Goal: Task Accomplishment & Management: Manage account settings

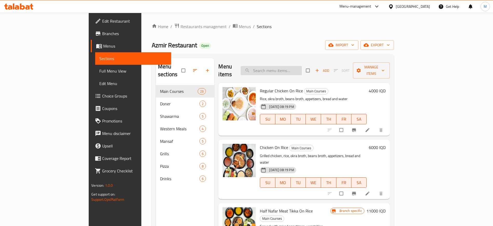
click at [293, 67] on input "search" at bounding box center [271, 70] width 61 height 9
paste input "Chicken On Bulgur"
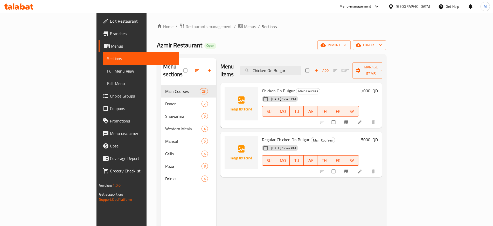
click at [264, 186] on div "Menu items Chicken On Bulgur Add Sort Manage items Chicken On Bulgur Main Cours…" at bounding box center [299, 171] width 166 height 226
click at [218, 170] on div "Menu items Chicken On Bulgur Add Sort Manage items Chicken On Bulgur Main Cours…" at bounding box center [299, 171] width 166 height 226
drag, startPoint x: 302, startPoint y: 68, endPoint x: 228, endPoint y: 66, distance: 73.5
click at [228, 66] on div "Menu items Chicken On Bulgur Add Sort Manage items" at bounding box center [302, 70] width 162 height 25
click at [229, 92] on icon "upload picture" at bounding box center [231, 94] width 4 height 4
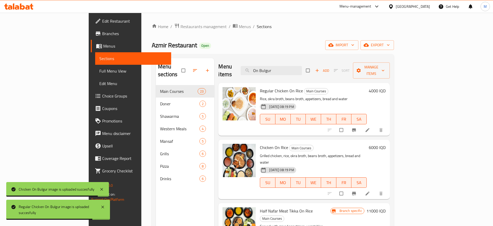
click at [310, 71] on div "Menu items On Bulgur Add Sort Manage items" at bounding box center [304, 70] width 171 height 25
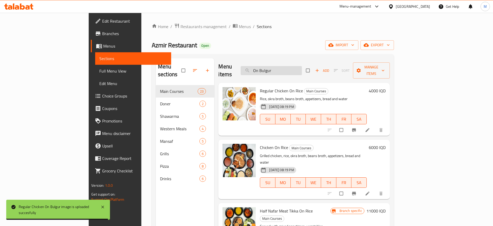
click at [302, 67] on input "On Bulgur" at bounding box center [271, 70] width 61 height 9
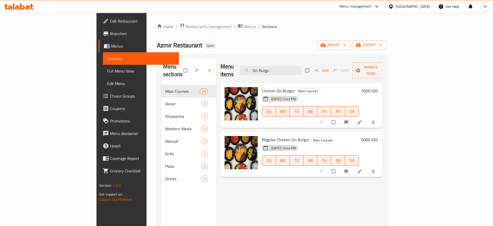
type input "On Bulgu"
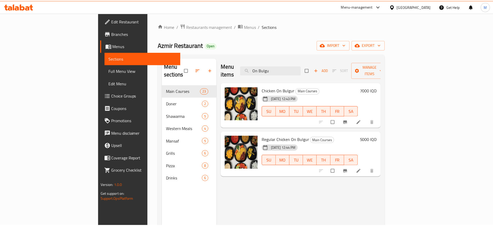
scroll to position [73, 0]
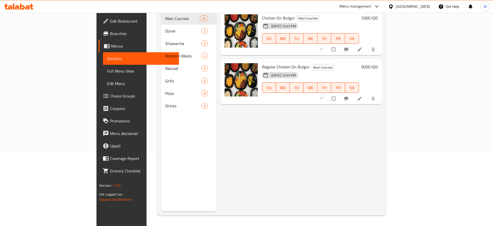
click at [293, 134] on div "Menu items On Bulgu Add Sort Manage items Chicken On Bulgur Main Courses 11-09-…" at bounding box center [299, 98] width 166 height 226
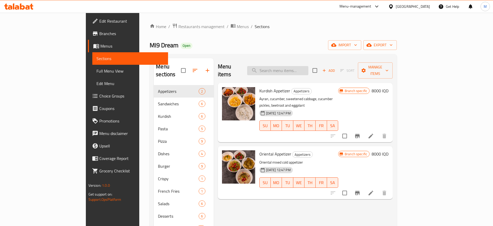
click at [309, 66] on input "search" at bounding box center [277, 70] width 61 height 9
paste input "Tawook Sandwich"
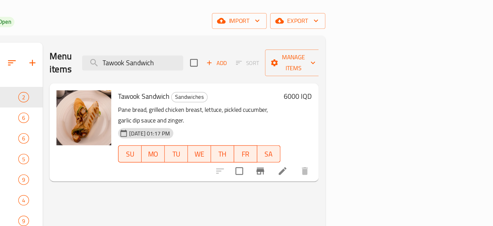
click at [381, 130] on div at bounding box center [349, 136] width 64 height 12
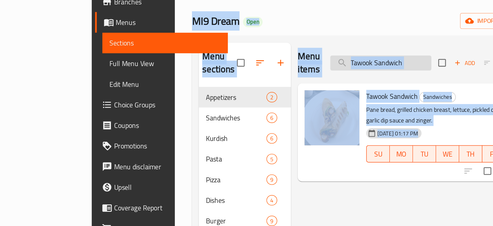
click at [299, 68] on input "Tawook Sandwich" at bounding box center [270, 70] width 61 height 9
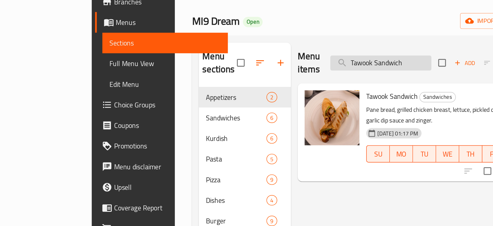
paste input "Qalya Meat"
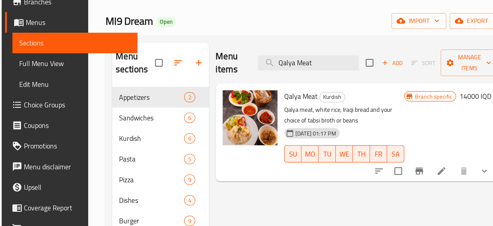
paste input "Crispy Meal"
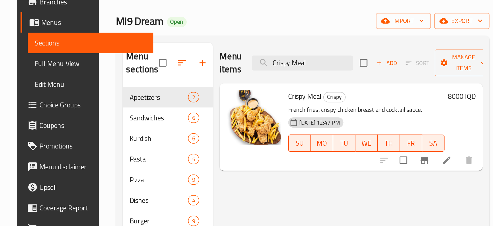
type input "Crispy Meal"
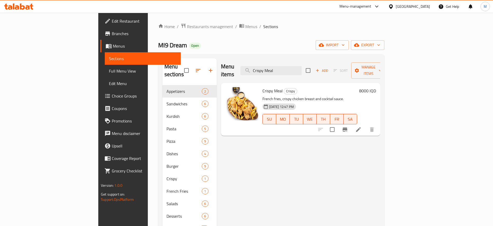
click at [385, 51] on div "Home / Restaurants management / Menus / Sections MI9 Dream Open import export M…" at bounding box center [271, 155] width 226 height 265
click at [349, 49] on button "import" at bounding box center [332, 45] width 33 height 10
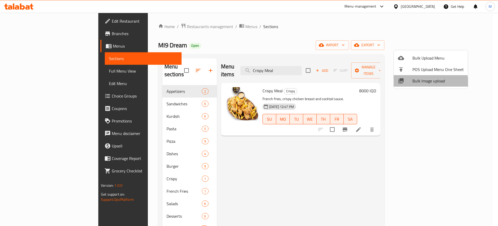
click at [423, 83] on span "Bulk Image upload" at bounding box center [438, 81] width 51 height 6
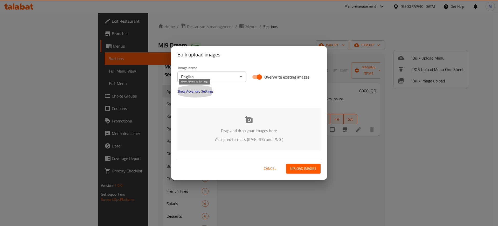
click at [189, 91] on span "Show Advanced Settings" at bounding box center [196, 91] width 36 height 6
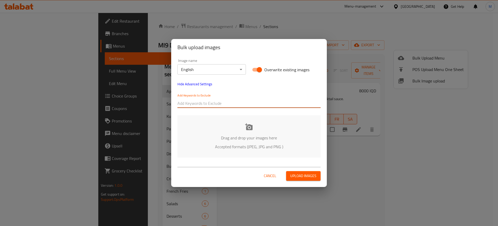
click at [198, 100] on input "text" at bounding box center [249, 103] width 143 height 8
paste input "_Shkar Faisal"
type input "_Shkar Faisal"
click at [224, 113] on div "Image name English ​ Overwrite existing images Hide Advanced Settings Add Keywo…" at bounding box center [249, 108] width 156 height 105
click at [237, 104] on input "text" at bounding box center [275, 103] width 92 height 8
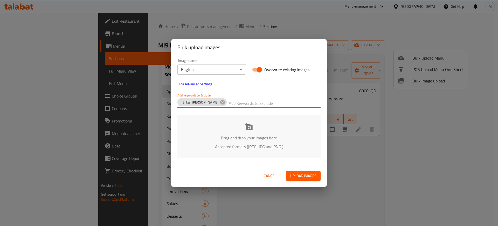
paste input "MI9 Dream_"
type input "MI9 Dream_"
click at [210, 144] on p "Accepted formats (JPEG, JPG and PNG )" at bounding box center [249, 146] width 128 height 6
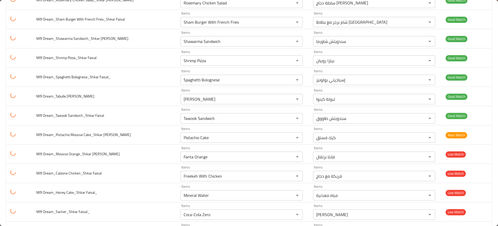
scroll to position [665, 0]
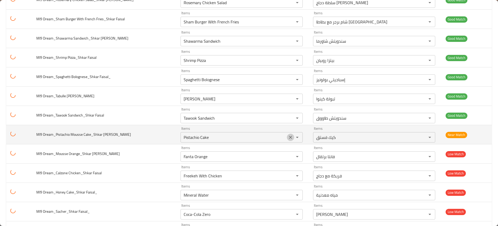
click at [288, 137] on icon "Clear" at bounding box center [290, 136] width 5 height 5
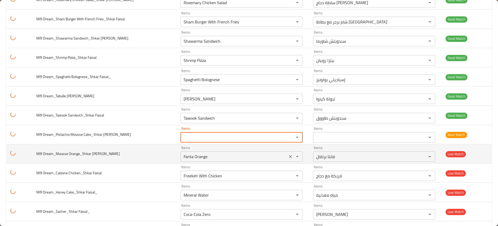
click at [288, 156] on icon "Clear" at bounding box center [290, 156] width 5 height 5
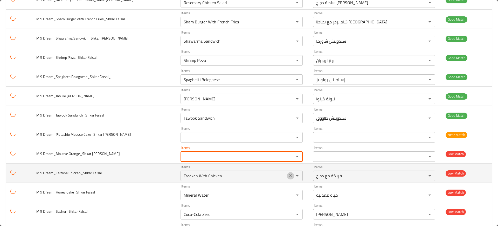
click at [288, 175] on icon "Clear" at bounding box center [290, 175] width 5 height 5
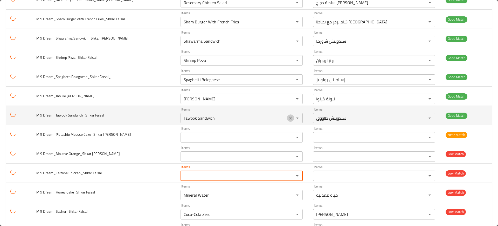
click at [288, 119] on icon "Clear" at bounding box center [290, 117] width 5 height 5
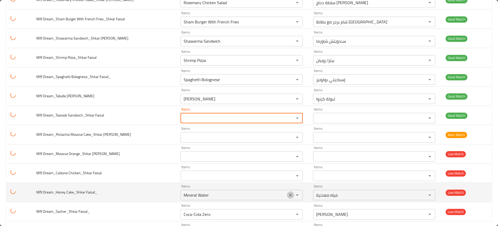
click at [288, 197] on icon "Clear" at bounding box center [290, 194] width 5 height 5
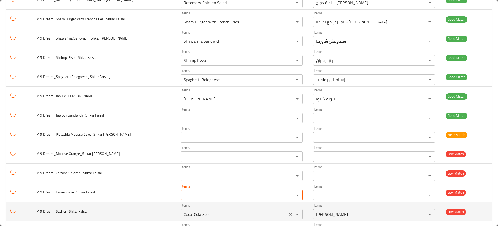
click at [288, 216] on icon "Clear" at bounding box center [290, 213] width 5 height 5
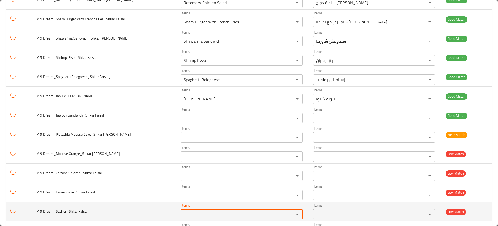
scroll to position [745, 0]
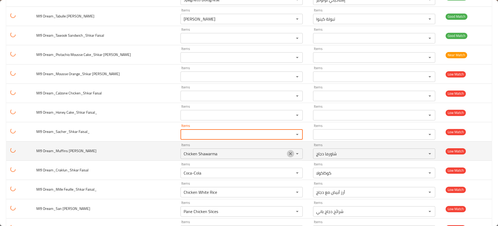
click at [289, 152] on icon "Clear" at bounding box center [290, 153] width 3 height 3
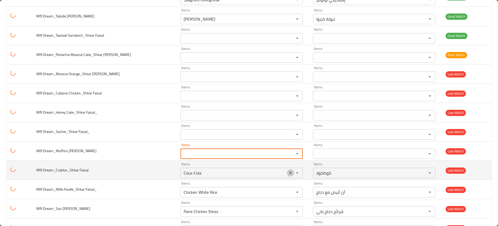
click at [289, 172] on icon "Clear" at bounding box center [290, 172] width 3 height 3
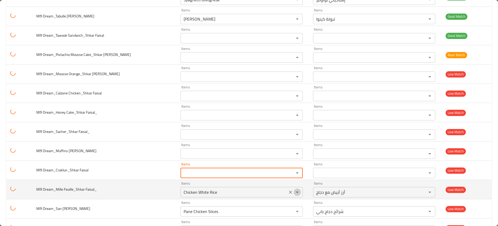
click at [294, 192] on button "Open" at bounding box center [297, 191] width 7 height 7
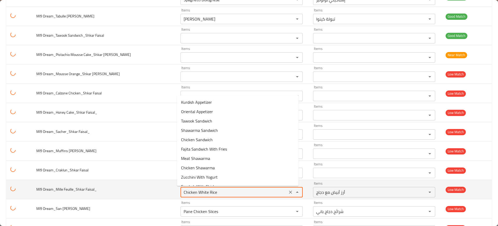
click at [289, 194] on icon "Clear" at bounding box center [290, 191] width 5 height 5
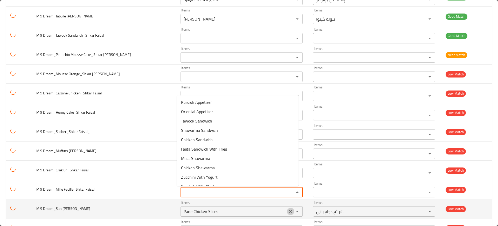
click at [288, 209] on icon "Clear" at bounding box center [290, 210] width 5 height 5
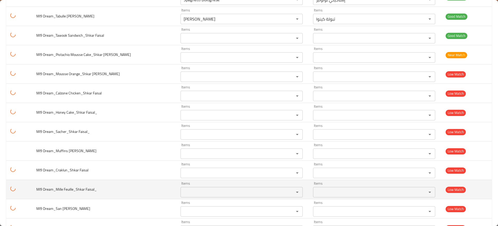
click at [141, 186] on td "MI9 Dream_Mille Feuille_Shkar Faisal_" at bounding box center [104, 189] width 145 height 19
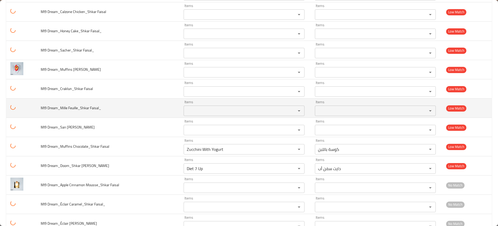
scroll to position [826, 0]
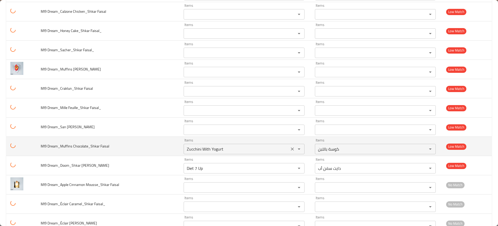
click at [290, 146] on icon "Clear" at bounding box center [292, 148] width 5 height 5
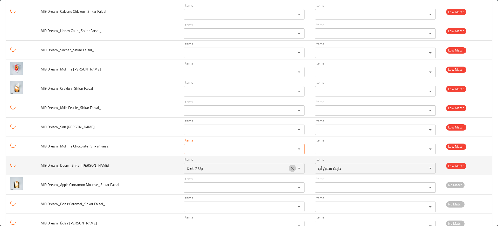
click at [290, 165] on icon "Clear" at bounding box center [292, 167] width 5 height 5
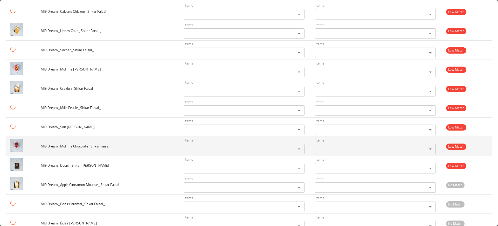
click at [159, 153] on td "MI9 Dream_Muffins Chocolate_Shkar Faisal" at bounding box center [108, 146] width 143 height 19
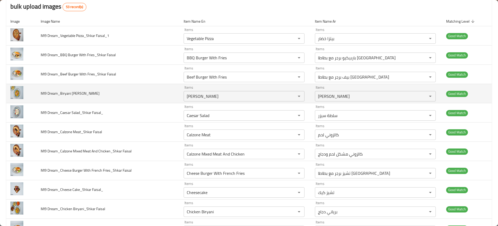
scroll to position [0, 0]
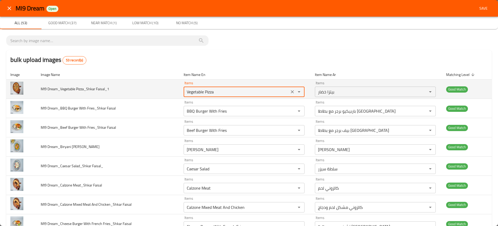
click at [198, 94] on Faisal_1 "Vegetable Pizza" at bounding box center [236, 91] width 103 height 7
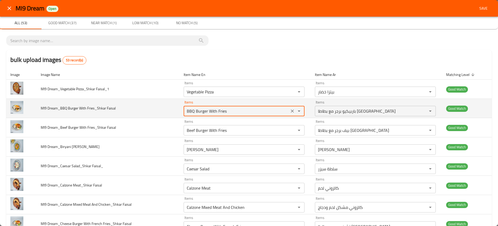
click at [194, 110] on Faisal "BBQ Burger With Fries" at bounding box center [236, 110] width 103 height 7
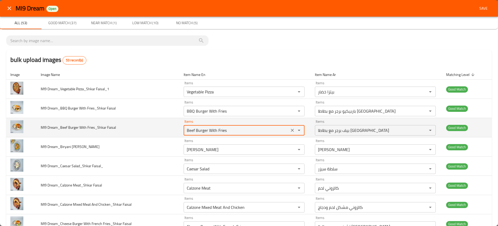
click at [203, 127] on Faisal "Beef Burger With Fries" at bounding box center [236, 129] width 103 height 7
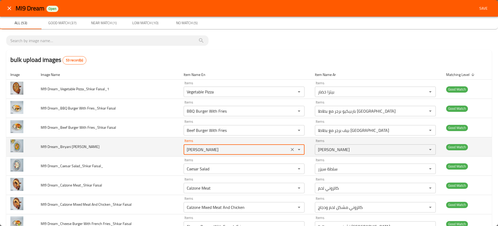
click at [212, 147] on Faisal "Biryani Rizo" at bounding box center [236, 149] width 103 height 7
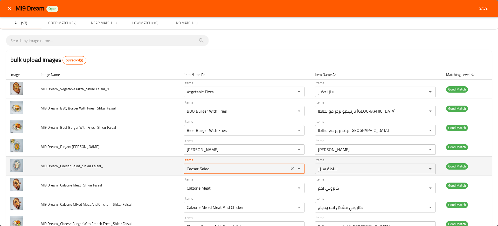
click at [214, 168] on Faisal_ "Caesar Salad" at bounding box center [236, 168] width 103 height 7
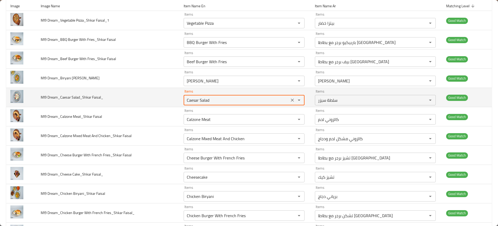
scroll to position [69, 0]
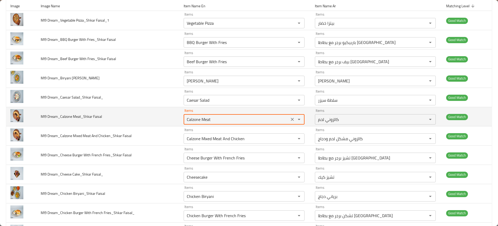
click at [211, 122] on Faisal "Calzone Meat" at bounding box center [236, 119] width 103 height 7
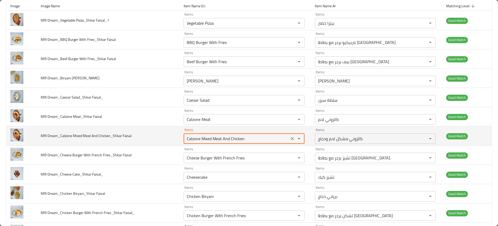
click at [215, 142] on Faisal "Calzone Mixed Meat And Chicken" at bounding box center [236, 138] width 103 height 7
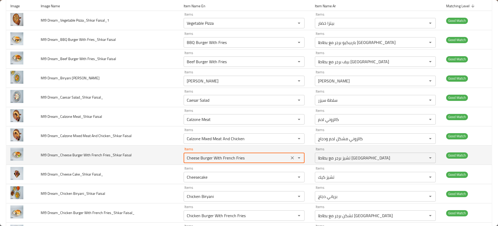
click at [221, 158] on Faisal "Cheese Burger With French Fries" at bounding box center [236, 157] width 103 height 7
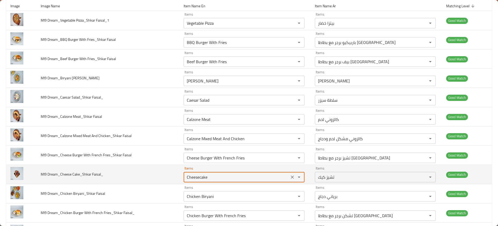
click at [220, 177] on Faisal_ "Cheesecake" at bounding box center [236, 176] width 103 height 7
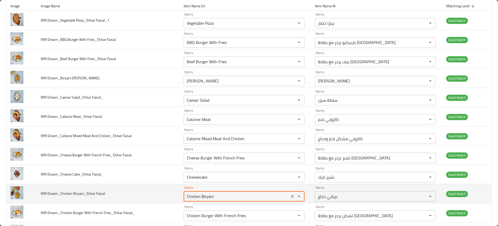
click at [220, 198] on Faisal "Chicken Biryani" at bounding box center [236, 195] width 103 height 7
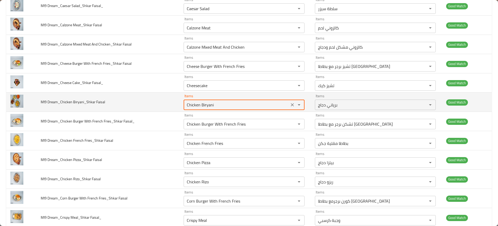
scroll to position [225, 0]
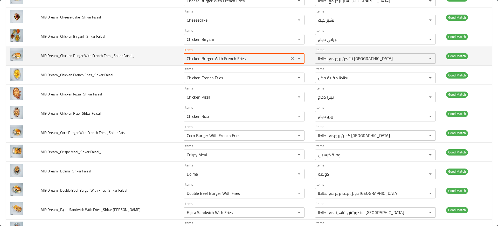
click at [215, 57] on Faisal_ "Chicken Burger With French Fries" at bounding box center [236, 58] width 103 height 7
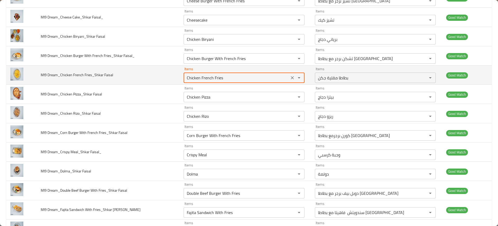
click at [218, 78] on Faisal "Chicken French Fries" at bounding box center [236, 77] width 103 height 7
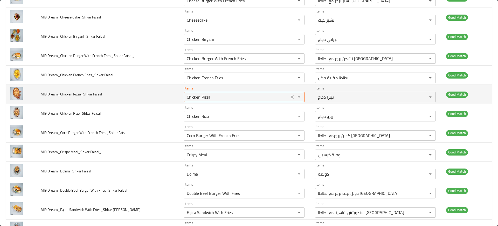
click at [221, 99] on Faisal "Chicken Pizza" at bounding box center [236, 96] width 103 height 7
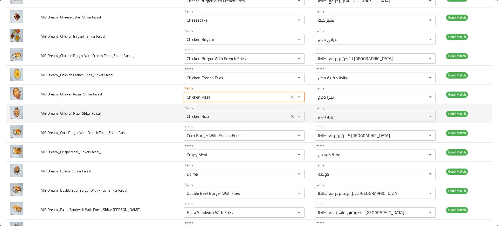
click at [221, 113] on Faisal "Chicken Rizo" at bounding box center [236, 115] width 103 height 7
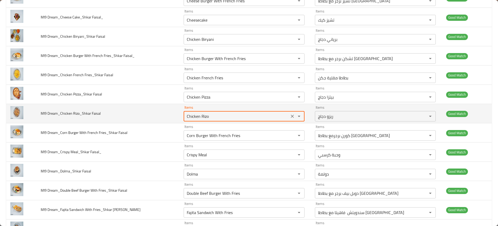
click at [221, 113] on Faisal "Chicken Rizo" at bounding box center [236, 115] width 103 height 7
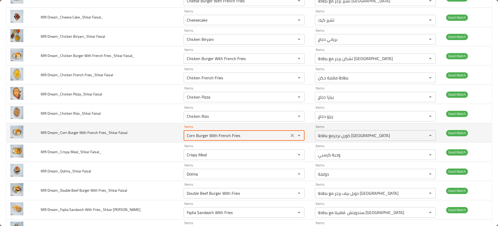
click at [225, 133] on Faisal "Corn Burger With French Fries" at bounding box center [236, 135] width 103 height 7
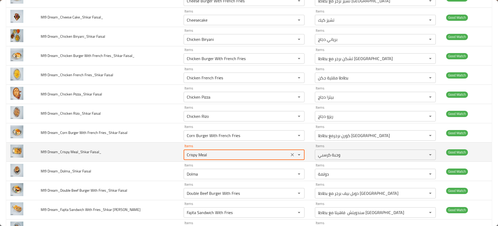
click at [232, 152] on Faisal_ "Crispy Meal" at bounding box center [236, 154] width 103 height 7
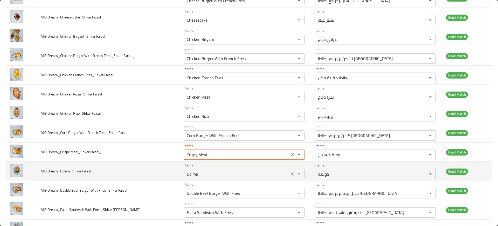
click at [229, 164] on div "Items Dolma Items" at bounding box center [244, 171] width 121 height 16
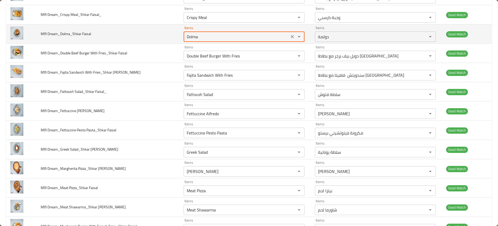
scroll to position [375, 0]
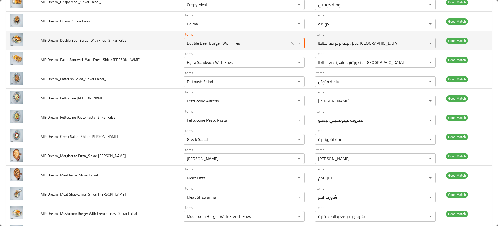
click at [237, 46] on Faisal "Double Beef Burger With Fries" at bounding box center [236, 42] width 103 height 7
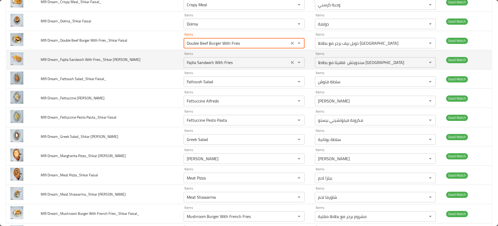
click at [237, 57] on div "Fajita Sandwich With Fries Items" at bounding box center [244, 62] width 121 height 10
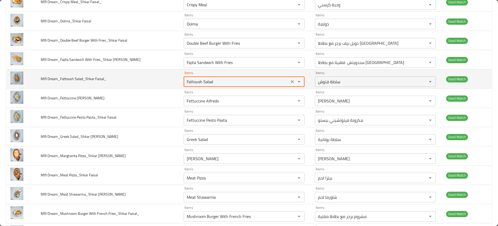
click at [199, 81] on Faisal_ "Fattoush Salad" at bounding box center [236, 81] width 103 height 7
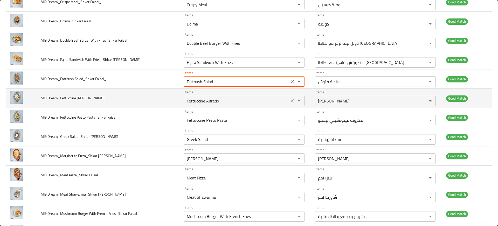
click at [207, 97] on Faisal "Fettuccine Alfredo" at bounding box center [236, 100] width 103 height 7
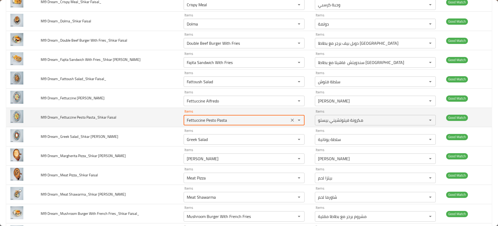
click at [204, 118] on Faisal "Fettuccine Pesto Pasta" at bounding box center [236, 119] width 103 height 7
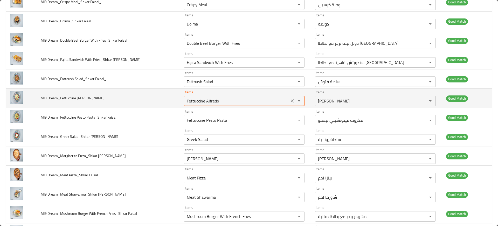
click at [194, 101] on Faisal "Fettuccine Alfredo" at bounding box center [236, 100] width 103 height 7
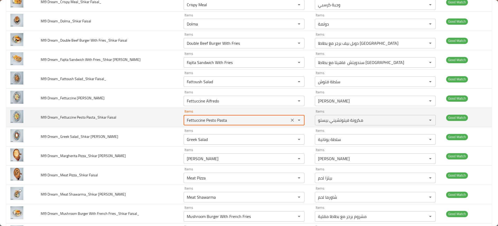
click at [186, 123] on Faisal "Fettuccine Pesto Pasta" at bounding box center [236, 119] width 103 height 7
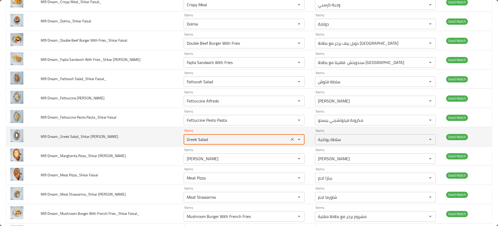
click at [193, 135] on Faisal "Greek Salad" at bounding box center [236, 138] width 103 height 7
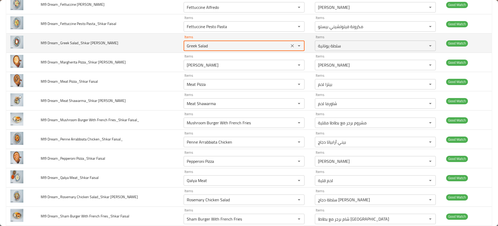
scroll to position [471, 0]
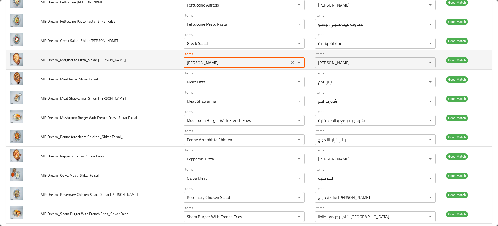
click at [195, 62] on Faisal "Margherita Pizza" at bounding box center [236, 62] width 103 height 7
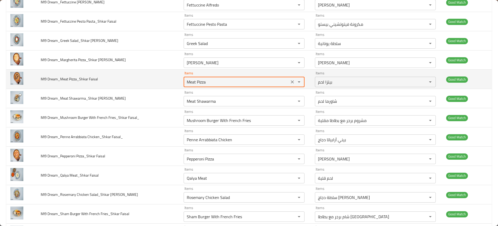
click at [207, 81] on Faisal "Meat Pizza" at bounding box center [236, 81] width 103 height 7
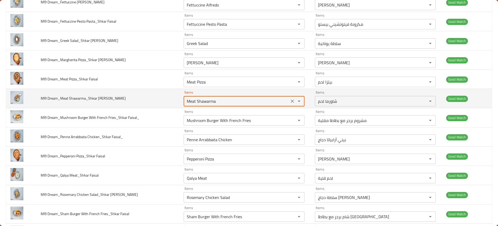
click at [211, 104] on Faisal "Meat Shawarma" at bounding box center [236, 100] width 103 height 7
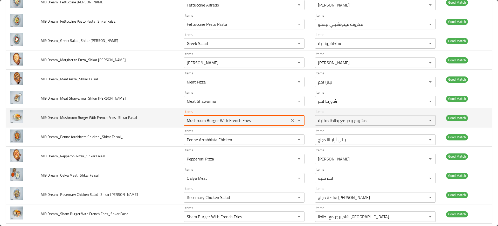
click at [223, 122] on Faisal_ "Mushroom Burger With French Fries" at bounding box center [236, 120] width 103 height 7
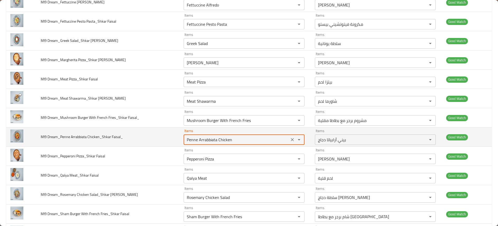
click at [224, 137] on Faisal_ "Penne Arrabbiata Chicken" at bounding box center [236, 139] width 103 height 7
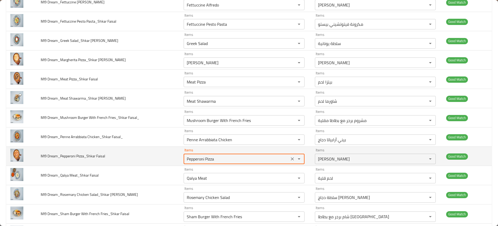
click at [205, 156] on Faisal "Pepperoni Pizza" at bounding box center [236, 158] width 103 height 7
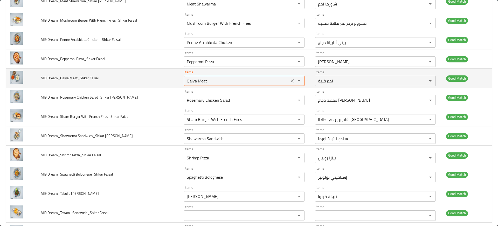
click at [196, 84] on Faisal "Qalya Meat" at bounding box center [236, 80] width 103 height 7
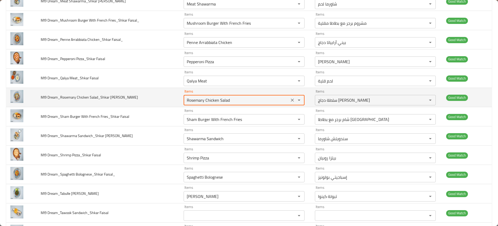
click at [205, 101] on Faisal "Rosemary Chicken Salad" at bounding box center [236, 99] width 103 height 7
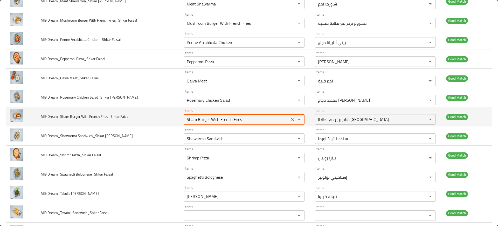
click at [217, 116] on Faisal "Sham Burger With French Fries" at bounding box center [236, 119] width 103 height 7
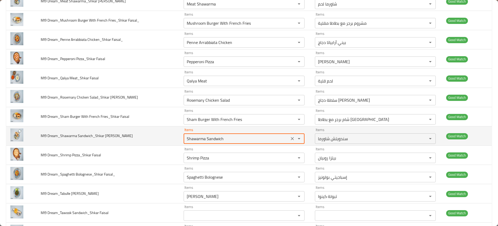
click at [209, 137] on Faisal "Shawarma Sandwich" at bounding box center [236, 138] width 103 height 7
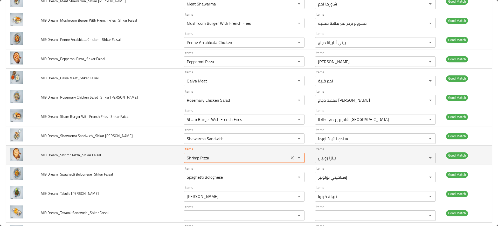
click at [210, 160] on Faisal "Shrimp Pizza" at bounding box center [236, 157] width 103 height 7
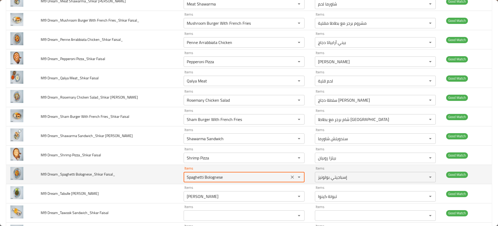
click at [213, 175] on Faisal_ "Spaghetti Bolognese" at bounding box center [236, 176] width 103 height 7
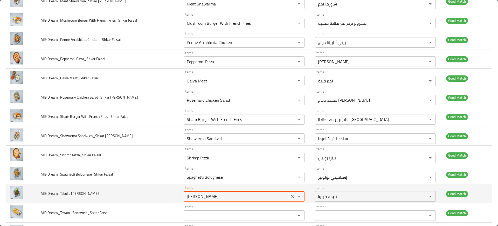
click at [216, 192] on Faisal_ "Tabulle Quinoa" at bounding box center [236, 195] width 103 height 7
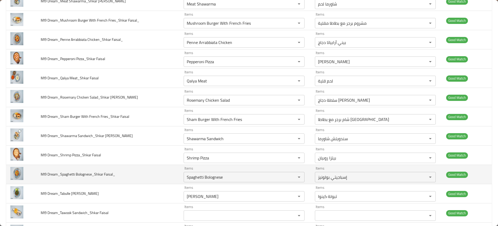
click at [146, 171] on td "MI9 Dream_Spaghetti Bolognese_Shkar Faisal_" at bounding box center [108, 174] width 143 height 19
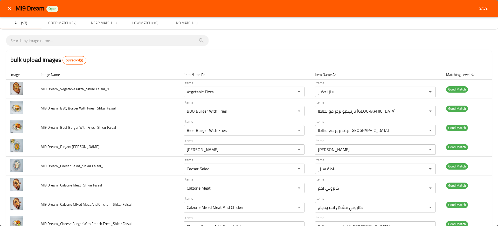
scroll to position [0, 0]
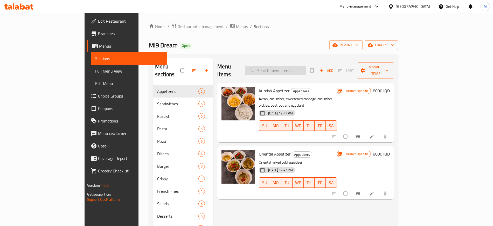
click at [306, 69] on input "search" at bounding box center [275, 70] width 61 height 9
paste input "Vegetable Pizza"
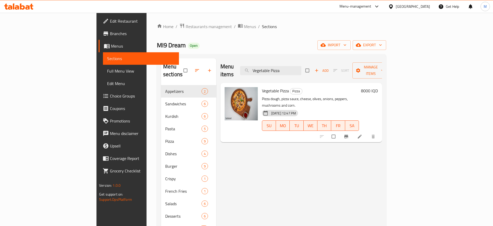
paste input "BBQ Burger With Fries"
paste input "eef"
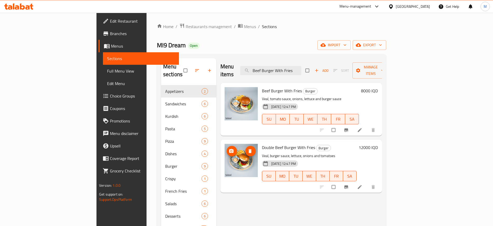
paste input "iryani Rizo"
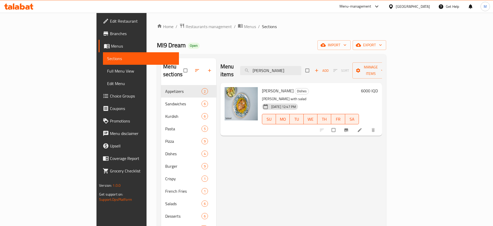
paste input "Caesar Salad"
paste input "lzone Meat"
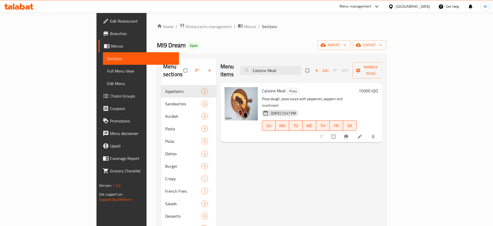
paste input "ixed Meat And Chicken"
paste input "heese Burger With French Fries"
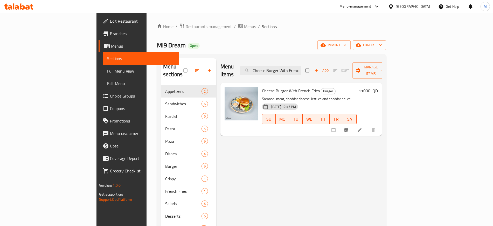
paste input "cake"
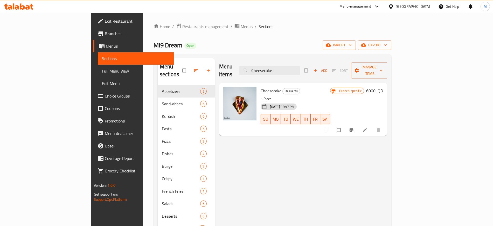
paste input "icken Biryani"
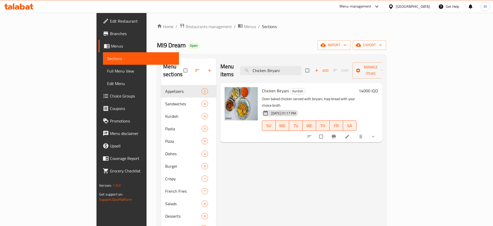
paste input "urger With French Fries"
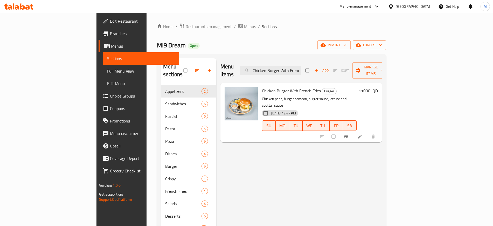
paste input "search"
paste input "Pizza"
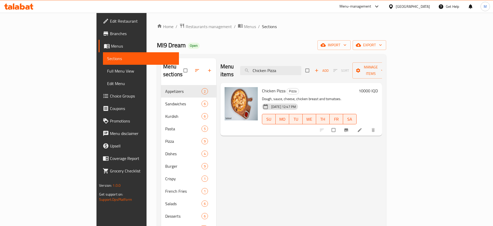
paste input "Rizo"
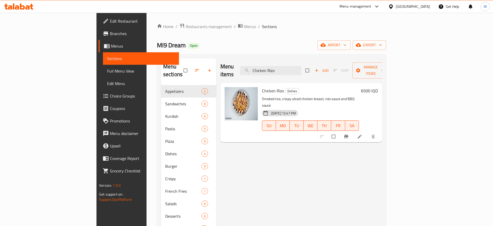
paste input "orn Burger With French Fries"
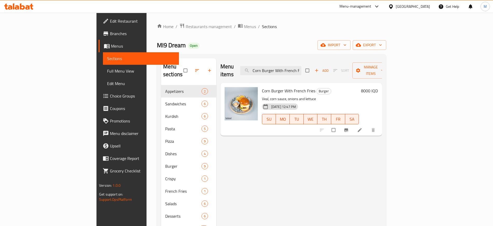
paste input "rispy Meal"
paste input "Dolma"
paste input "uble Beef Burger With Fries"
paste input "Fattoush Salad"
paste input "ettuccine Pesto Pasta"
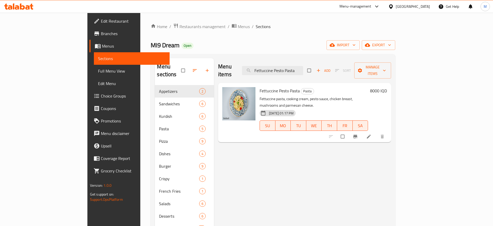
paste input "Alfredo"
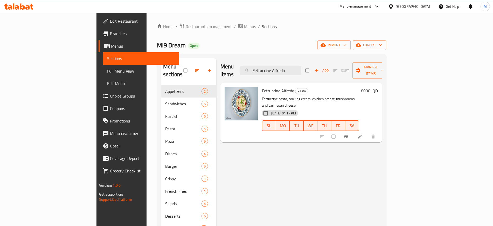
paste input "Greek Salad"
paste input "Margherita Pizza"
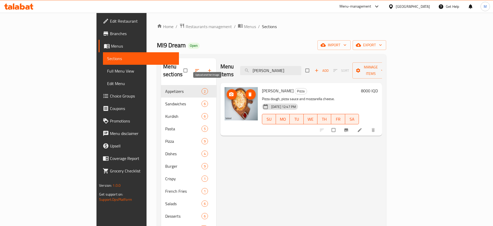
paste input "eat"
paste input "Shawarm"
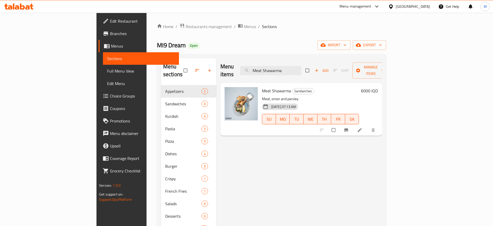
paste input "ushroom Burger With French Fries"
click at [302, 66] on input "Meat Shawarma" at bounding box center [270, 70] width 61 height 9
paste input "Penne Arrabbiata Chicken"
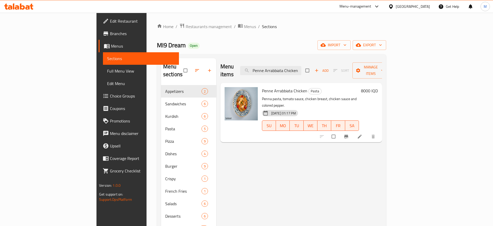
paste input "pperoni Pizza"
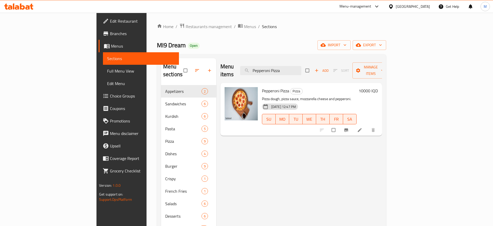
paste input "Qalya Meat"
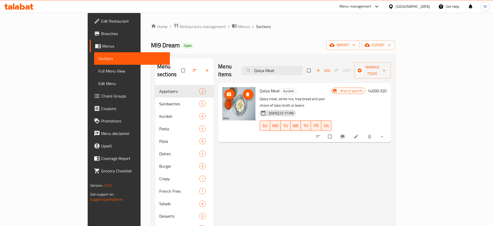
paste input "Rosemary Chicken Salad"
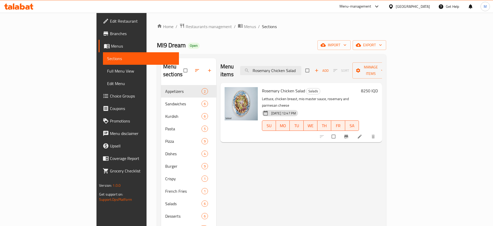
paste input "Sham Burger With French Fries"
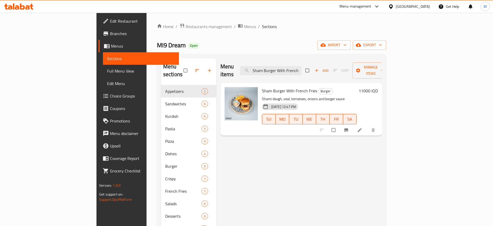
paste input "warma Sandwich"
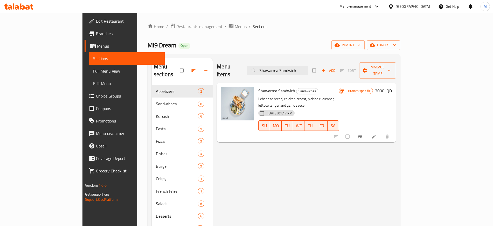
paste input "rimp Pizza"
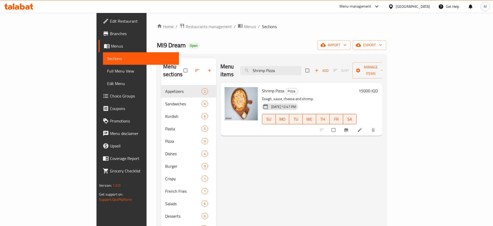
paste input "paghetti Bolognese"
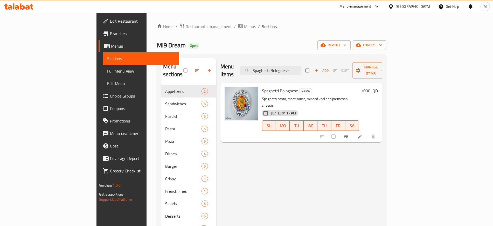
paste input "Tabulle Quinoa"
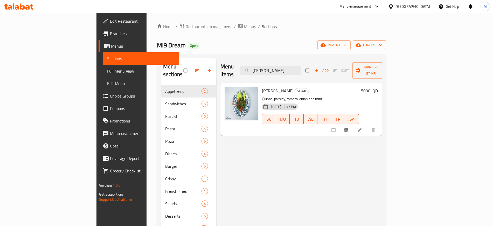
type input "Tabulle Quinoa"
click at [107, 70] on span "Full Menu View" at bounding box center [140, 71] width 67 height 6
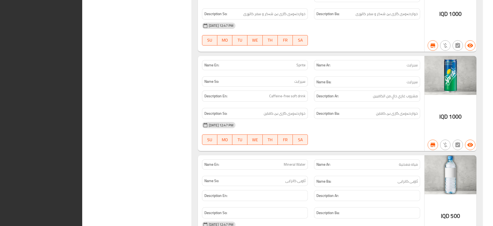
scroll to position [7209, 0]
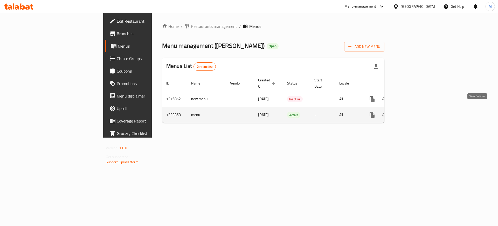
click at [416, 112] on link "enhanced table" at bounding box center [410, 115] width 12 height 12
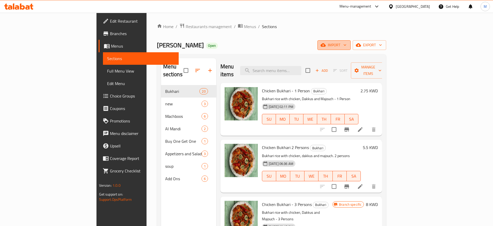
click at [347, 48] on span "import" at bounding box center [334, 45] width 25 height 6
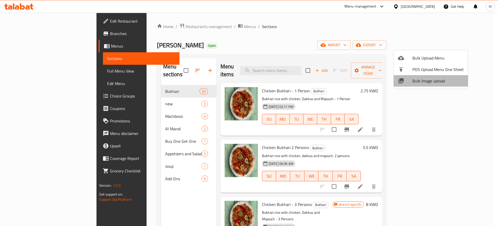
click at [434, 83] on span "Bulk Image upload" at bounding box center [438, 81] width 51 height 6
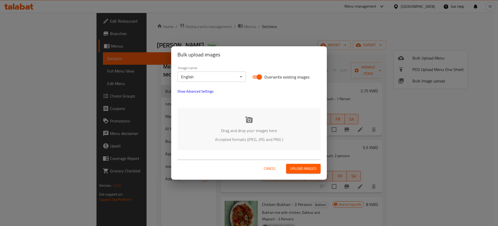
click at [207, 77] on body "​ Menu-management [GEOGRAPHIC_DATA] Get Help M Edit Restaurant Branches Menus S…" at bounding box center [249, 119] width 498 height 213
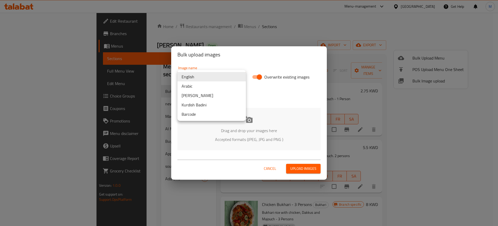
click at [211, 86] on li "Arabic" at bounding box center [212, 85] width 69 height 9
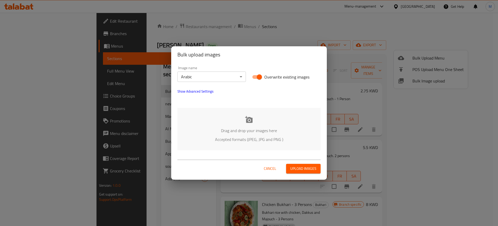
click at [239, 148] on div "Drag and drop your images here Accepted formats (JPEG, JPG and PNG )" at bounding box center [249, 129] width 143 height 42
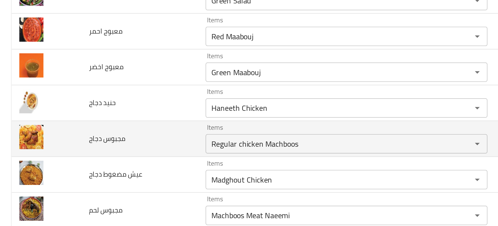
scroll to position [80, 0]
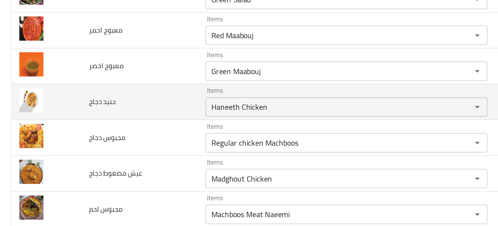
click at [67, 110] on td "حنيد دجاج" at bounding box center [75, 104] width 63 height 19
click at [67, 108] on td "حنيد دجاج" at bounding box center [75, 104] width 63 height 19
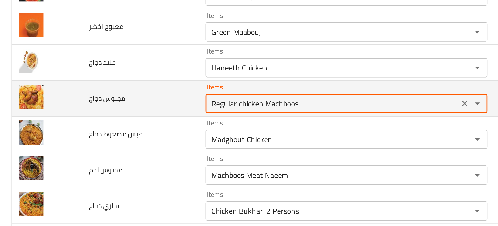
click at [129, 103] on دجاج "Regular chicken Machboos" at bounding box center [178, 105] width 133 height 7
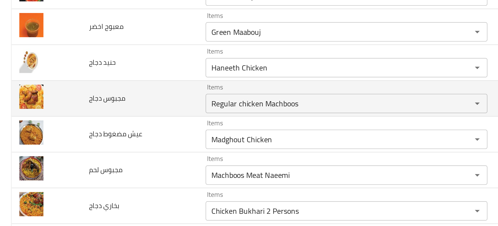
click at [98, 108] on td "مجبوس دجاج" at bounding box center [75, 102] width 63 height 19
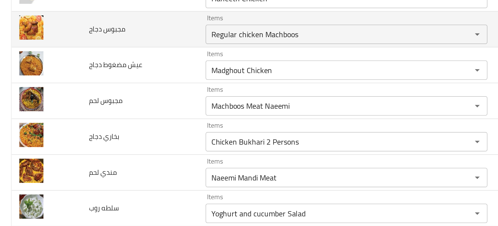
scroll to position [101, 0]
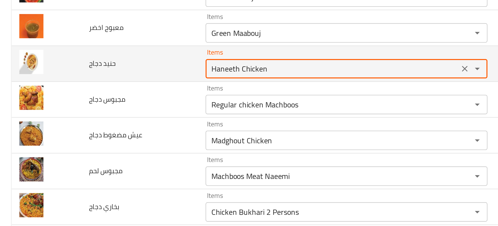
click at [142, 84] on دجاج "Haneeth Chicken" at bounding box center [178, 86] width 133 height 7
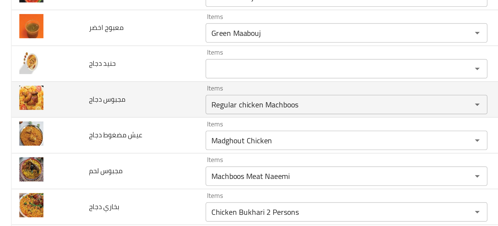
click at [86, 105] on td "مجبوس دجاج" at bounding box center [75, 103] width 63 height 19
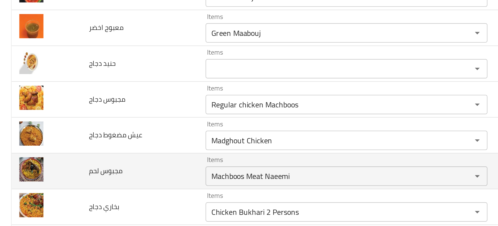
click at [62, 146] on td "مجبوس لحم" at bounding box center [75, 141] width 63 height 19
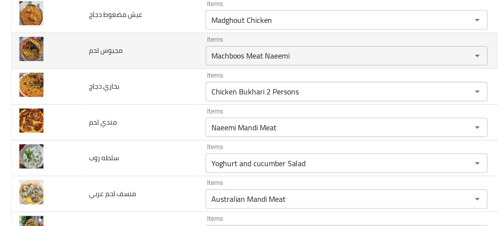
scroll to position [165, 0]
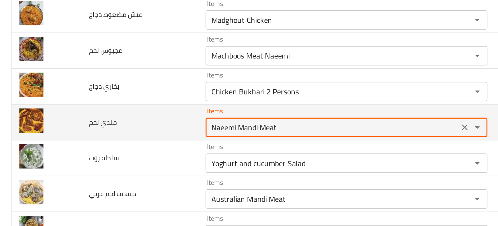
drag, startPoint x: 126, startPoint y: 119, endPoint x: 173, endPoint y: 117, distance: 47.0
click at [173, 117] on لحم "Naeemi Mandi Meat" at bounding box center [178, 118] width 133 height 7
click at [167, 118] on لحم "Naeemi Mandi Meat" at bounding box center [178, 118] width 133 height 7
click at [131, 118] on لحم "Naeemi Mandi Meat" at bounding box center [178, 118] width 133 height 7
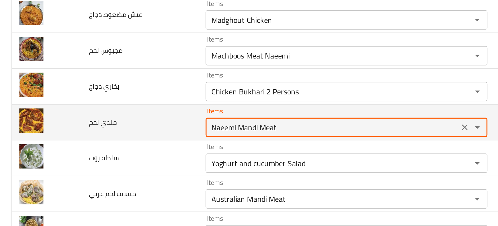
paste لحم "Mandi"
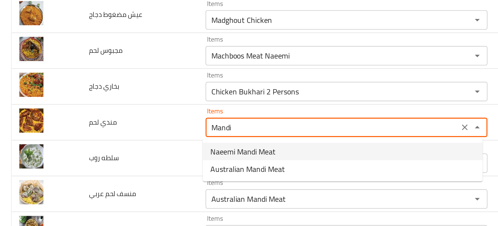
click at [123, 132] on span "Naeemi Mandi Meat" at bounding box center [130, 131] width 35 height 6
type لحم "Naeemi Mandi Meat"
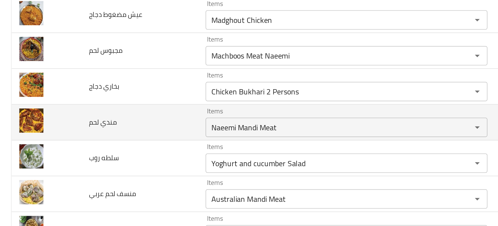
click at [64, 124] on td "مندي لحم" at bounding box center [75, 115] width 63 height 19
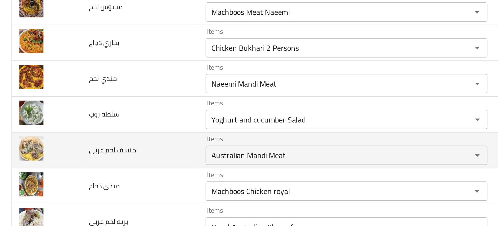
click at [99, 125] on td "منسف لحم عربي" at bounding box center [75, 130] width 63 height 19
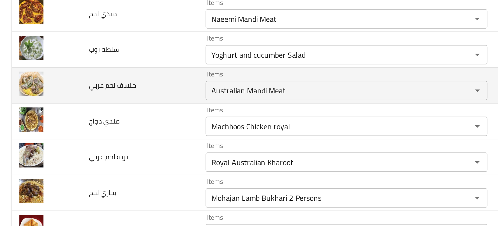
scroll to position [223, 0]
click at [132, 98] on عربي "Australian Mandi Meat" at bounding box center [178, 98] width 133 height 7
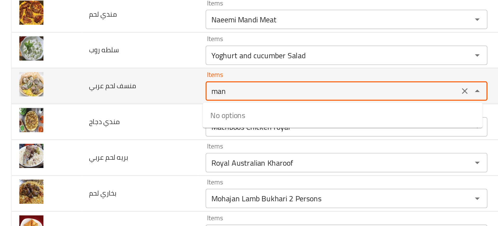
type عربي "mans"
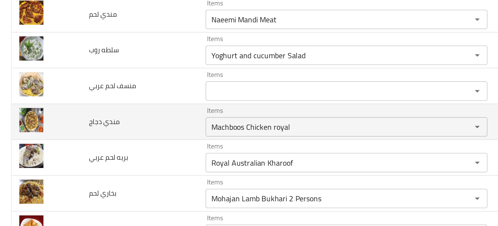
click at [69, 118] on td "مندي دجاج" at bounding box center [75, 115] width 63 height 19
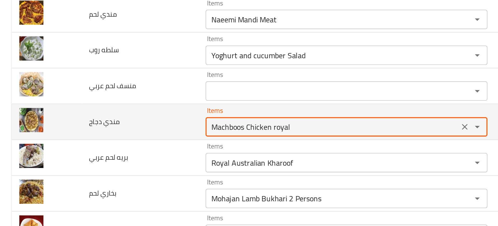
click at [126, 120] on دجاج "Machboos Chicken royal" at bounding box center [178, 117] width 133 height 7
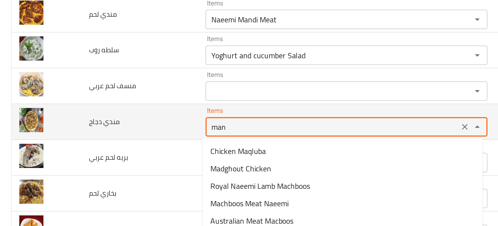
type دجاج "mand"
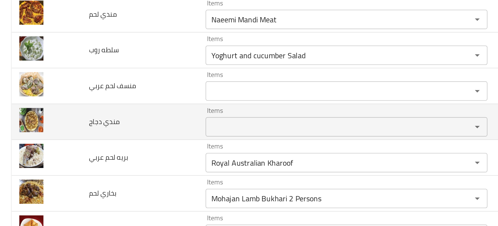
click at [97, 125] on td "مندي دجاج" at bounding box center [75, 115] width 63 height 19
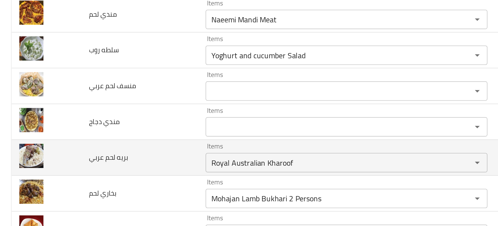
click at [102, 133] on td "بريه لحم عربي" at bounding box center [75, 134] width 63 height 19
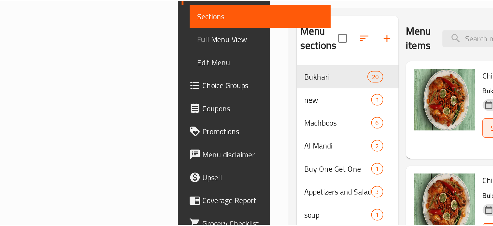
scroll to position [0, 0]
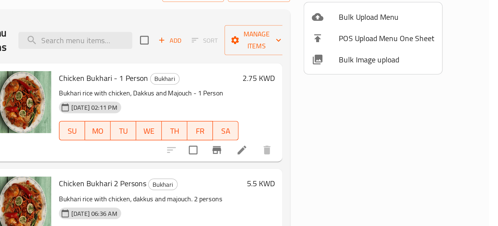
click at [369, 91] on div at bounding box center [249, 113] width 498 height 226
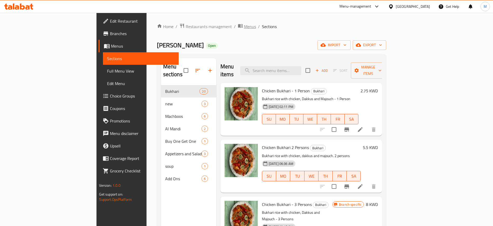
click at [244, 26] on span "Menus" at bounding box center [250, 26] width 12 height 6
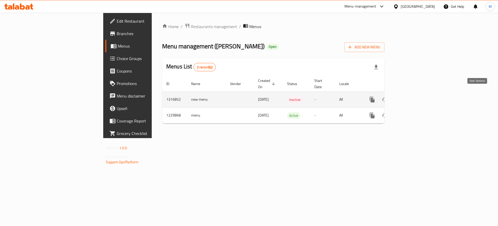
click at [413, 96] on icon "enhanced table" at bounding box center [410, 99] width 6 height 6
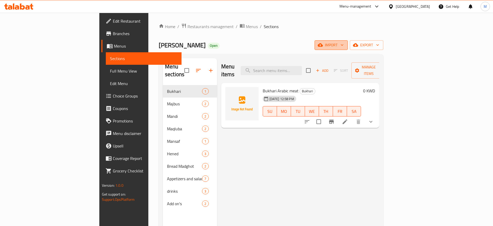
click at [344, 46] on span "import" at bounding box center [331, 45] width 25 height 6
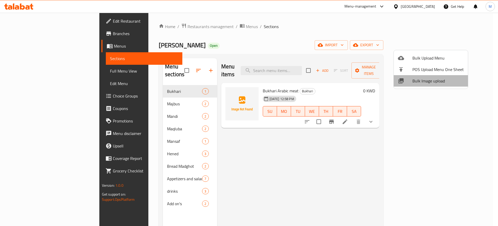
click at [433, 82] on span "Bulk Image upload" at bounding box center [438, 81] width 51 height 6
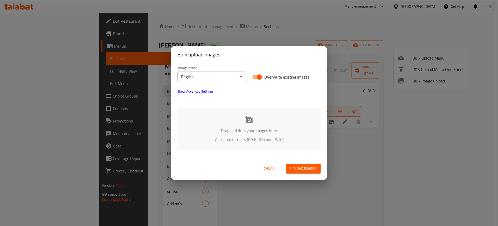
click at [220, 83] on div "Image name English ​" at bounding box center [211, 74] width 75 height 22
click at [214, 80] on body "​ Menu-management Kuwait Get Help M Edit Restaurant Branches Menus Sections Ful…" at bounding box center [249, 119] width 498 height 213
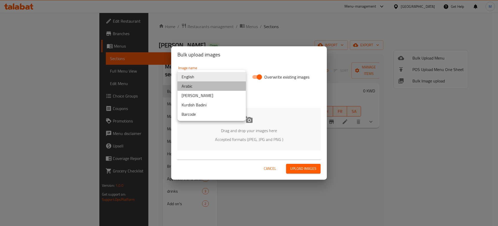
click at [215, 86] on li "Arabic" at bounding box center [212, 85] width 69 height 9
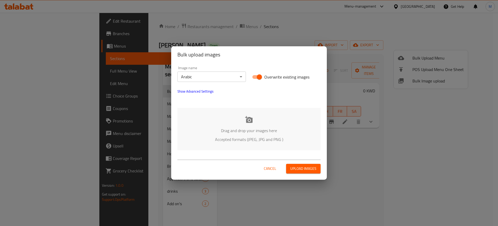
click at [227, 131] on p "Drag and drop your images here" at bounding box center [249, 130] width 128 height 6
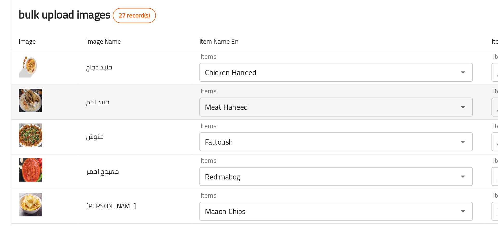
scroll to position [3, 0]
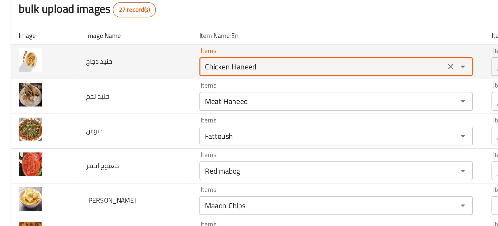
click at [130, 91] on دجاج "Chicken Haneed" at bounding box center [178, 88] width 133 height 7
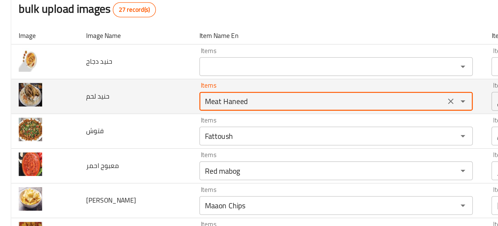
click at [127, 109] on لحم "Meat Haneed" at bounding box center [178, 107] width 133 height 7
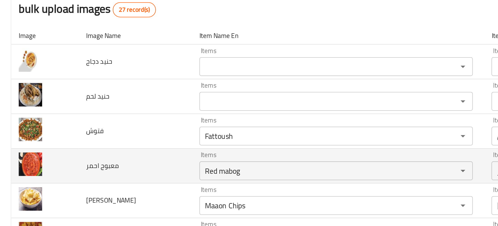
click at [80, 137] on td "معبوج احمر" at bounding box center [75, 143] width 63 height 19
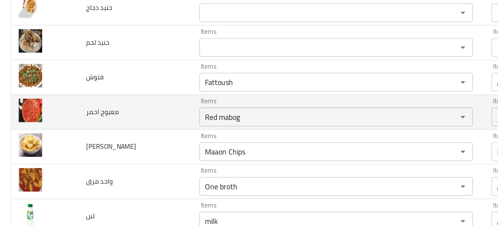
scroll to position [0, 0]
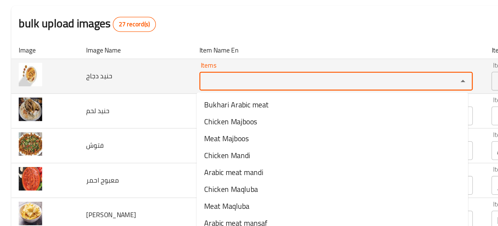
click at [113, 89] on دجاج "Items" at bounding box center [178, 91] width 133 height 7
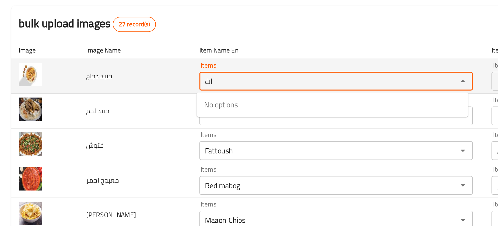
type دجاج "ا"
type دجاج "h"
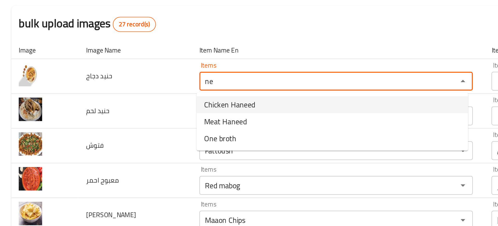
click at [126, 105] on span "Chicken Haneed" at bounding box center [127, 104] width 28 height 6
type دجاج "Chicken Haneed"
type دجاج-ar "حنيد دجاج"
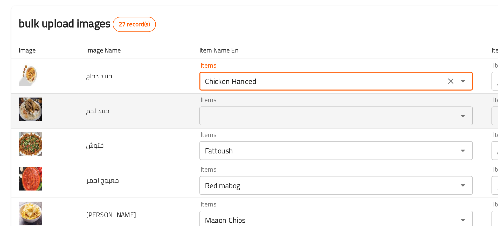
type دجاج "Chicken Haneed"
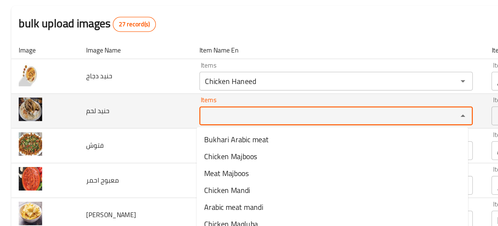
click at [132, 111] on لحم "Items" at bounding box center [178, 110] width 133 height 7
paste لحم "Chicken Haneed"
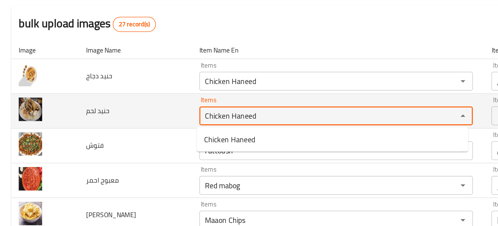
drag, startPoint x: 126, startPoint y: 112, endPoint x: 83, endPoint y: 115, distance: 43.5
click at [83, 115] on tr "حنيد لحم Items Chicken Haneed Items Items Items Good Match" at bounding box center [249, 108] width 486 height 19
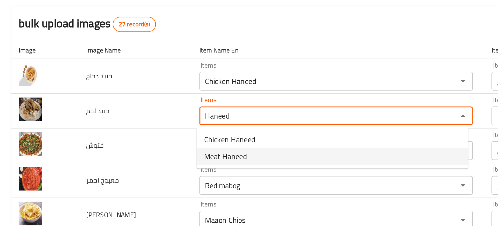
click at [127, 133] on span "Meat Haneed" at bounding box center [125, 133] width 24 height 6
type لحم "Meat Haneed"
type لحم-ar "حنيد لحم"
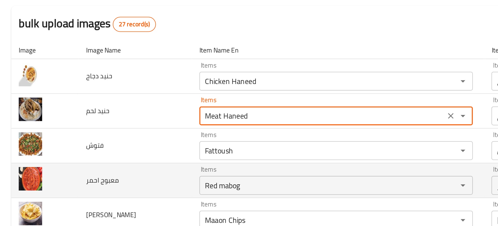
type لحم "Meat Haneed"
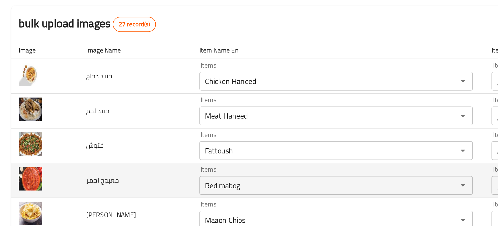
click at [93, 140] on td "معبوج احمر" at bounding box center [75, 146] width 63 height 19
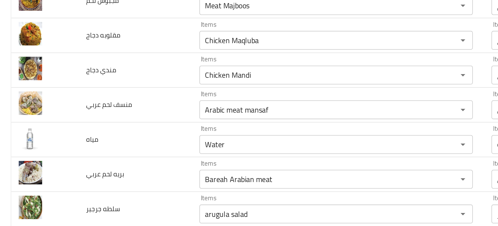
scroll to position [240, 0]
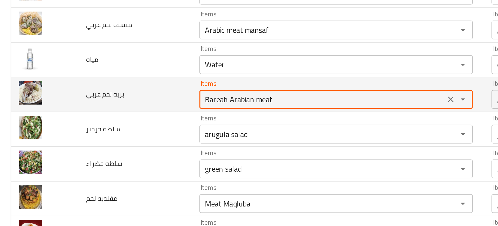
click at [130, 103] on عربي "Bareah Arabian meat" at bounding box center [178, 101] width 133 height 7
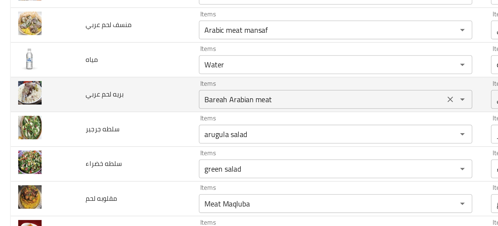
click at [126, 102] on عربي "Bareah Arabian meat" at bounding box center [178, 101] width 133 height 7
drag, startPoint x: 56, startPoint y: 100, endPoint x: 75, endPoint y: 99, distance: 19.0
click at [75, 99] on td "بريه لحم عربي" at bounding box center [75, 99] width 63 height 19
copy span "بريه لحم"
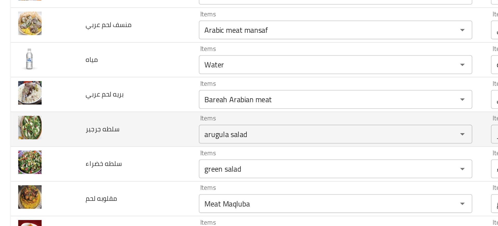
click at [92, 120] on td "سلطه جرجير" at bounding box center [75, 118] width 63 height 19
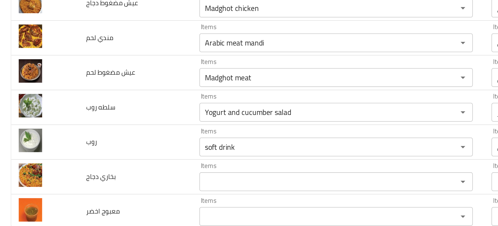
scroll to position [383, 0]
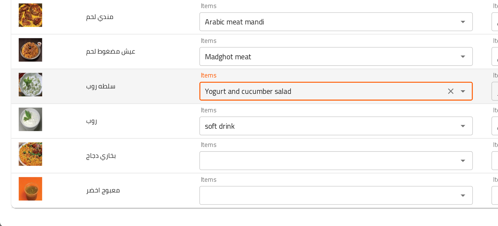
click at [115, 150] on روب "Yogurt and cucumber salad" at bounding box center [178, 150] width 133 height 7
click at [116, 150] on روب "Yogurt and cucumber salad" at bounding box center [178, 150] width 133 height 7
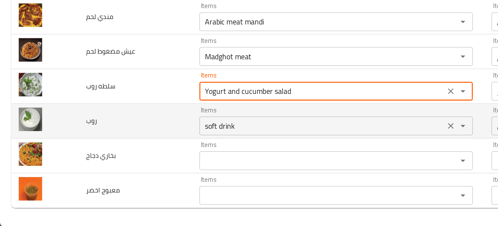
click at [130, 165] on div "soft drink Items" at bounding box center [187, 170] width 152 height 10
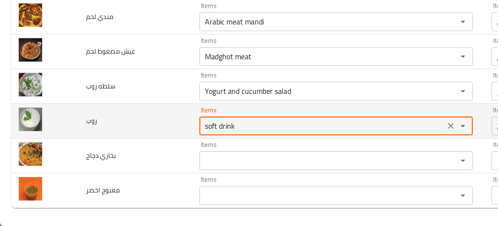
paste input "Yogurt"
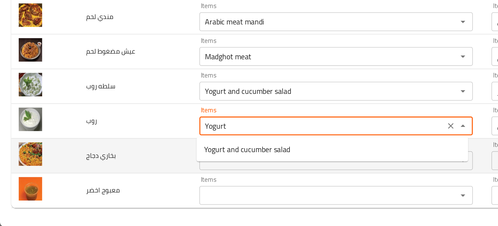
type input "Yogurt"
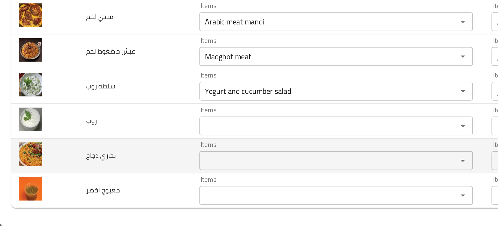
click at [85, 187] on td "بخاري دجاج" at bounding box center [75, 186] width 63 height 19
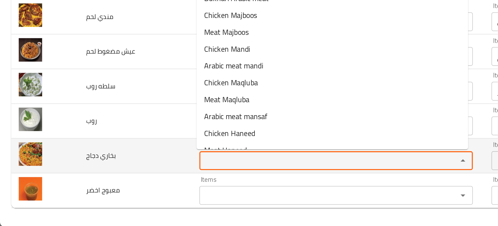
click at [122, 191] on دجاج "Items" at bounding box center [178, 188] width 133 height 7
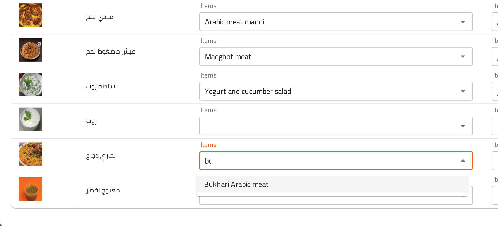
click at [124, 202] on span "Bukhari Arabic meat" at bounding box center [131, 202] width 36 height 6
type دجاج "Bukhari Arabic meat"
type دجاج-ar "بخاري لحم عربي"
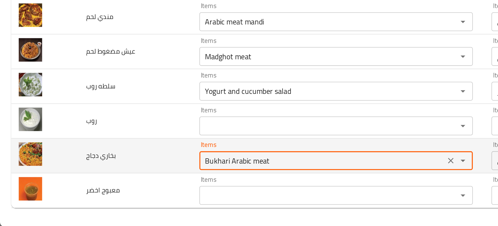
drag, startPoint x: 127, startPoint y: 186, endPoint x: 168, endPoint y: 187, distance: 41.5
click at [168, 187] on دجاج "Bukhari Arabic meat" at bounding box center [178, 188] width 133 height 7
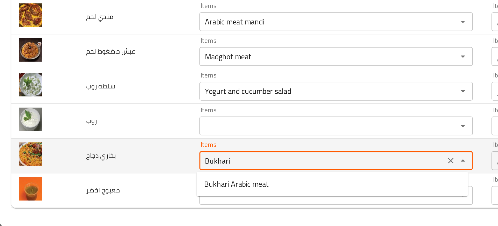
type دجاج "Bukhari"
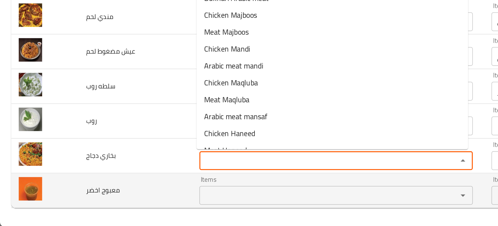
click at [125, 208] on اخضر "Items" at bounding box center [178, 208] width 133 height 7
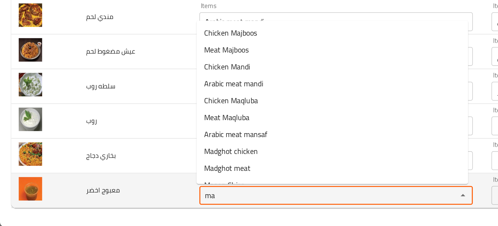
type اخضر "m"
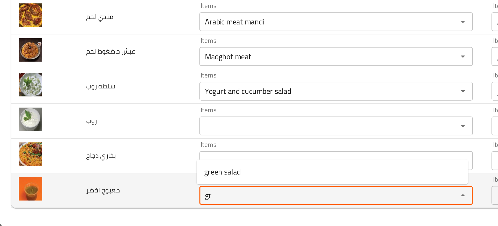
type اخضر "gre"
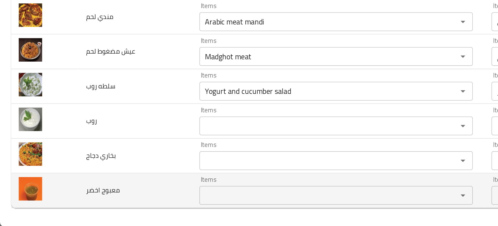
click at [101, 206] on td "معبوج اخضر" at bounding box center [75, 205] width 63 height 19
click at [57, 204] on span "معبوج اخضر" at bounding box center [57, 205] width 19 height 7
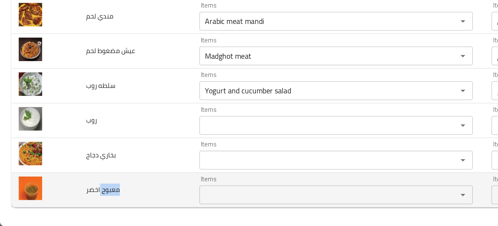
click at [57, 204] on span "معبوج اخضر" at bounding box center [57, 205] width 19 height 7
copy span "معبوج اخضر"
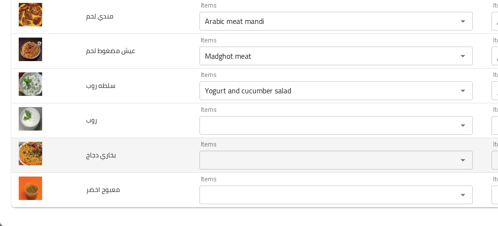
click at [48, 186] on span "بخاري دجاج" at bounding box center [56, 186] width 16 height 7
copy span "بخاري دجاج"
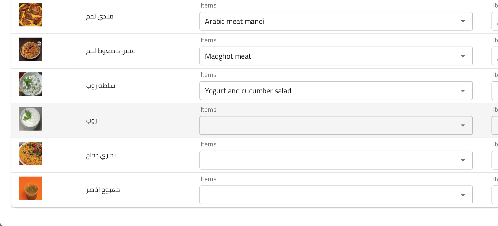
click at [52, 167] on span "روب" at bounding box center [51, 167] width 6 height 7
copy span "روب"
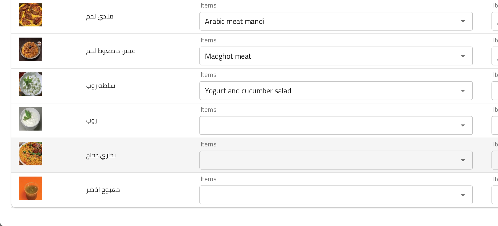
click at [84, 181] on td "بخاري دجاج" at bounding box center [75, 186] width 63 height 19
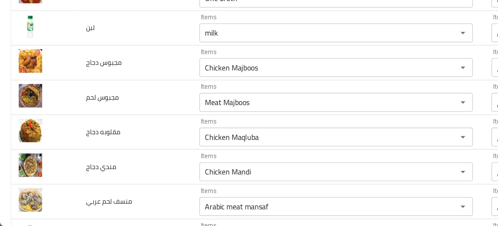
scroll to position [0, 0]
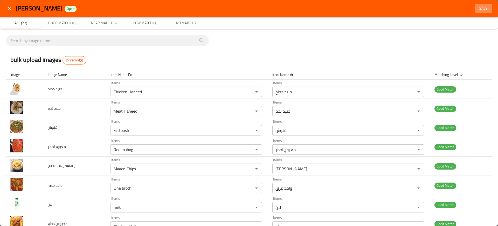
click at [480, 9] on span "Save" at bounding box center [484, 8] width 12 height 6
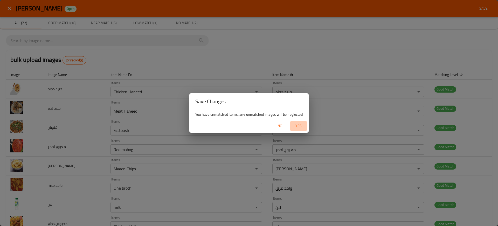
click at [306, 123] on button "Yes" at bounding box center [298, 126] width 17 height 10
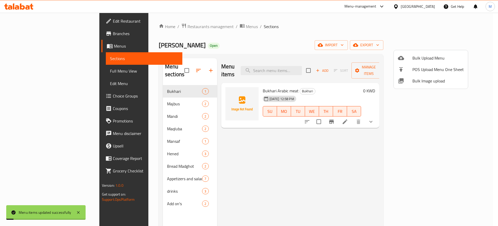
click at [413, 82] on span "Bulk Image upload" at bounding box center [438, 81] width 51 height 6
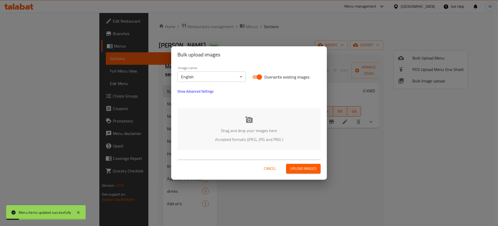
click at [250, 119] on icon at bounding box center [249, 119] width 8 height 7
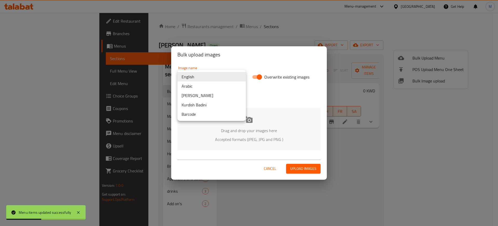
click at [218, 78] on body "Menu items updated successfully ​ Menu-management Kuwait Get Help M Edit Restau…" at bounding box center [249, 119] width 498 height 213
click at [219, 85] on li "Arabic" at bounding box center [212, 85] width 69 height 9
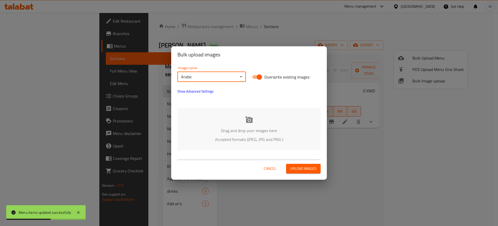
click at [232, 136] on p "Accepted formats (JPEG, JPG and PNG )" at bounding box center [249, 139] width 128 height 6
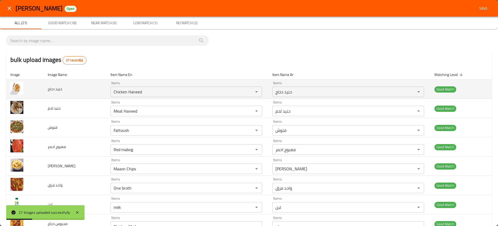
click at [143, 97] on td "Items Chicken Haneed Items" at bounding box center [187, 88] width 162 height 19
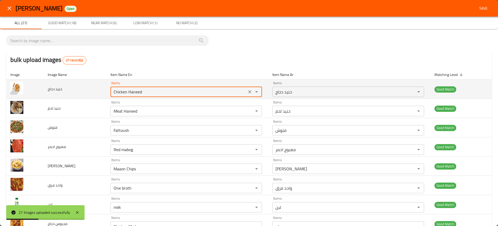
click at [136, 94] on دجاج "Chicken Haneed" at bounding box center [178, 91] width 133 height 7
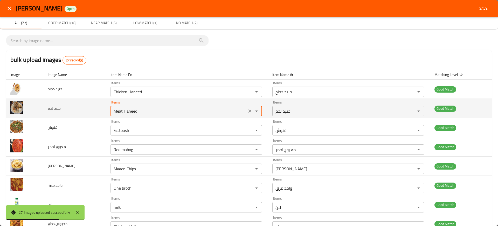
click at [138, 109] on لحم "Meat Haneed" at bounding box center [178, 110] width 133 height 7
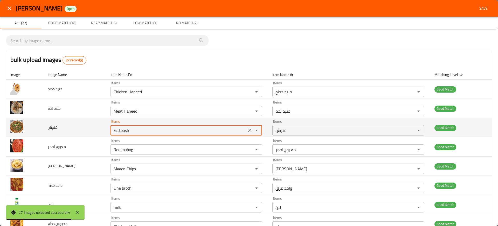
click at [150, 131] on input "Fattoush" at bounding box center [178, 129] width 133 height 7
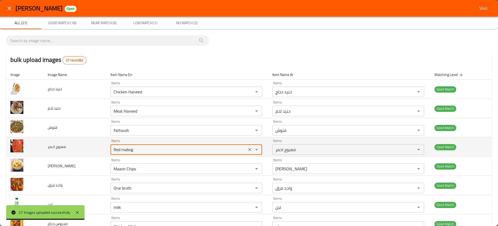
click at [130, 146] on احمر "Red mabog" at bounding box center [178, 149] width 133 height 7
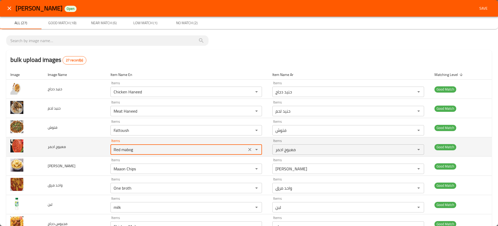
click at [130, 146] on احمر "Red mabog" at bounding box center [178, 149] width 133 height 7
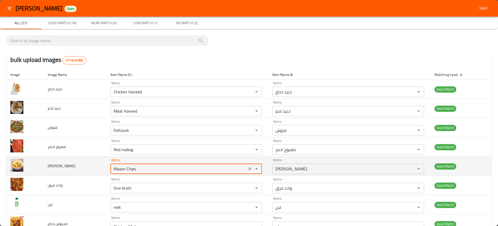
click at [133, 166] on شيبس "Maaon Chips" at bounding box center [178, 168] width 133 height 7
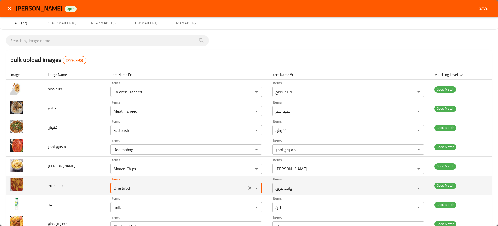
click at [150, 184] on مرق "One broth" at bounding box center [178, 187] width 133 height 7
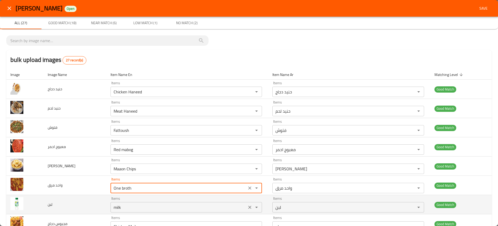
click at [139, 202] on div "milk Items" at bounding box center [187, 207] width 152 height 10
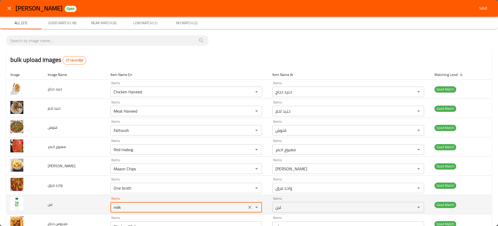
scroll to position [141, 0]
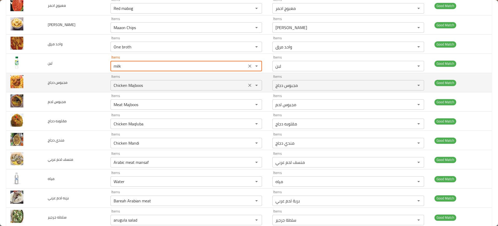
click at [125, 82] on دجاج "Chicken Majboos" at bounding box center [178, 85] width 133 height 7
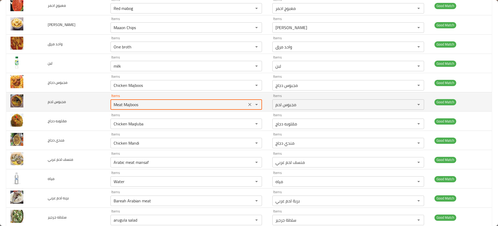
click at [136, 104] on لحم "Meat Majboos" at bounding box center [178, 104] width 133 height 7
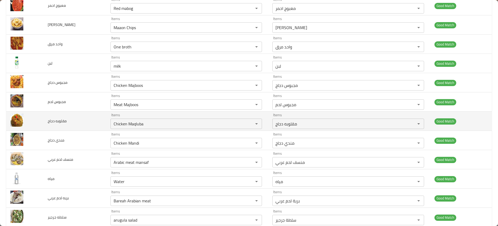
click at [126, 129] on td "Items Chicken Maqluba Items" at bounding box center [187, 120] width 162 height 19
click at [119, 126] on دجاج "Chicken Maqluba" at bounding box center [178, 123] width 133 height 7
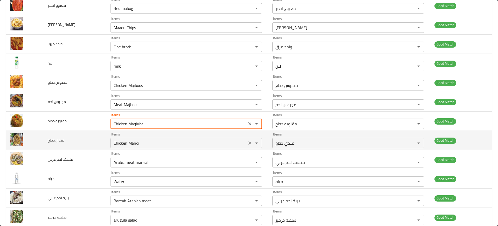
click at [125, 144] on دجاج "Chicken Mandi" at bounding box center [178, 142] width 133 height 7
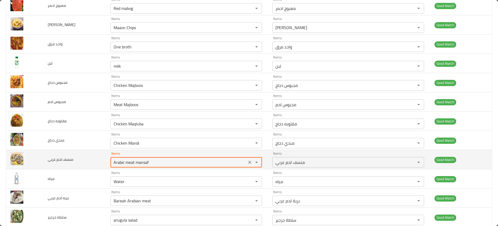
click at [134, 161] on عربي "Arabic meat mansaf" at bounding box center [178, 161] width 133 height 7
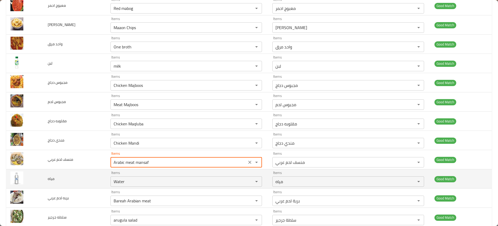
click at [141, 187] on td "Items Water Items" at bounding box center [187, 178] width 162 height 19
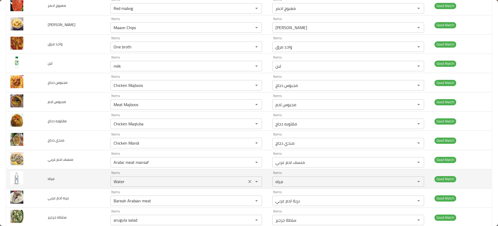
click at [135, 185] on div "Water Items" at bounding box center [187, 181] width 152 height 10
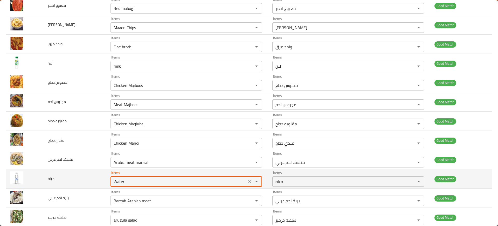
scroll to position [251, 0]
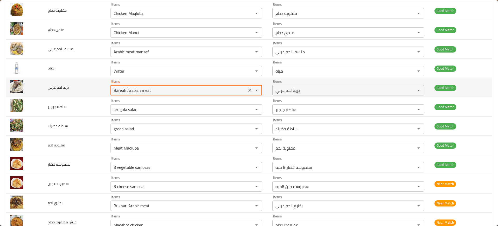
click at [132, 92] on عربي "Bareah Arabian meat" at bounding box center [178, 89] width 133 height 7
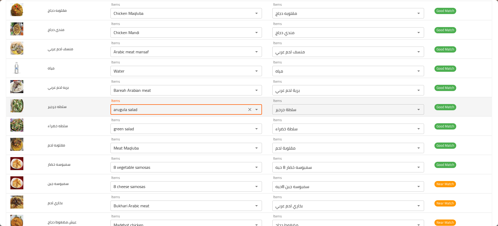
click at [127, 111] on جرجير "arugula salad" at bounding box center [178, 109] width 133 height 7
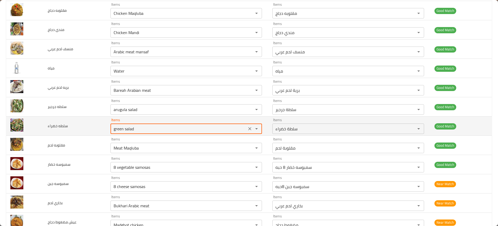
click at [130, 128] on خضراء "green salad" at bounding box center [178, 128] width 133 height 7
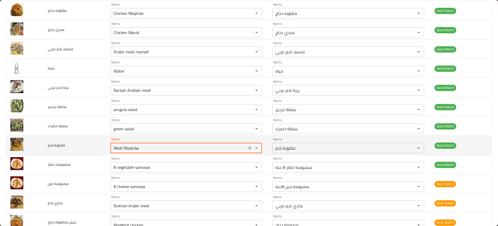
click at [153, 148] on لحم "Meat Maqluba" at bounding box center [178, 147] width 133 height 7
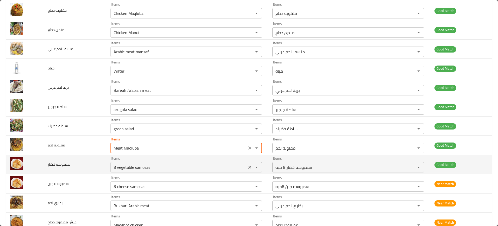
scroll to position [249, 0]
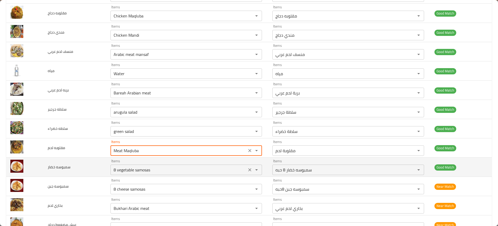
click at [157, 172] on خضار "8 vegetable samosas" at bounding box center [178, 169] width 133 height 7
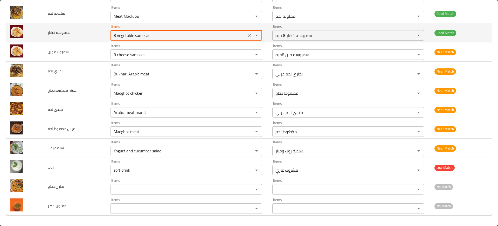
scroll to position [383, 0]
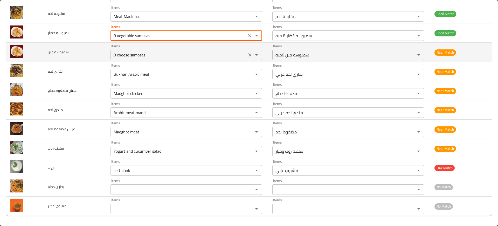
click at [141, 58] on div "8 cheese samosas Items" at bounding box center [187, 55] width 152 height 10
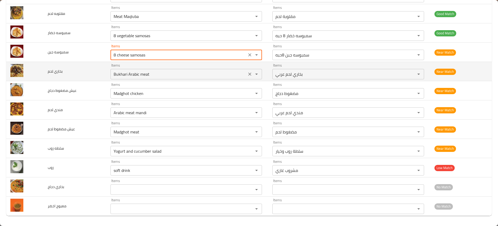
click at [142, 79] on div "Bukhari Arabic meat Items" at bounding box center [187, 74] width 152 height 10
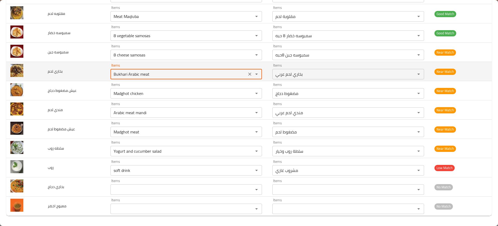
click at [142, 79] on div "Bukhari Arabic meat Items" at bounding box center [187, 74] width 152 height 10
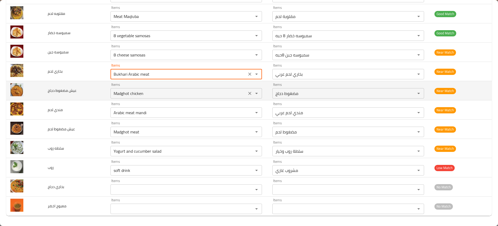
click at [146, 92] on دجاج "Madghot chicken" at bounding box center [178, 93] width 133 height 7
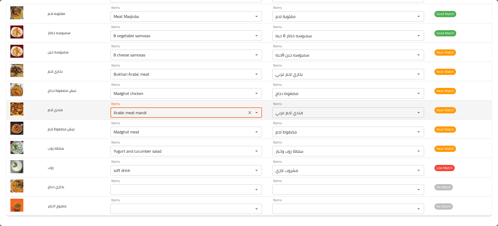
click at [139, 110] on لحم "Arabic meat mandi" at bounding box center [178, 112] width 133 height 7
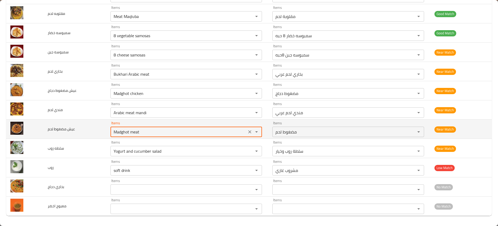
click at [135, 132] on لحم "Madghot meat" at bounding box center [178, 131] width 133 height 7
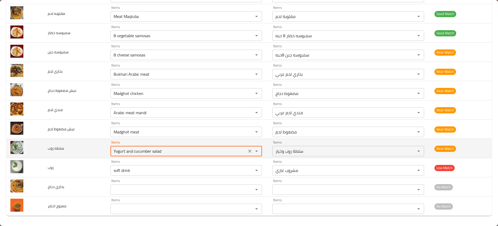
click at [123, 150] on روب "Yogurt and cucumber salad" at bounding box center [178, 150] width 133 height 7
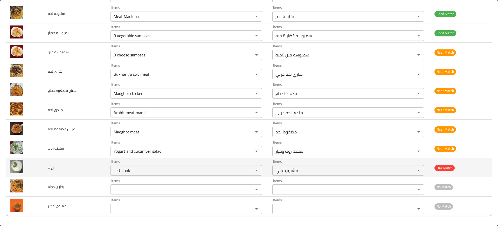
click at [126, 176] on td "Items soft drink Items" at bounding box center [187, 167] width 162 height 19
click at [123, 174] on div "soft drink Items" at bounding box center [187, 170] width 152 height 10
click at [99, 174] on td "روب" at bounding box center [75, 167] width 63 height 19
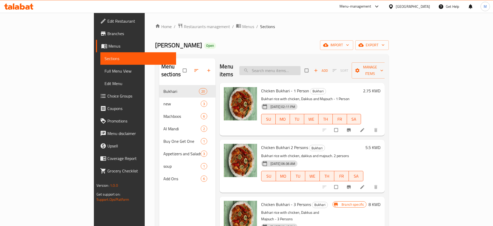
click at [301, 66] on input "search" at bounding box center [270, 70] width 61 height 9
paste input "Haneeth Chicken"
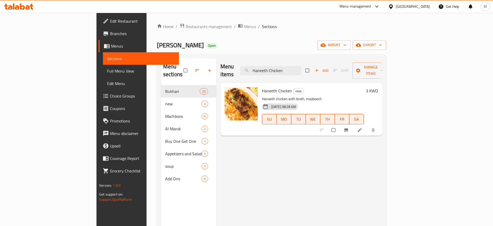
type input "Haneeth Chicken"
click at [290, 96] on p "Haneeth chicken with broth, maabooch" at bounding box center [313, 99] width 102 height 6
copy p "maabooch"
click at [363, 127] on icon at bounding box center [359, 129] width 5 height 5
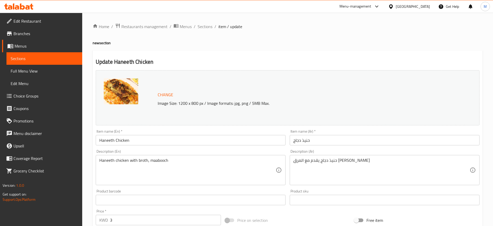
scroll to position [1, 0]
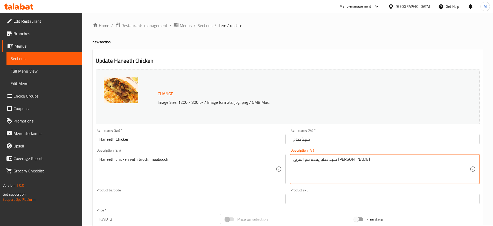
click at [298, 159] on textarea "حنيذ دجاج يقدم مع المرق [PERSON_NAME]" at bounding box center [382, 169] width 177 height 25
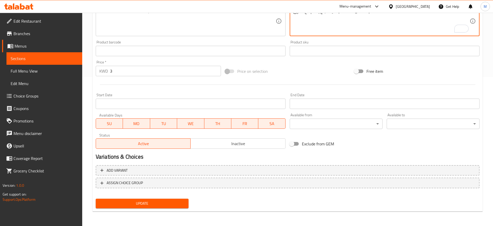
scroll to position [148, 0]
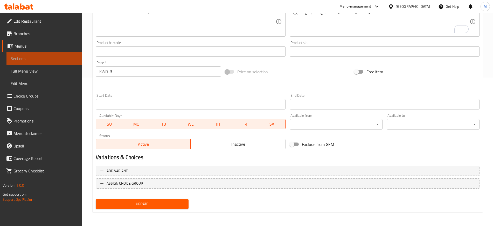
click at [70, 58] on span "Sections" at bounding box center [44, 58] width 67 height 6
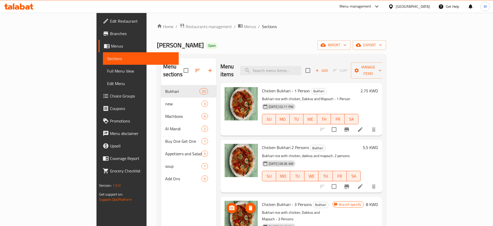
scroll to position [0, 0]
click at [302, 66] on input "search" at bounding box center [270, 70] width 61 height 9
paste input "Naeemi Mandi Meat"
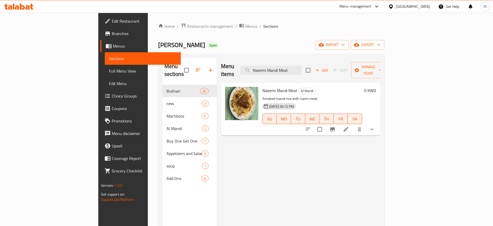
type input "Naeemi Mandi Meat"
click at [246, 26] on span "Menus" at bounding box center [252, 26] width 12 height 6
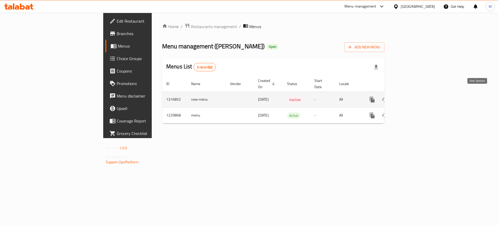
click at [412, 97] on icon "enhanced table" at bounding box center [410, 99] width 5 height 5
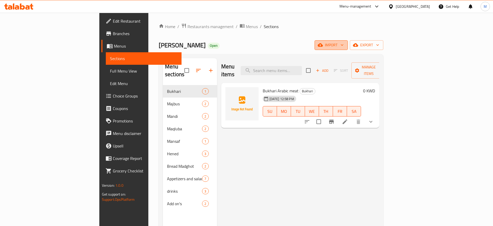
click at [344, 48] on span "import" at bounding box center [331, 45] width 25 height 6
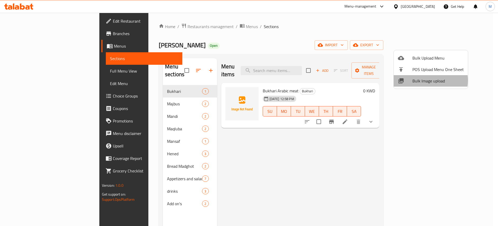
click at [426, 80] on span "Bulk Image upload" at bounding box center [438, 81] width 51 height 6
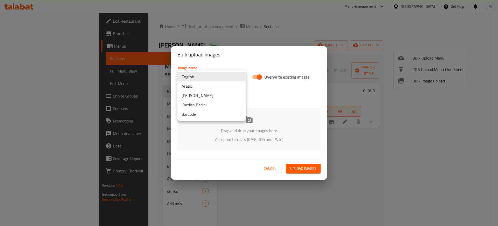
click at [216, 76] on body "​ Menu-management [GEOGRAPHIC_DATA] Get Help M Edit Restaurant Branches Menus S…" at bounding box center [249, 119] width 498 height 213
click at [200, 85] on li "Arabic" at bounding box center [212, 85] width 69 height 9
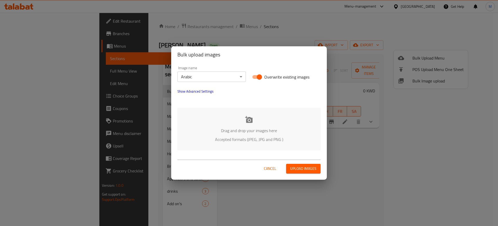
click at [232, 122] on div "Drag and drop your images here Accepted formats (JPEG, JPG and PNG )" at bounding box center [249, 129] width 143 height 42
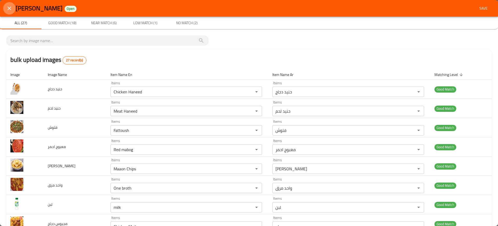
click at [8, 7] on icon "close" at bounding box center [10, 8] width 4 height 4
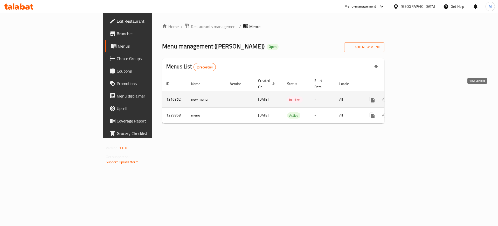
click at [413, 96] on icon "enhanced table" at bounding box center [410, 99] width 6 height 6
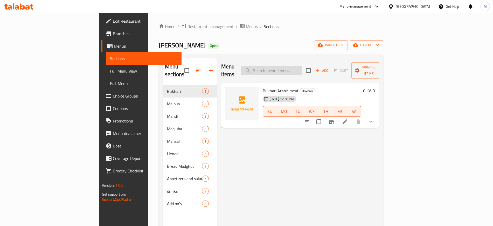
click at [302, 68] on input "search" at bounding box center [271, 70] width 61 height 9
paste input "Chicken Haneed"
paste input "Bareah Arabian meat"
type input "Bareah Arabian meat"
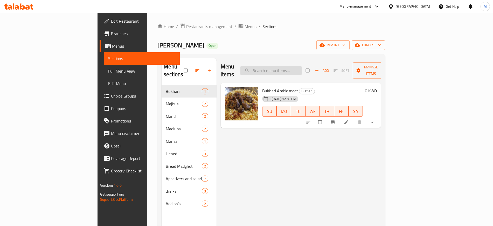
click at [302, 66] on input "search" at bounding box center [271, 70] width 61 height 9
paste input "Chicken Haneed"
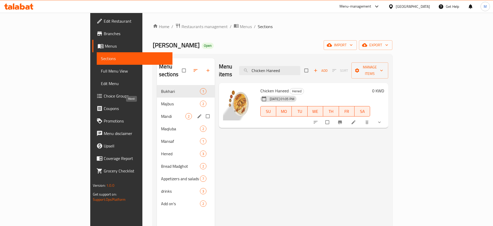
paste input "Meat"
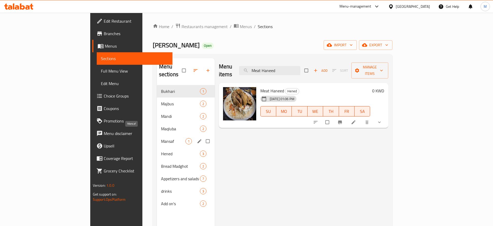
paste input "Fattoush"
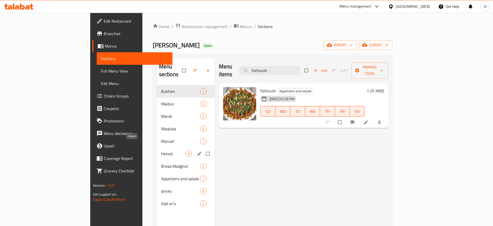
paste input "Red mabog"
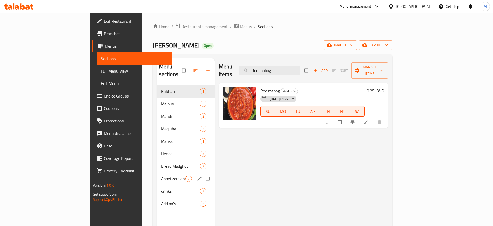
paste input "Maaon Chips"
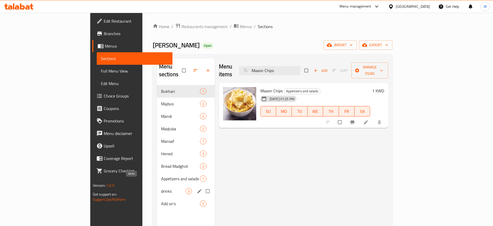
paste input "One broth"
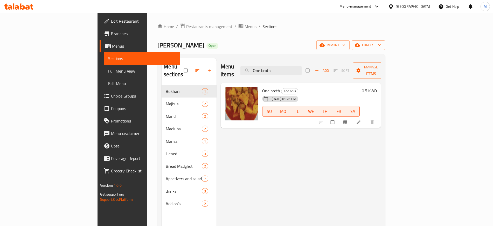
paste input "milk"
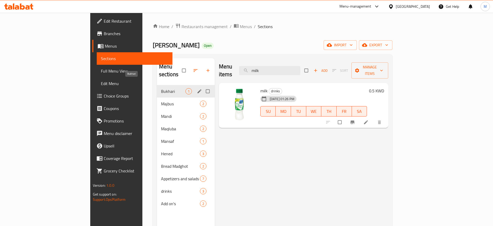
paste input "Chicken Majboos"
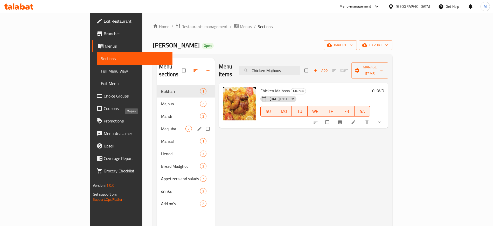
paste input "Meat"
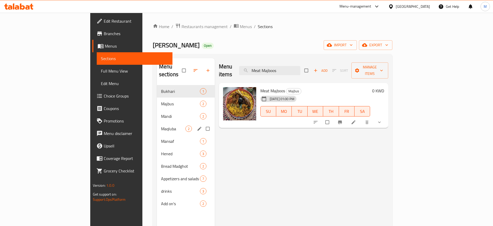
paste input "Chicken Maqluba"
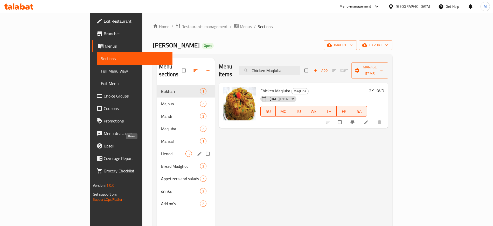
paste input "ndi"
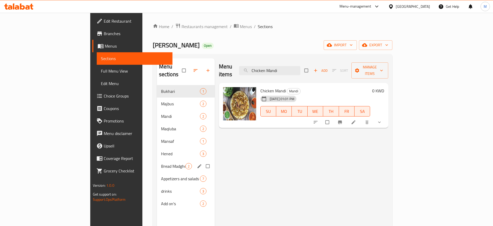
paste input "Arabic meat mansaf"
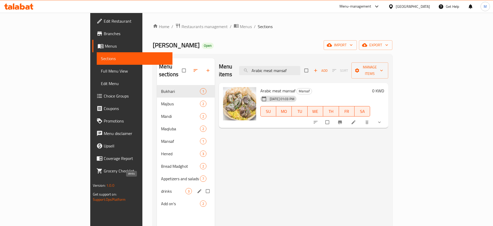
paste input "Water"
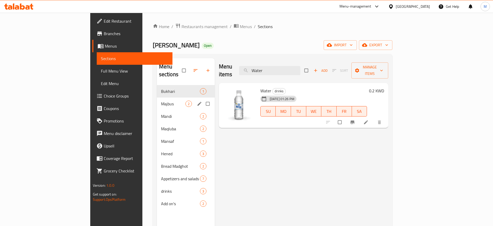
paste input "Bareah Arabian meat"
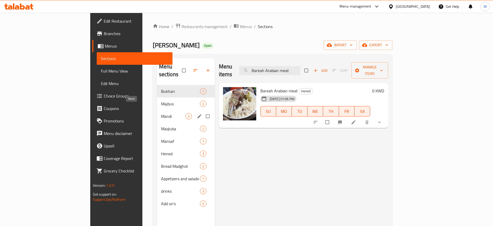
paste input "arugula salad"
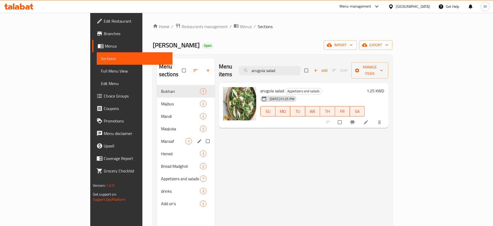
paste input "green"
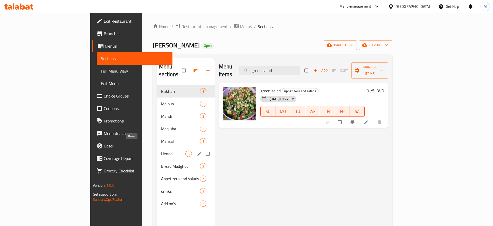
paste input "Meat Maqluba"
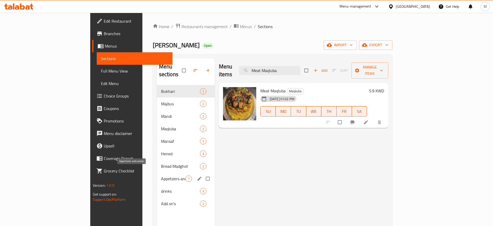
paste input "8 vegetable samosas"
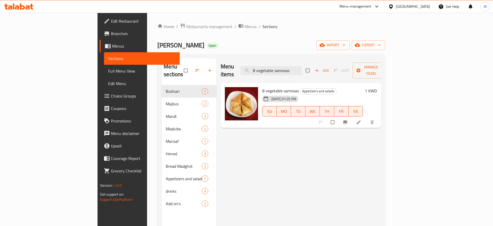
paste input "chees"
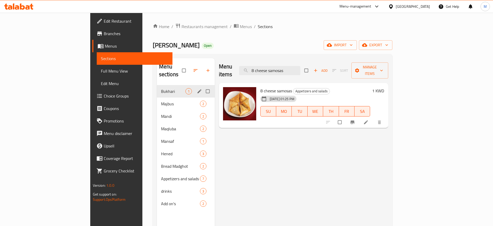
paste input "Bukhari Arabic meat"
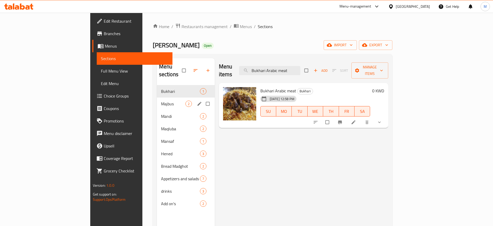
paste input "Madghot chicken"
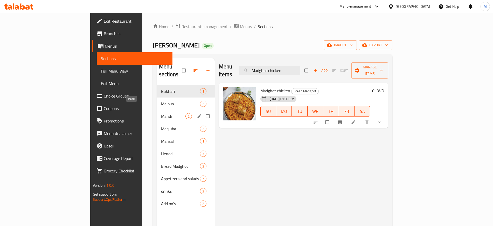
paste input "Arabic meat mandi"
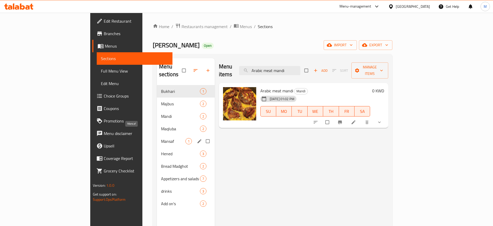
paste input "Madghot meat"
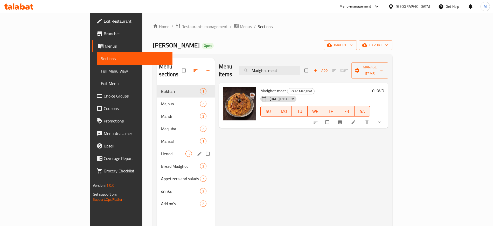
paste input "Yogurt and cucumber salad"
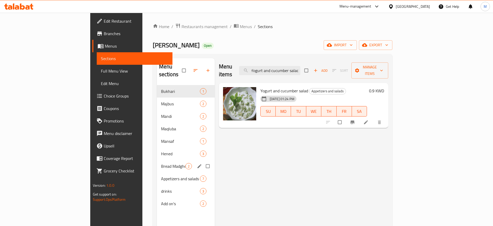
type input "Yogurt and cucumber salad"
click at [161, 200] on span "Add on's" at bounding box center [173, 203] width 24 height 6
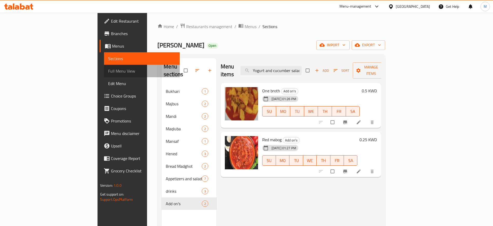
click at [108, 68] on span "Full Menu View" at bounding box center [141, 71] width 67 height 6
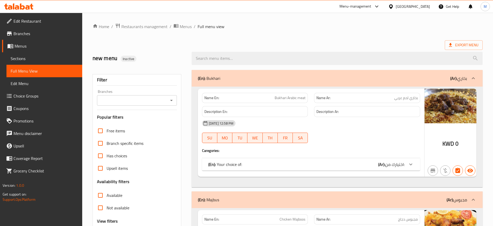
drag, startPoint x: 411, startPoint y: 0, endPoint x: 403, endPoint y: 37, distance: 37.4
click at [186, 24] on span "Menus" at bounding box center [186, 26] width 12 height 6
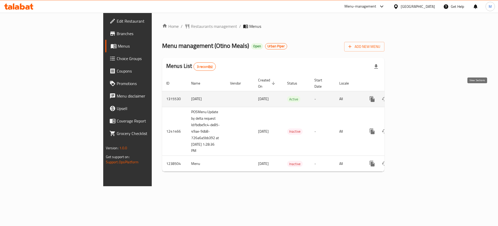
click at [413, 96] on icon "enhanced table" at bounding box center [410, 99] width 6 height 6
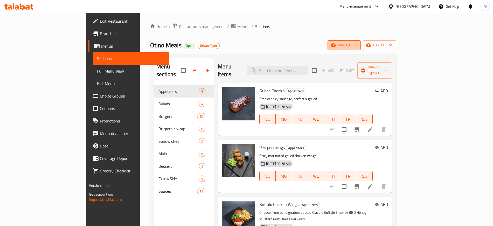
click at [357, 42] on span "import" at bounding box center [344, 45] width 25 height 6
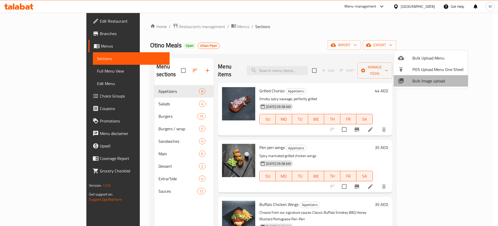
click at [431, 79] on span "Bulk Image upload" at bounding box center [438, 81] width 51 height 6
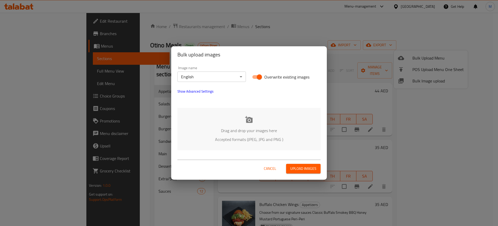
click at [253, 133] on p "Drag and drop your images here" at bounding box center [249, 130] width 128 height 6
click at [190, 92] on span "Show Advanced Settings" at bounding box center [196, 91] width 36 height 6
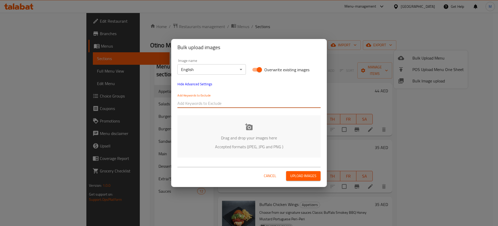
click at [197, 104] on input "text" at bounding box center [249, 103] width 143 height 8
paste input "_BBQ Sauce"
type input "_BBQ Sauce"
click at [205, 108] on div "Add Keywords to Exclude _BBQ Sauce" at bounding box center [249, 100] width 150 height 21
click at [209, 107] on div "_BBQ Sauce" at bounding box center [249, 103] width 143 height 10
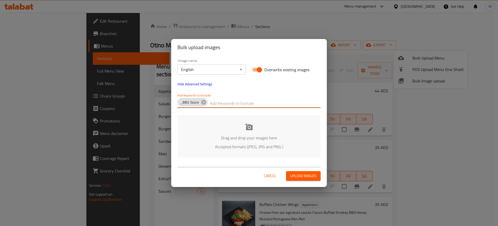
paste input "Prvn_"
type input "Prvn_"
click at [209, 146] on p "Accepted formats (JPEG, JPG and PNG )" at bounding box center [249, 146] width 128 height 6
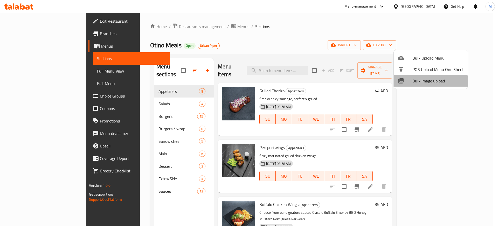
click at [405, 86] on li "Bulk Image upload" at bounding box center [431, 80] width 74 height 11
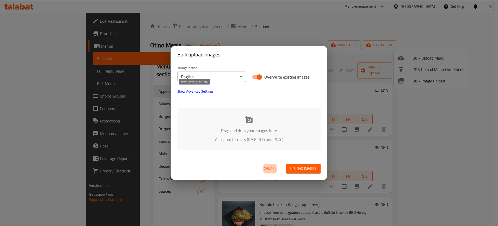
click at [185, 91] on span "Show Advanced Settings" at bounding box center [196, 91] width 36 height 6
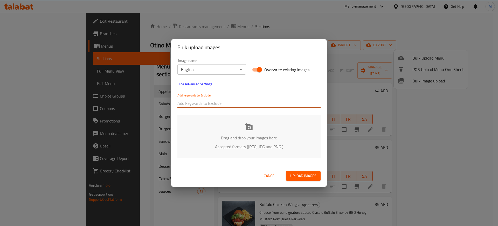
click at [207, 101] on input "text" at bounding box center [249, 103] width 143 height 8
paste input "Prvn_Otino Meals_"
type input "Prvn_Otino Meals_"
click at [238, 138] on p "Drag and drop your images here" at bounding box center [249, 137] width 128 height 6
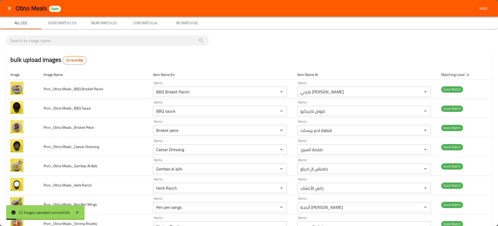
scroll to position [287, 0]
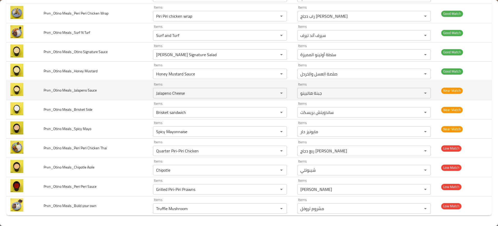
click at [118, 97] on td "Prvn_Otino Meals_Jalapeno Sauce" at bounding box center [94, 90] width 110 height 19
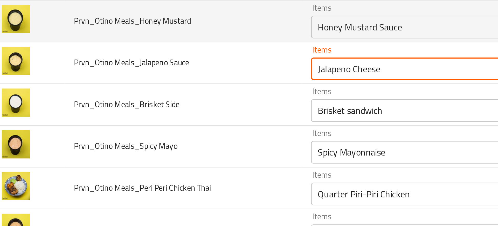
drag, startPoint x: 168, startPoint y: 93, endPoint x: 239, endPoint y: 78, distance: 71.9
click at [239, 78] on tbody "Prvn_Otino Meals_BBQ Brisket Panini Items BBQ Brisket Panini Items Items بانيني…" at bounding box center [249, 4] width 486 height 423
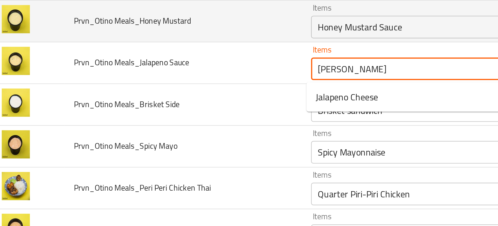
type Sauce "J"
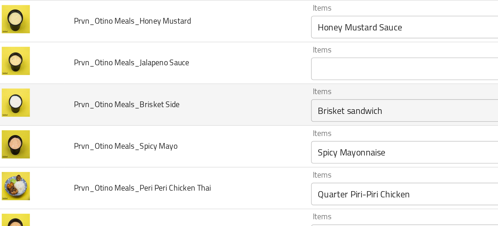
click at [133, 111] on td "Prvn_Otino Meals_Brisket Side" at bounding box center [94, 109] width 110 height 19
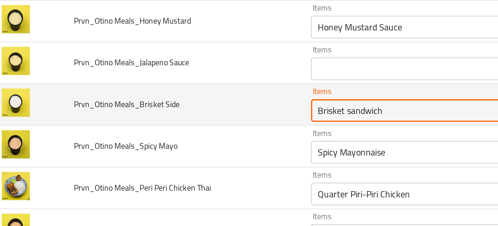
drag, startPoint x: 167, startPoint y: 112, endPoint x: 214, endPoint y: 105, distance: 48.2
click at [214, 105] on div "Items Brisket sandwich Items" at bounding box center [220, 109] width 134 height 16
type Side "Brisket"
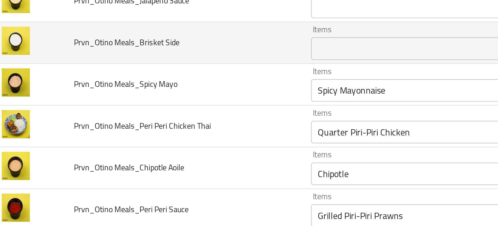
click at [137, 146] on td "Prvn_Otino Meals_Peri Peri Chicken Thai" at bounding box center [94, 147] width 110 height 19
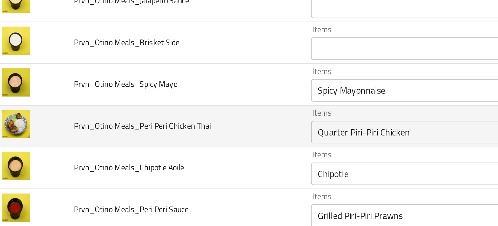
click at [135, 150] on td "Prvn_Otino Meals_Peri Peri Chicken Thai" at bounding box center [94, 147] width 110 height 19
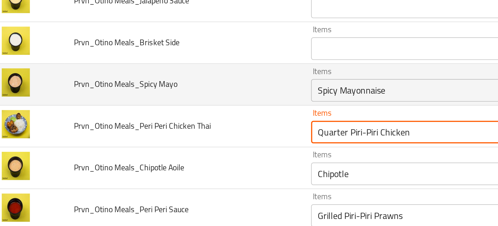
drag, startPoint x: 182, startPoint y: 151, endPoint x: 239, endPoint y: 120, distance: 64.8
click at [239, 120] on tbody "Prvn_Otino Meals_BBQ Brisket Panini Items BBQ Brisket Panini Items Items بانيني…" at bounding box center [249, 4] width 486 height 423
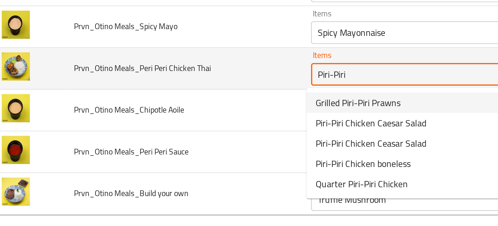
drag, startPoint x: 160, startPoint y: 150, endPoint x: 187, endPoint y: 153, distance: 27.7
click at [187, 153] on Thai "Piri-Piri" at bounding box center [213, 150] width 116 height 7
type Thai "Piri"
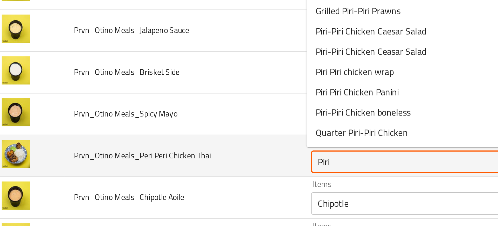
scroll to position [247, 0]
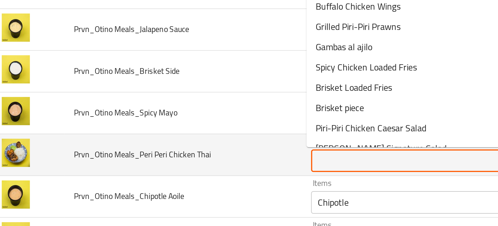
click at [123, 153] on td "Prvn_Otino Meals_Brisket Side" at bounding box center [94, 149] width 110 height 19
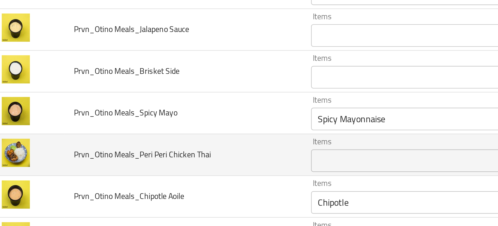
scroll to position [287, 0]
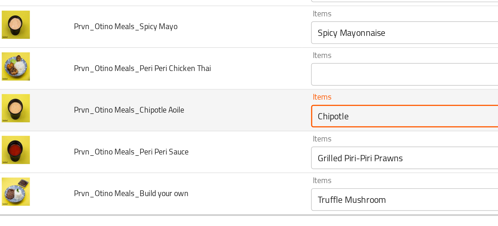
click at [170, 172] on Aoile "Chipotle" at bounding box center [213, 169] width 116 height 7
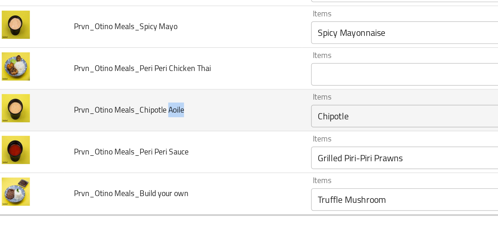
drag, startPoint x: 87, startPoint y: 167, endPoint x: 103, endPoint y: 166, distance: 16.6
click at [103, 166] on td "Prvn_Otino Meals_Chipotle Aoile" at bounding box center [94, 167] width 110 height 19
copy span "Aoile"
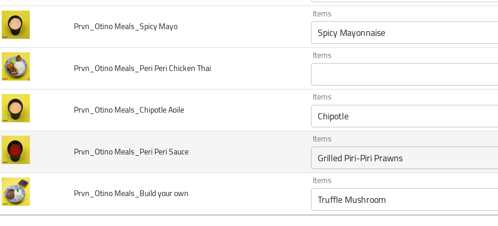
click at [136, 191] on td "Prvn_Otino Meals_Peri Peri Sauce" at bounding box center [94, 186] width 110 height 19
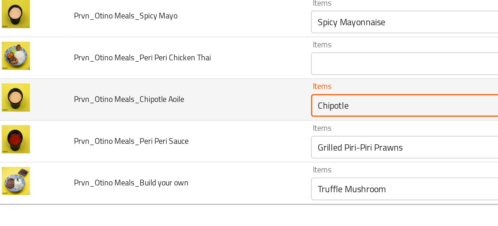
click at [166, 168] on Aoile "Chipotle" at bounding box center [213, 169] width 116 height 7
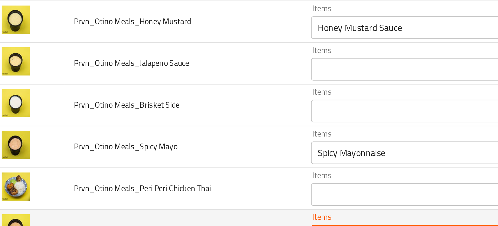
scroll to position [222, 0]
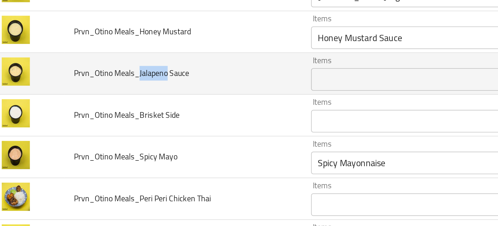
drag, startPoint x: 73, startPoint y: 154, endPoint x: 86, endPoint y: 154, distance: 13.5
click at [86, 154] on span "Prvn_Otino Meals_Jalapeno Sauce" at bounding box center [70, 155] width 53 height 7
copy span "Jalapeno"
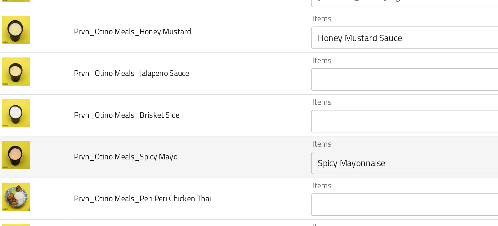
click at [118, 197] on td "Prvn_Otino Meals_Spicy Mayo" at bounding box center [94, 193] width 110 height 19
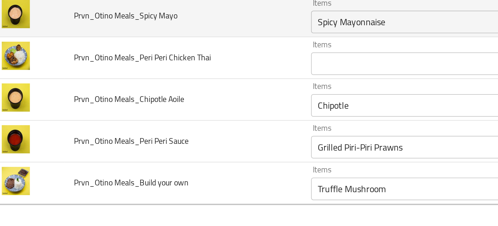
scroll to position [287, 0]
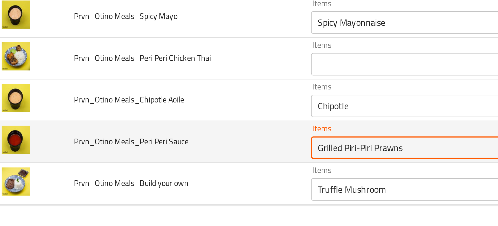
click at [174, 189] on Sauce "Grilled Piri-Piri Prawns" at bounding box center [213, 189] width 116 height 7
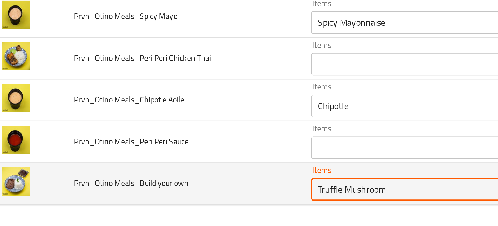
click at [180, 207] on own "Truffle Mushroom" at bounding box center [213, 208] width 116 height 7
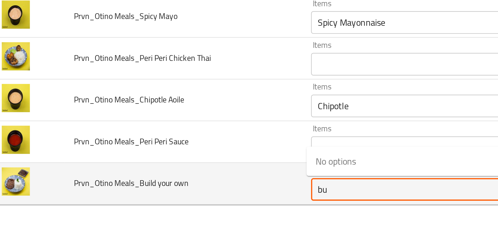
type own "b"
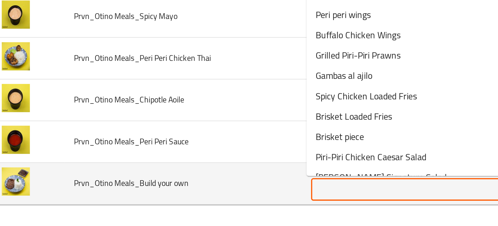
click at [123, 206] on td "Prvn_Otino Meals_Build your own" at bounding box center [94, 205] width 110 height 19
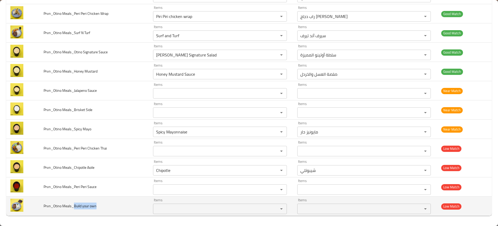
drag, startPoint x: 73, startPoint y: 207, endPoint x: 116, endPoint y: 204, distance: 42.7
click at [116, 204] on td "Prvn_Otino Meals_Build your own" at bounding box center [94, 205] width 110 height 19
copy span "Build your own"
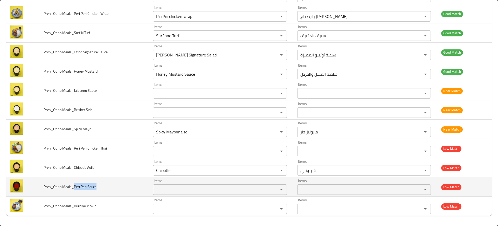
drag, startPoint x: 73, startPoint y: 187, endPoint x: 113, endPoint y: 187, distance: 39.2
click at [113, 187] on td "Prvn_Otino Meals_Peri Peri Sauce" at bounding box center [94, 186] width 110 height 19
copy span "Peri Peri Sauce"
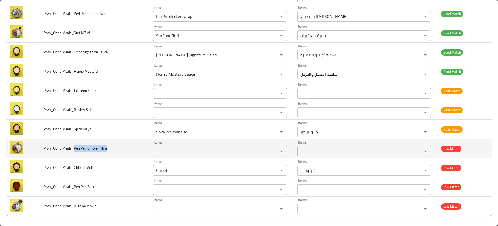
drag, startPoint x: 72, startPoint y: 147, endPoint x: 125, endPoint y: 148, distance: 52.4
click at [125, 148] on td "Prvn_Otino Meals_Peri Peri Chicken Thai" at bounding box center [94, 148] width 110 height 19
copy span "Peri Peri Chicken Thai"
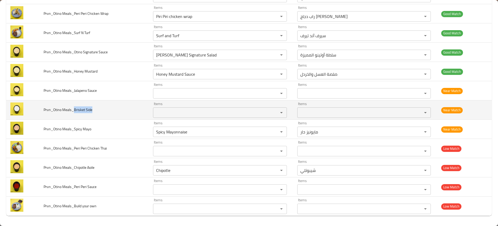
drag, startPoint x: 74, startPoint y: 110, endPoint x: 104, endPoint y: 108, distance: 30.4
click at [104, 108] on td "Prvn_Otino Meals_Brisket Side" at bounding box center [94, 109] width 110 height 19
copy span "Brisket Side"
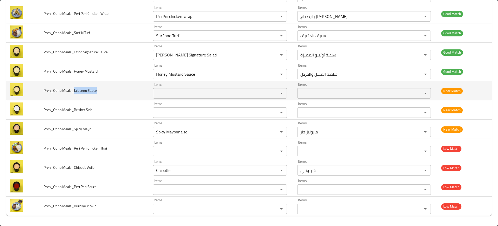
drag, startPoint x: 74, startPoint y: 90, endPoint x: 121, endPoint y: 91, distance: 47.3
click at [121, 91] on td "Prvn_Otino Meals_Jalapeno Sauce" at bounding box center [94, 90] width 110 height 19
copy span "Jalapeno Sauce"
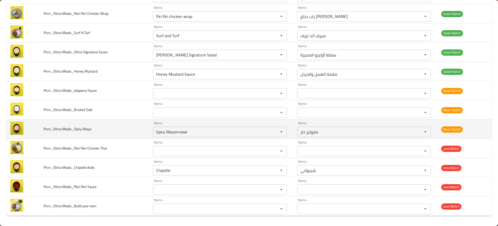
click at [109, 125] on td "Prvn_Otino Meals_Spicy Mayo" at bounding box center [94, 128] width 110 height 19
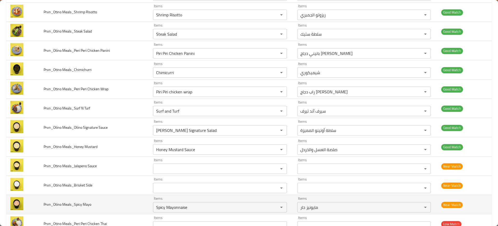
scroll to position [211, 0]
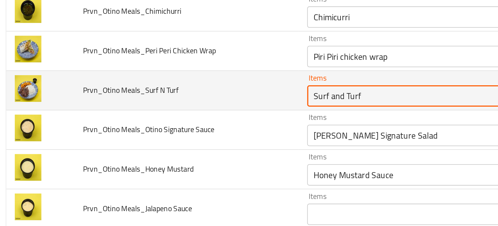
click at [166, 111] on Turf "Surf and Turf" at bounding box center [213, 110] width 116 height 7
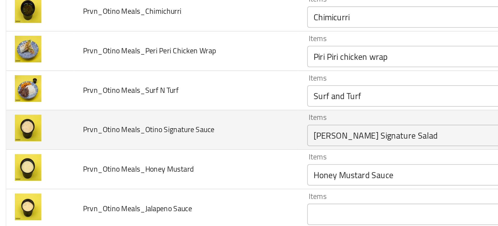
click at [121, 118] on td "Prvn_Otino Meals_Otino Signature Sauce" at bounding box center [94, 127] width 110 height 19
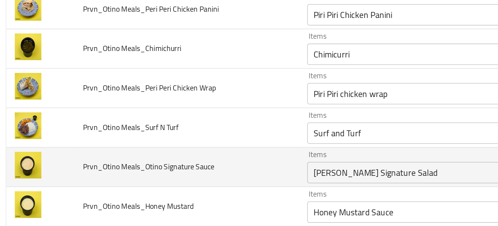
scroll to position [188, 0]
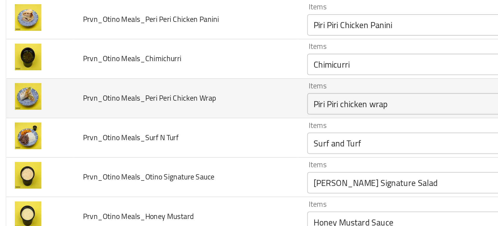
click at [161, 119] on div "Piri Piri chicken wrap Items" at bounding box center [220, 115] width 134 height 10
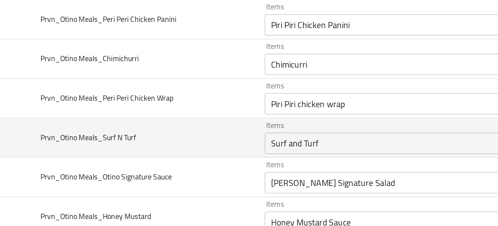
click at [133, 125] on td "Prvn_Otino Meals_Surf N Turf" at bounding box center [94, 131] width 110 height 19
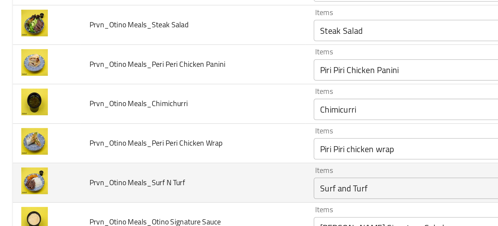
scroll to position [166, 0]
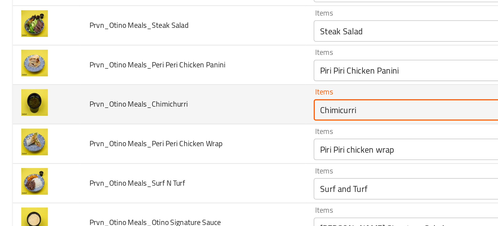
click at [162, 118] on Meals_Chimichurri "Chimicurri" at bounding box center [213, 117] width 116 height 7
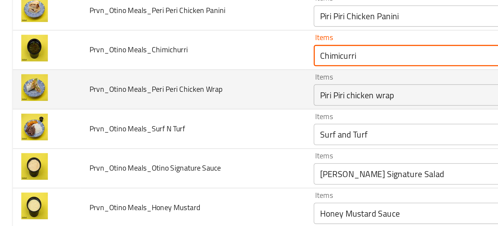
scroll to position [193, 0]
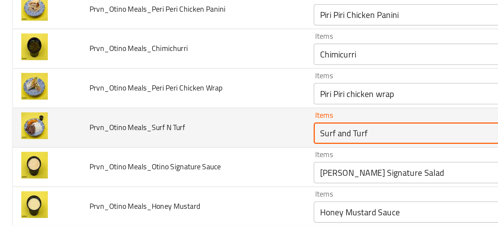
click at [170, 128] on Turf "Surf and Turf" at bounding box center [213, 128] width 116 height 7
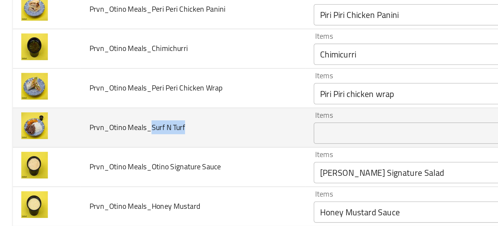
drag, startPoint x: 73, startPoint y: 126, endPoint x: 98, endPoint y: 126, distance: 24.9
click at [98, 126] on td "Prvn_Otino Meals_Surf N Turf" at bounding box center [94, 126] width 110 height 19
copy span "Surf N Turf"
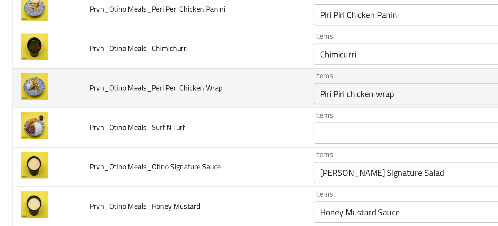
click at [126, 115] on td "Prvn_Otino Meals_Peri Peri Chicken Wrap" at bounding box center [94, 107] width 110 height 19
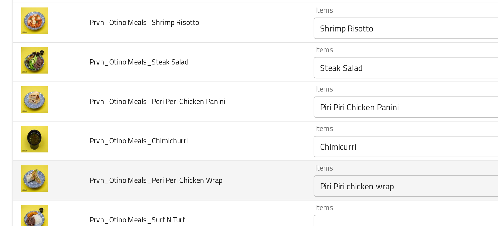
scroll to position [147, 0]
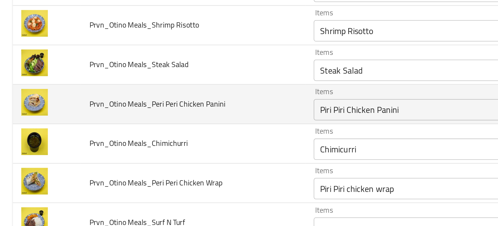
click at [165, 115] on Panini "Piri Piri Chicken Panini" at bounding box center [213, 117] width 116 height 7
click at [109, 123] on td "Prvn_Otino Meals_Peri Peri Chicken Panini" at bounding box center [94, 114] width 110 height 19
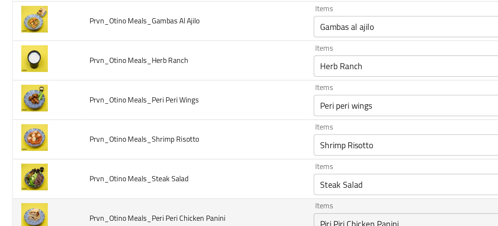
scroll to position [73, 0]
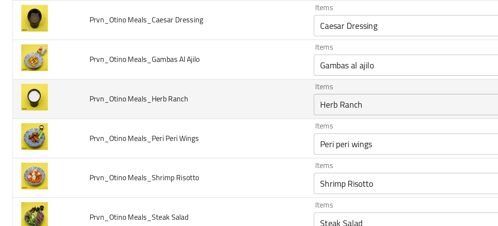
click at [153, 117] on div "Herb Ranch Items" at bounding box center [220, 115] width 134 height 10
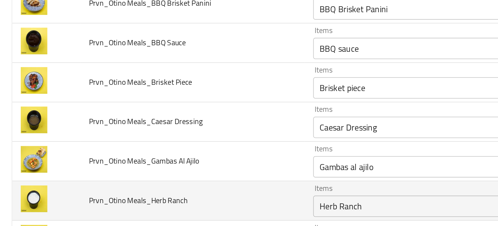
scroll to position [19, 0]
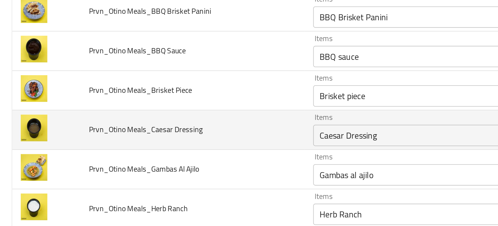
click at [115, 134] on td "Prvn_Otino Meals_Caesar Dressing" at bounding box center [94, 127] width 110 height 19
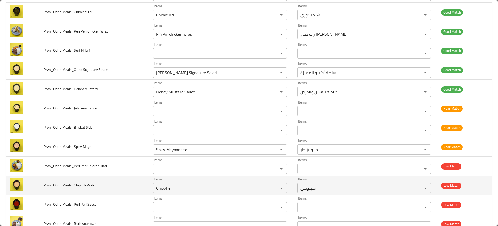
scroll to position [287, 0]
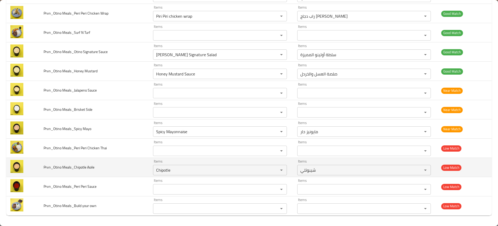
click at [88, 161] on td "Prvn_Otino Meals_Chipotle Aoile" at bounding box center [94, 167] width 110 height 19
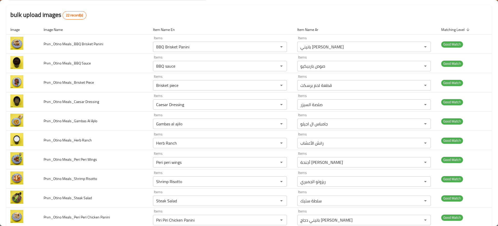
scroll to position [0, 0]
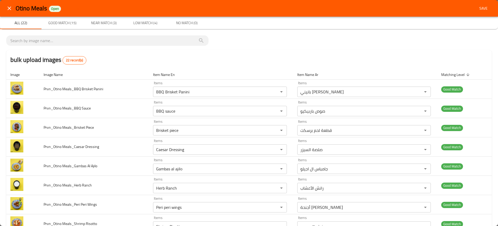
click at [478, 11] on span "Save" at bounding box center [484, 8] width 12 height 6
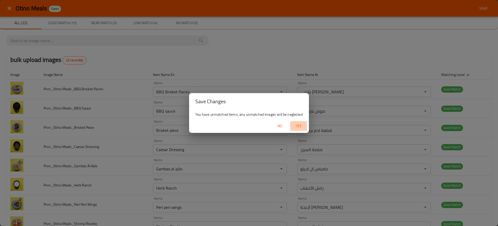
click at [293, 129] on button "Yes" at bounding box center [298, 126] width 17 height 10
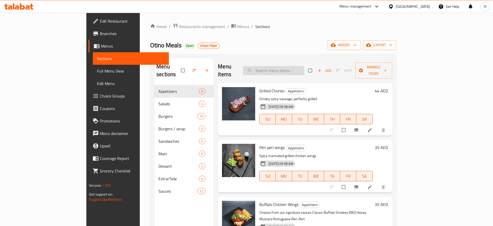
click at [304, 66] on input "search" at bounding box center [273, 70] width 61 height 9
paste input "Chipotle"
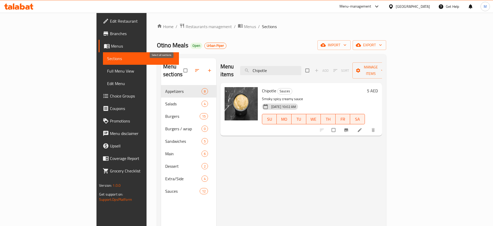
paste input "Jalapeno"
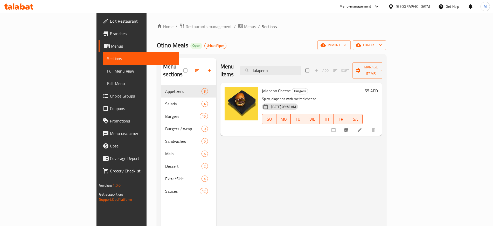
paste input "Surf and Turf"
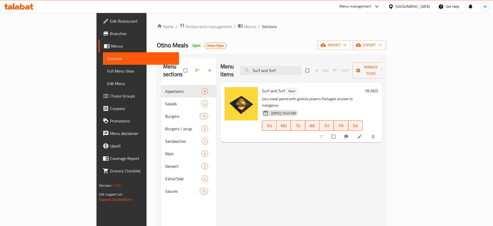
type input "Surf and Turf"
click at [222, 175] on div "Menu items Surf and Turf Add Sort Manage items Surf and Turf Main Juicy steak p…" at bounding box center [299, 171] width 166 height 226
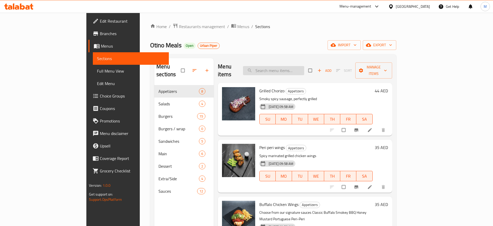
click at [304, 66] on input "search" at bounding box center [273, 70] width 61 height 9
paste input "Chimicurri"
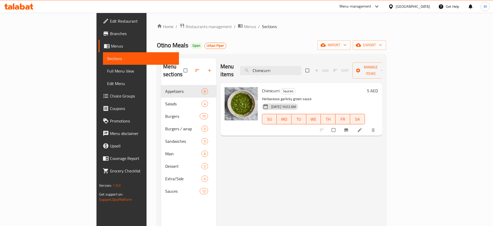
paste input "Surf and Turf"
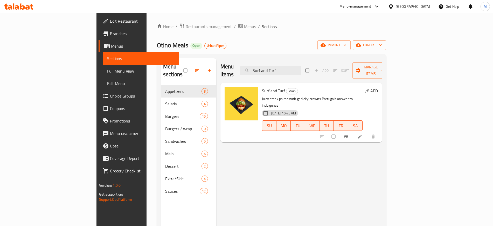
click at [380, 131] on div at bounding box center [348, 136] width 64 height 11
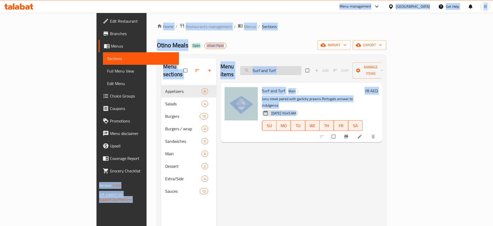
click at [302, 66] on input "Surf and Turf" at bounding box center [270, 70] width 61 height 9
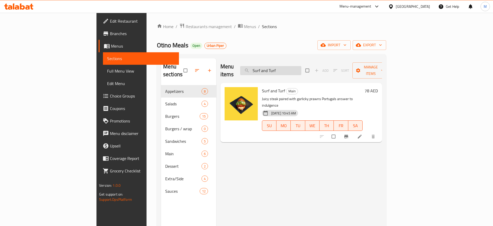
paste input "Piri Piri Chicken Panini"
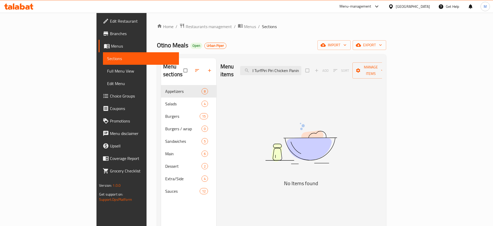
paste input "search"
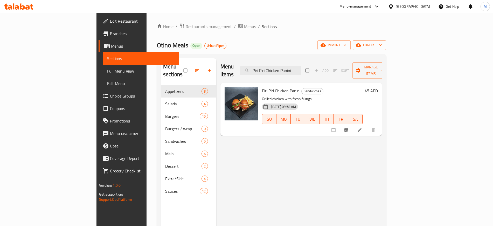
paste input "Herb Ranch"
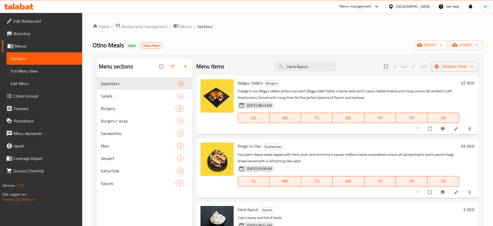
scroll to position [73, 0]
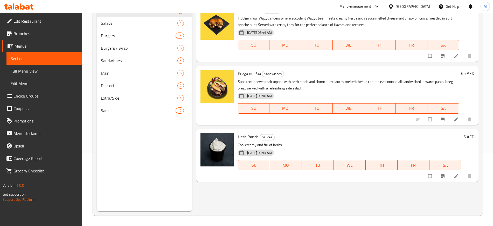
type input "Herb Ranch"
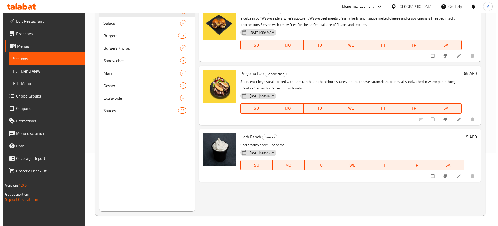
scroll to position [0, 0]
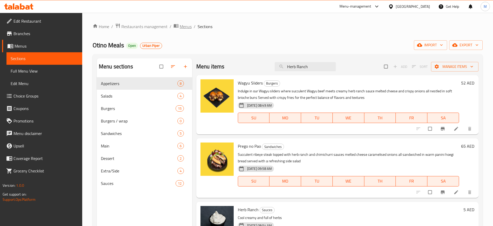
click at [185, 26] on span "Menus" at bounding box center [186, 26] width 12 height 6
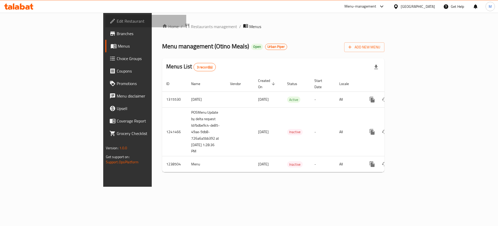
click at [117, 19] on span "Edit Restaurant" at bounding box center [150, 21] width 66 height 6
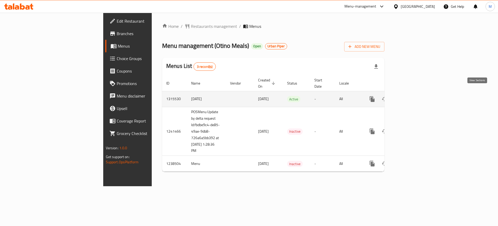
click at [413, 96] on icon "enhanced table" at bounding box center [410, 99] width 6 height 6
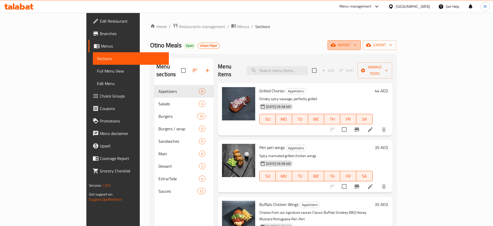
click at [357, 47] on span "import" at bounding box center [344, 45] width 25 height 6
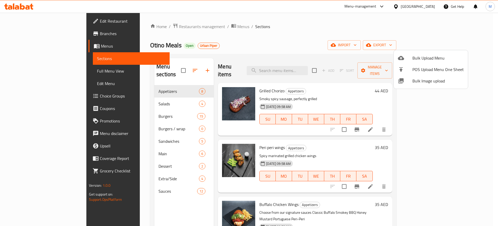
click at [439, 78] on span "Bulk Image upload" at bounding box center [438, 81] width 51 height 6
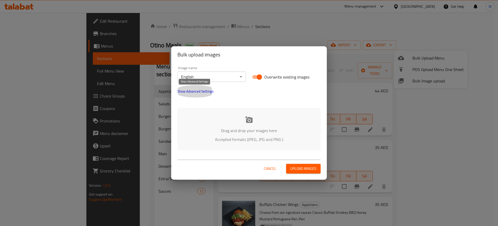
click at [193, 92] on span "Show Advanced Settings" at bounding box center [196, 91] width 36 height 6
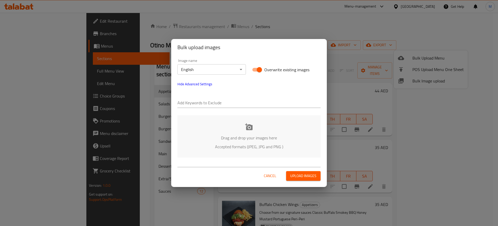
paste input "Prvn_Otino Meals_"
click at [211, 99] on input "Prvn_Otino Meals_" at bounding box center [249, 103] width 143 height 8
type input "Prvn_Otino Meals_"
click at [233, 148] on p "Accepted formats (JPEG, JPG and PNG )" at bounding box center [249, 146] width 128 height 6
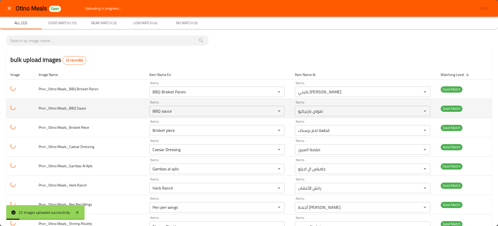
click at [96, 111] on td "Prvn_Otino Meals_BBQ Sauce" at bounding box center [90, 108] width 111 height 19
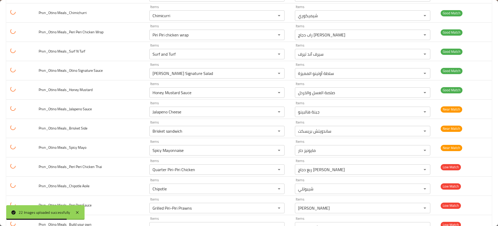
scroll to position [269, 0]
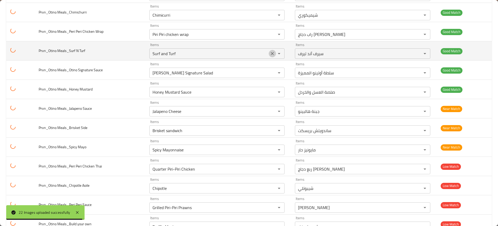
click at [272, 56] on button "Clear" at bounding box center [272, 53] width 7 height 7
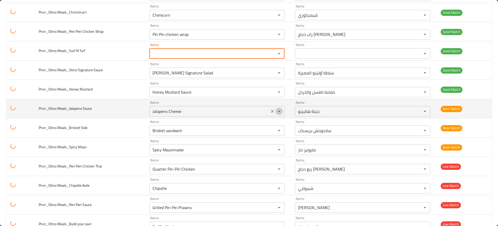
click at [276, 112] on icon "Open" at bounding box center [279, 111] width 6 height 6
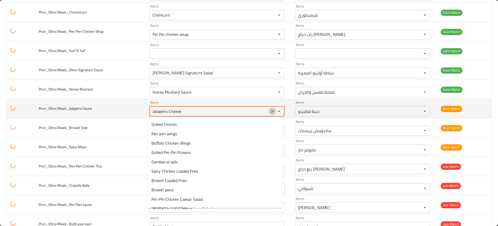
click at [271, 111] on icon "Clear" at bounding box center [272, 111] width 3 height 3
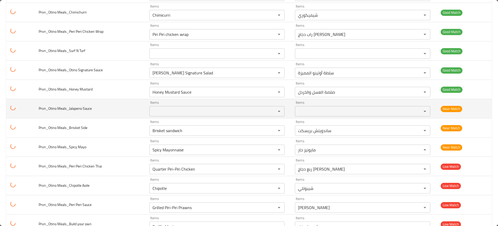
click at [137, 111] on td "Prvn_Otino Meals_Jalapeno Sauce" at bounding box center [90, 108] width 111 height 19
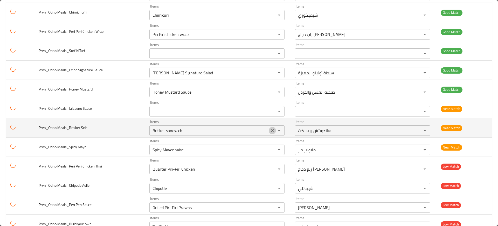
click at [271, 130] on icon "Clear" at bounding box center [272, 130] width 3 height 3
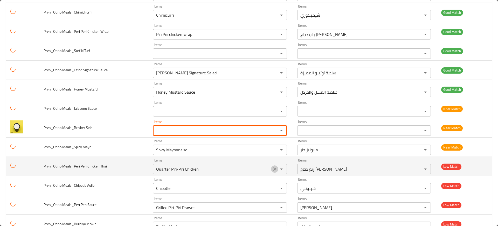
click at [272, 169] on icon "Clear" at bounding box center [274, 168] width 5 height 5
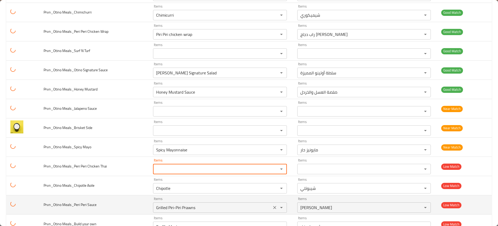
click at [272, 206] on icon "Clear" at bounding box center [274, 207] width 5 height 5
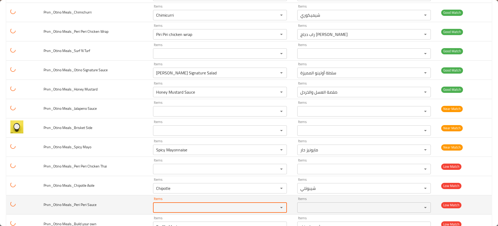
scroll to position [287, 0]
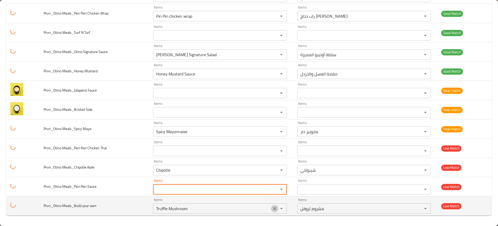
click at [272, 208] on icon "Clear" at bounding box center [274, 208] width 5 height 5
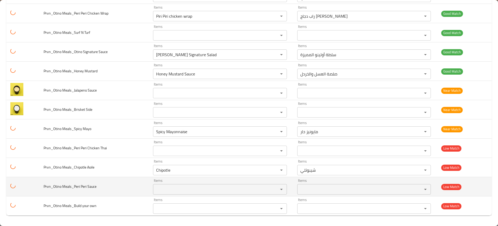
click at [76, 179] on td "Prvn_Otino Meals_Peri Peri Sauce" at bounding box center [94, 186] width 110 height 19
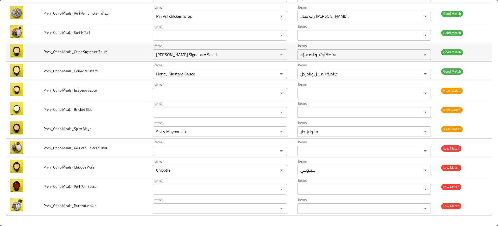
scroll to position [0, 0]
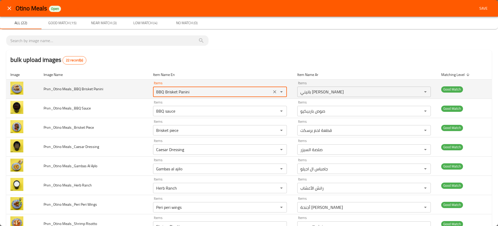
click at [182, 92] on Panini "BBQ Brisket Panini" at bounding box center [213, 91] width 116 height 7
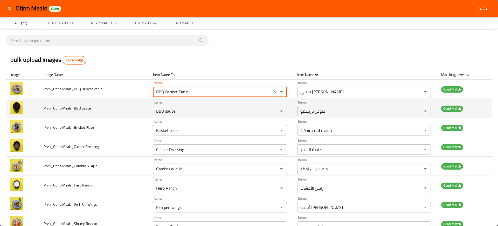
click at [137, 103] on td "Prvn_Otino Meals_BBQ Sauce" at bounding box center [94, 108] width 110 height 19
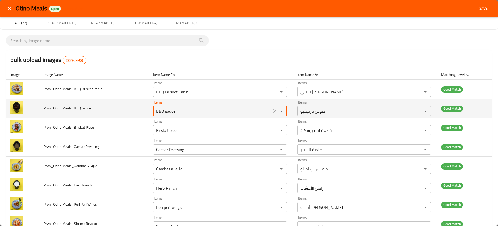
click at [181, 113] on Sauce "BBQ sauce" at bounding box center [213, 110] width 116 height 7
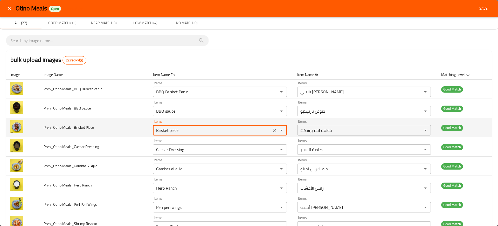
click at [209, 130] on Piece "Brisket piece" at bounding box center [213, 129] width 116 height 7
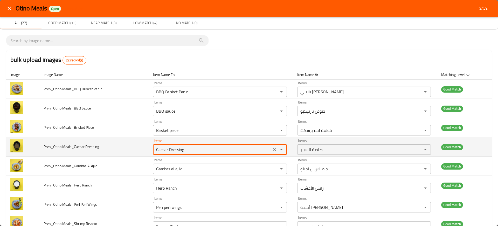
click at [202, 148] on Dressing "Caesar Dressing" at bounding box center [213, 149] width 116 height 7
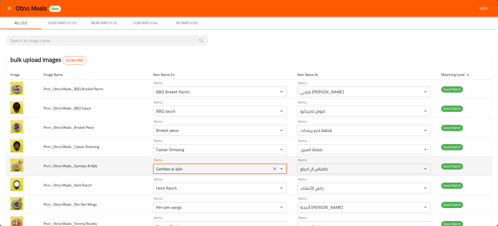
click at [204, 167] on Ajilo "Gambas al ajilo" at bounding box center [213, 168] width 116 height 7
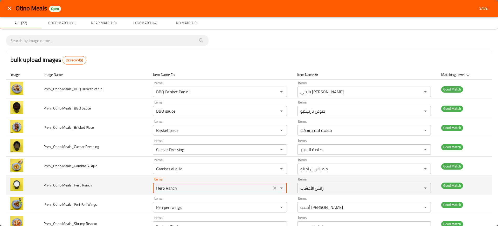
click at [209, 186] on Ranch "Herb Ranch" at bounding box center [213, 187] width 116 height 7
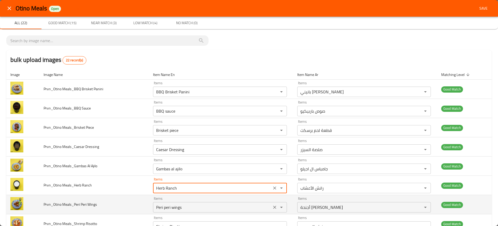
scroll to position [145, 0]
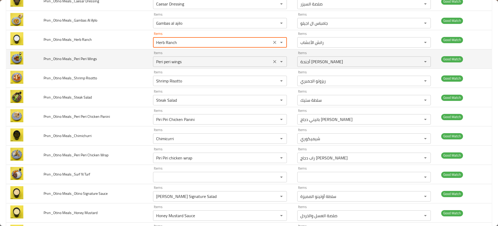
click at [205, 62] on Wings "Peri peri wings" at bounding box center [213, 61] width 116 height 7
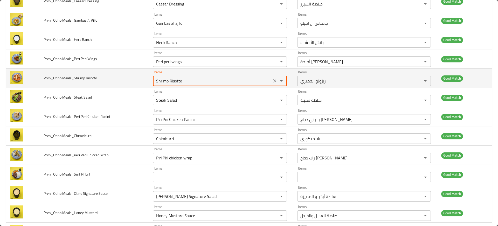
click at [173, 81] on Risotto "Shrimp Risotto" at bounding box center [213, 80] width 116 height 7
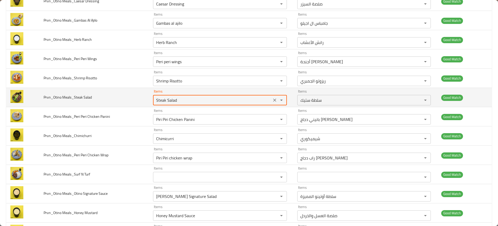
click at [162, 101] on Salad "Steak Salad" at bounding box center [213, 99] width 116 height 7
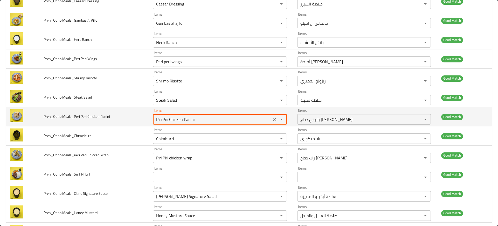
click at [173, 117] on Panini "Piri Piri Chicken Panini" at bounding box center [213, 119] width 116 height 7
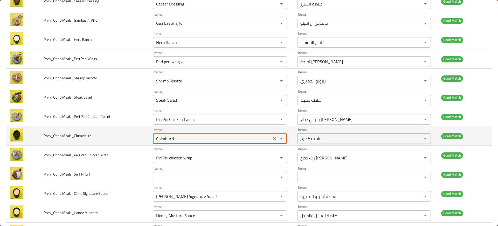
click at [171, 140] on Meals_Chimichurri "Chimicurri" at bounding box center [213, 138] width 116 height 7
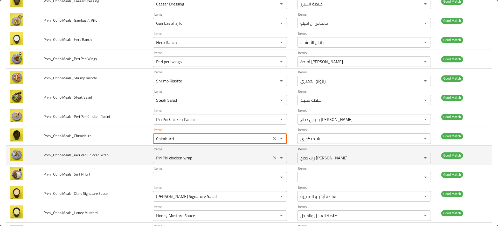
click at [178, 155] on Wrap "Piri Piri chicken wrap" at bounding box center [213, 157] width 116 height 7
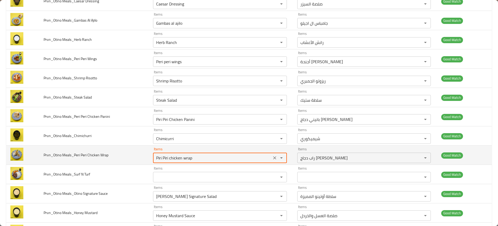
scroll to position [287, 0]
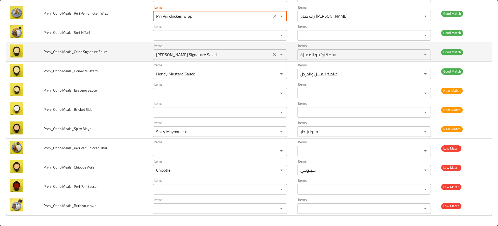
click at [170, 55] on Sauce "[PERSON_NAME] Signature Salad" at bounding box center [213, 54] width 116 height 7
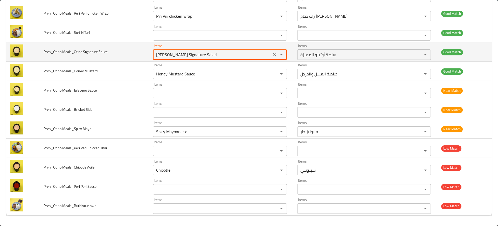
click at [170, 55] on Sauce "[PERSON_NAME] Signature Salad" at bounding box center [213, 54] width 116 height 7
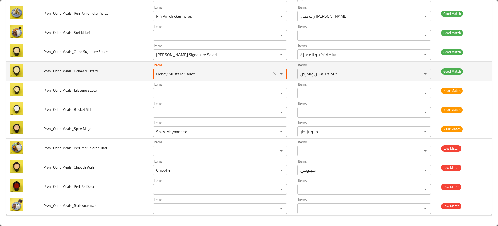
click at [178, 72] on Mustard "Honey Mustard Sauce" at bounding box center [213, 73] width 116 height 7
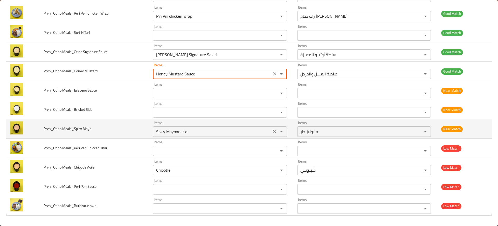
click at [170, 136] on div "Spicy Mayonnaise Items" at bounding box center [220, 131] width 134 height 10
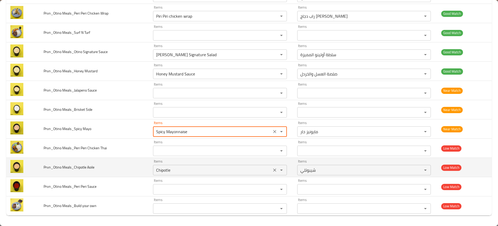
click at [174, 165] on div "Chipotle Items" at bounding box center [220, 170] width 134 height 10
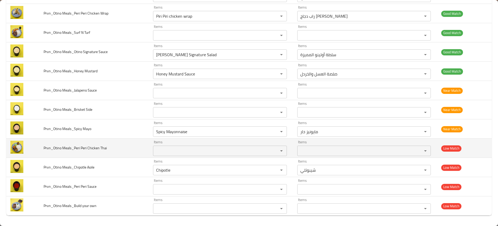
click at [112, 154] on td "Prvn_Otino Meals_Peri Peri Chicken Thai" at bounding box center [94, 147] width 110 height 19
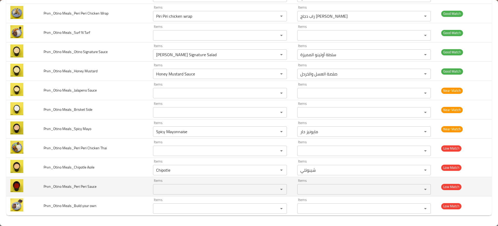
click at [82, 178] on td "Prvn_Otino Meals_Peri Peri Sauce" at bounding box center [94, 186] width 110 height 19
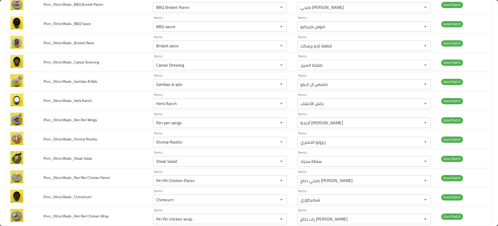
scroll to position [0, 0]
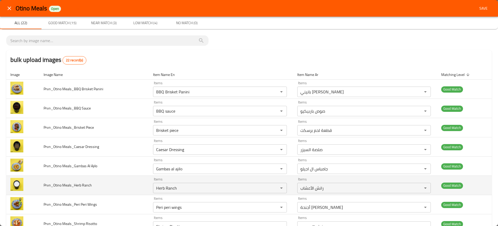
click at [124, 181] on td "Prvn_Otino Meals_Herb Ranch" at bounding box center [94, 184] width 110 height 19
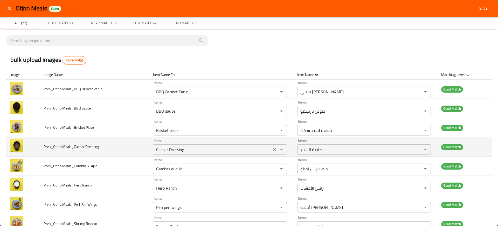
click at [161, 153] on div "Caesar Dressing Items" at bounding box center [220, 149] width 134 height 10
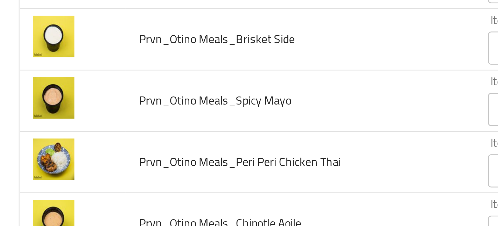
scroll to position [287, 0]
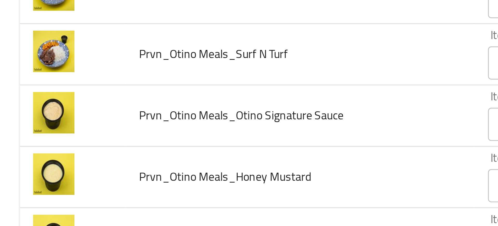
click at [52, 59] on td "Prvn_Otino Meals_Otino Signature Sauce" at bounding box center [94, 51] width 110 height 19
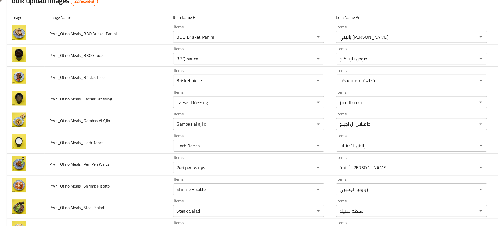
scroll to position [0, 0]
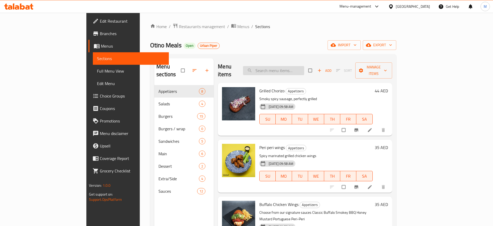
click at [294, 66] on input "search" at bounding box center [273, 70] width 61 height 9
paste input "BBQ Brisket Panini"
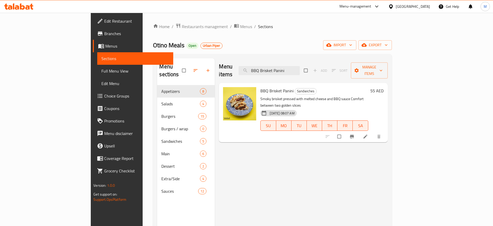
paste input "sauce"
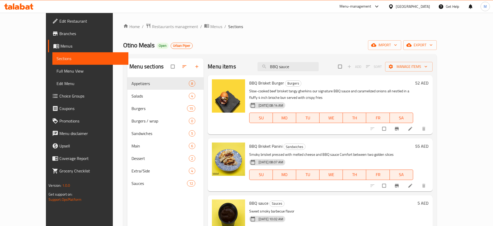
paste input "risket pie"
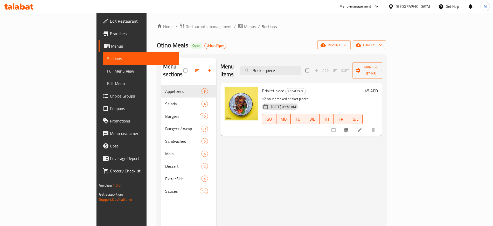
paste input "Caesar Dressing"
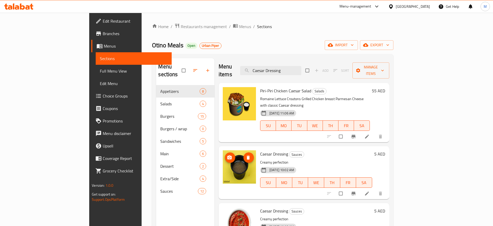
paste input "Gambas al ajilo"
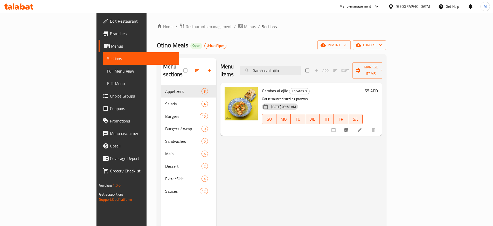
paste input "Herb Ranch"
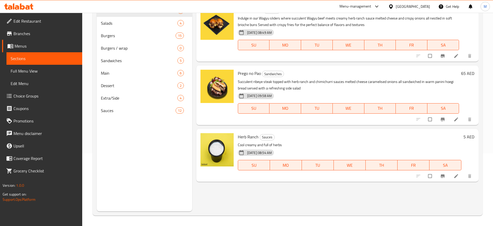
scroll to position [72, 0]
paste input "Peri peri wings"
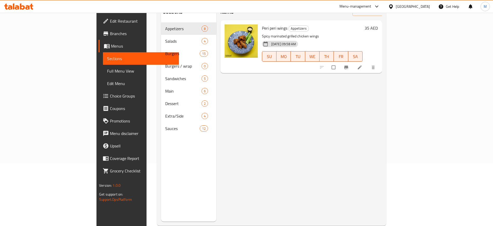
scroll to position [0, 0]
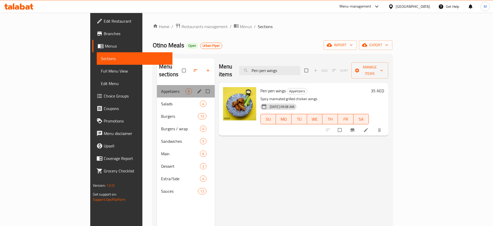
click at [173, 85] on div "Appetizers 8" at bounding box center [186, 91] width 58 height 12
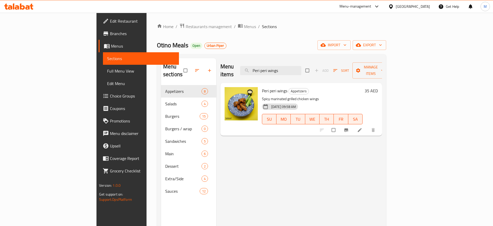
click at [318, 62] on div "Menu items Peri peri wings Add Sort Manage items" at bounding box center [302, 70] width 162 height 25
click at [302, 66] on input "Peri peri wings" at bounding box center [270, 70] width 61 height 9
paste input "Shrimp Risotto"
paste input "teak Salad"
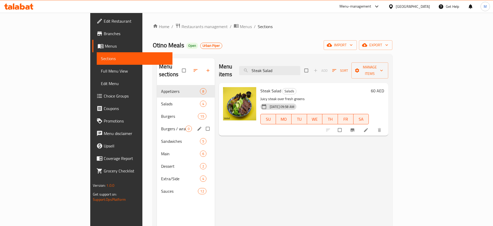
paste input "Piri Piri Chicken Panini"
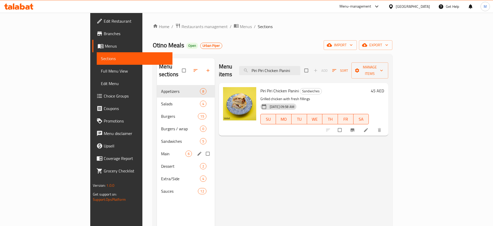
paste input "Chimicurr"
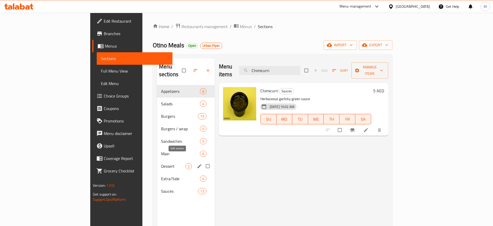
paste input "Piri Piri chicken wrap"
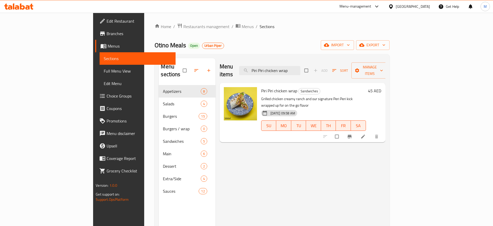
paste input "[PERSON_NAME] Signature Salad"
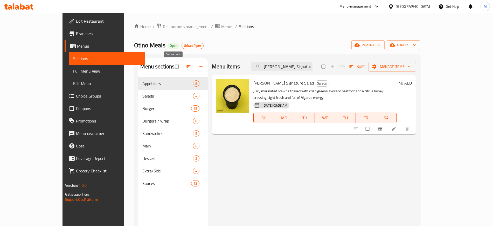
paste input "Honey Mustard Sauce"
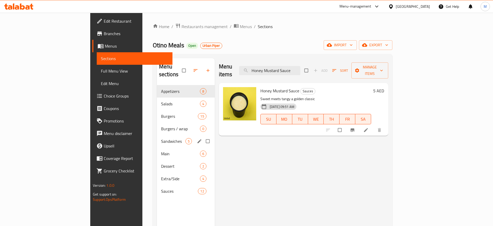
paste input "Spicy Mayonnais"
paste input "Chipotl"
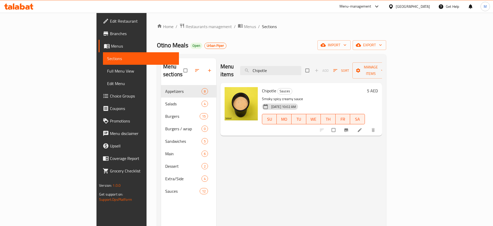
type input "Chipotle"
click at [298, 151] on div "Menu items Chipotle Add Sort Manage items Chipotle Sauces Smoky spicy creamy sa…" at bounding box center [299, 171] width 166 height 226
click at [239, 183] on div "Menu items Chipotle Add Sort Manage items Chipotle Sauces Smoky spicy creamy sa…" at bounding box center [299, 171] width 166 height 226
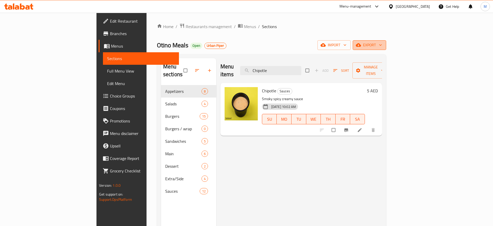
click at [387, 49] on button "export" at bounding box center [369, 45] width 33 height 10
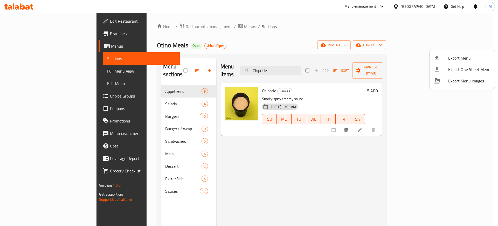
click at [338, 38] on div at bounding box center [249, 113] width 498 height 226
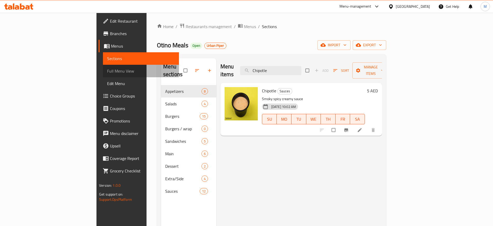
click at [103, 66] on link "Full Menu View" at bounding box center [141, 71] width 76 height 12
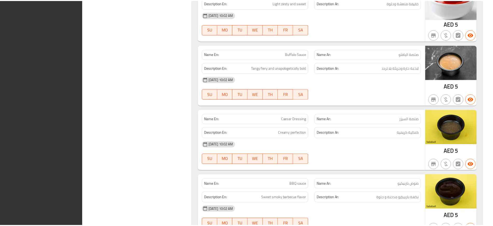
scroll to position [3975, 0]
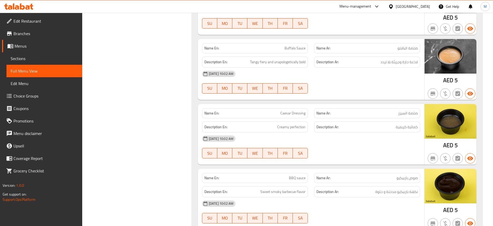
scroll to position [3981, 0]
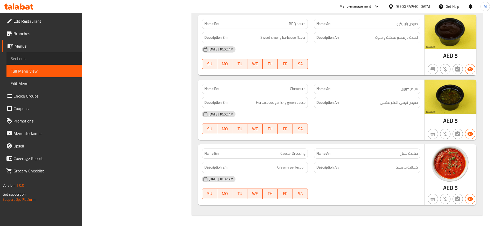
click at [36, 63] on link "Sections" at bounding box center [44, 58] width 76 height 12
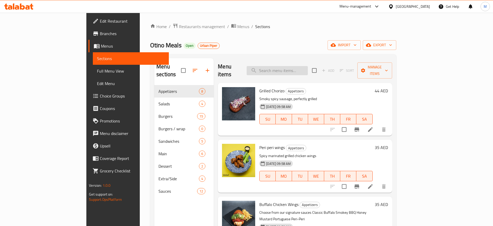
click at [293, 69] on input "search" at bounding box center [277, 70] width 61 height 9
paste input "Caesar Dressing"
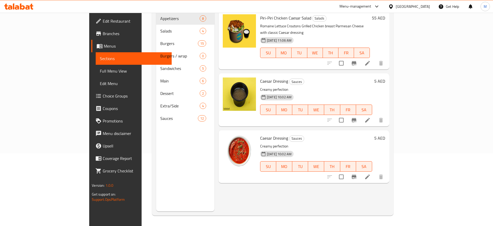
scroll to position [72, 0]
type input "Caesar Dressing"
click at [223, 134] on img at bounding box center [239, 150] width 33 height 33
click at [229, 141] on circle "upload picture" at bounding box center [230, 142] width 2 height 2
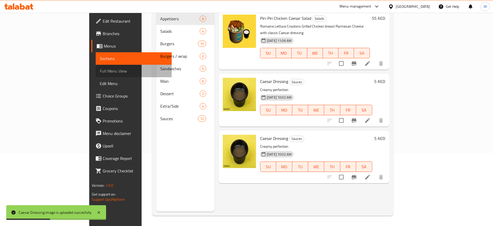
click at [100, 71] on span "Full Menu View" at bounding box center [133, 71] width 67 height 6
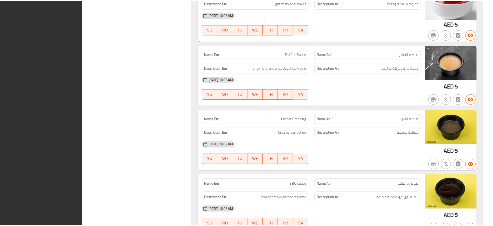
scroll to position [3975, 0]
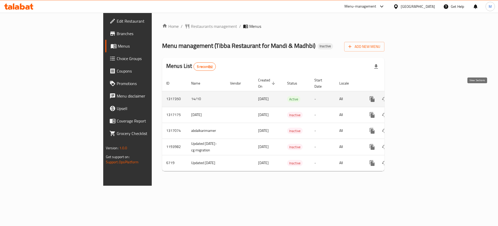
click at [416, 93] on link "enhanced table" at bounding box center [410, 99] width 12 height 12
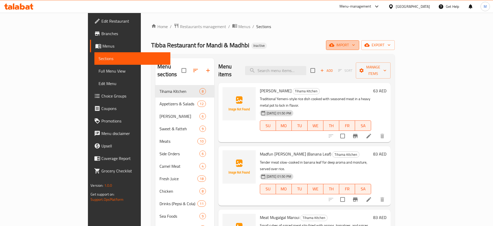
click at [335, 46] on icon "button" at bounding box center [331, 44] width 5 height 3
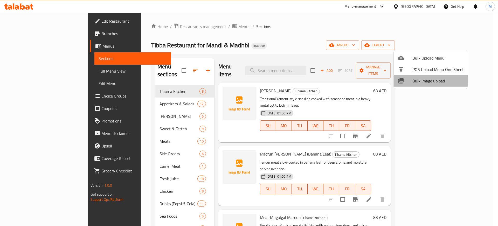
click at [425, 79] on span "Bulk Image upload" at bounding box center [438, 81] width 51 height 6
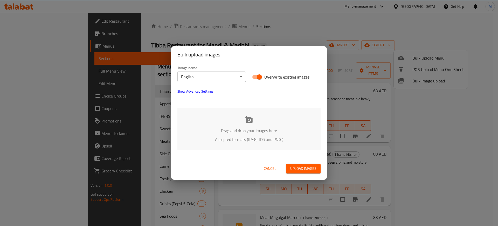
click at [234, 129] on p "Drag and drop your images here" at bounding box center [249, 130] width 128 height 6
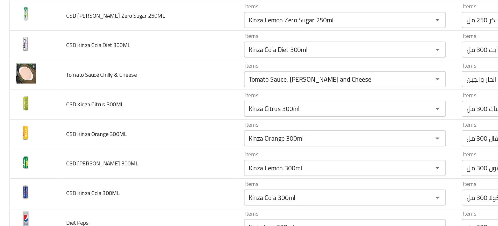
scroll to position [1118, 0]
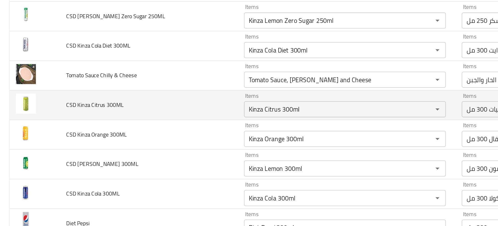
click at [105, 112] on td "CSD Kinza Citrus 300ML" at bounding box center [97, 104] width 116 height 19
click at [138, 112] on td "CSD Kinza Citrus 300ML" at bounding box center [97, 104] width 116 height 19
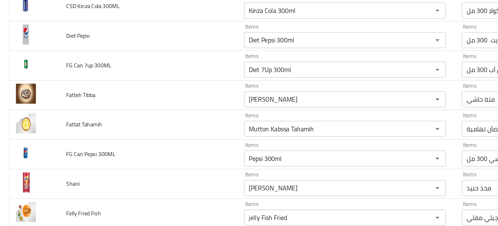
scroll to position [1239, 0]
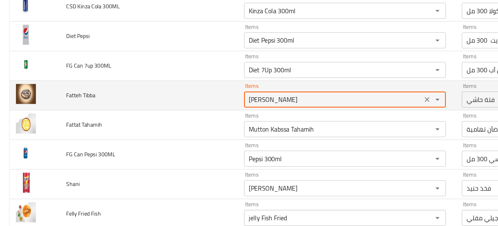
drag, startPoint x: 166, startPoint y: 102, endPoint x: 225, endPoint y: 105, distance: 59.6
click at [225, 105] on div "Fatteh Hashi Items" at bounding box center [224, 101] width 131 height 10
type Tibba "Fatteh"
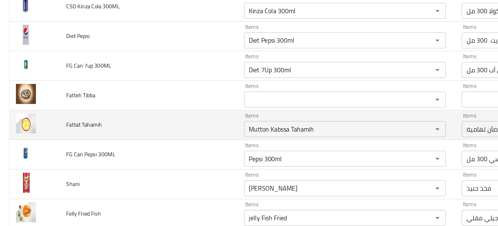
click at [118, 112] on td "Fattat Tahamih" at bounding box center [97, 117] width 116 height 19
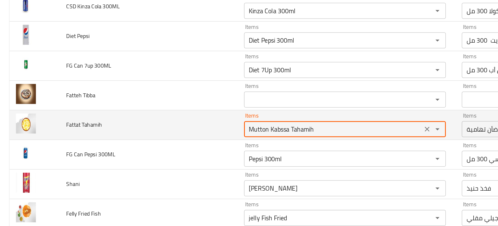
click at [169, 122] on Tahamih "Mutton Kabssa Tahamih" at bounding box center [216, 120] width 113 height 7
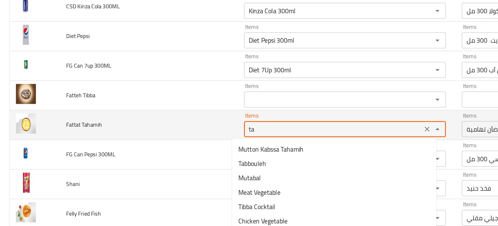
type Tahamih "t"
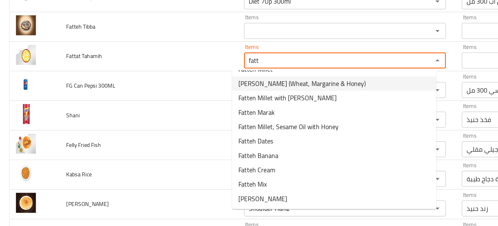
scroll to position [0, 0]
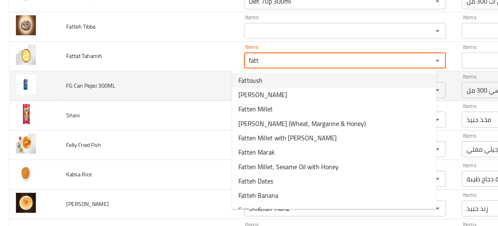
type Tahamih "fatt"
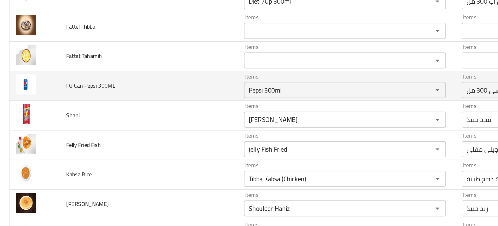
click at [112, 91] on td "FG Can Pepsi 300ML" at bounding box center [97, 92] width 116 height 19
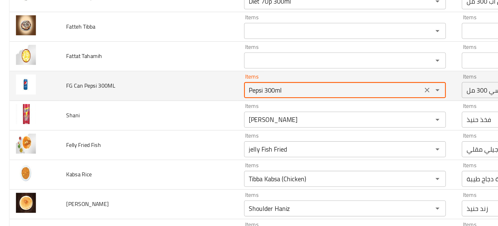
click at [170, 98] on 300ML "Pepsi 300ml" at bounding box center [216, 94] width 113 height 7
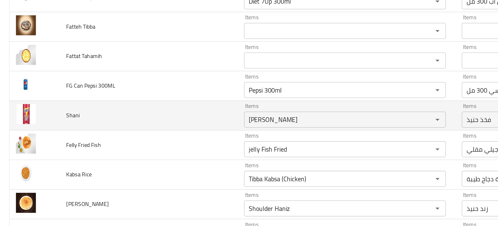
click at [121, 110] on td "Shani" at bounding box center [97, 111] width 116 height 19
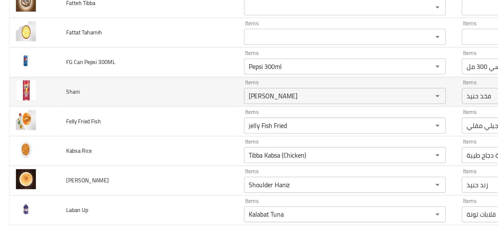
scroll to position [1299, 0]
click at [177, 101] on input "Leg Haniz" at bounding box center [216, 98] width 113 height 7
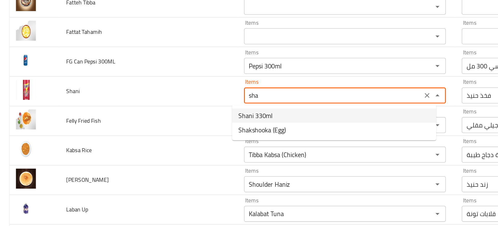
click at [178, 108] on li "Shani 330ml" at bounding box center [217, 111] width 133 height 9
type input "Shani 330ml"
type input "شاني 330 مل"
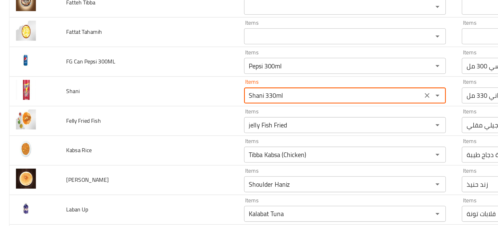
type input "Shani 330ml"
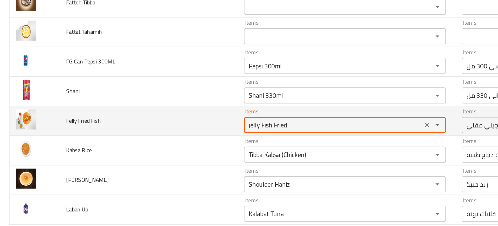
click at [176, 114] on Fish "jelly Fish Fried" at bounding box center [216, 117] width 113 height 7
click at [175, 118] on Fish "jelly Fish Fried" at bounding box center [216, 117] width 113 height 7
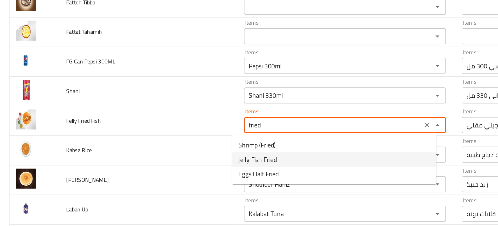
click at [164, 140] on span "jelly Fish Fried" at bounding box center [167, 140] width 25 height 6
type Fish "jelly Fish Fried"
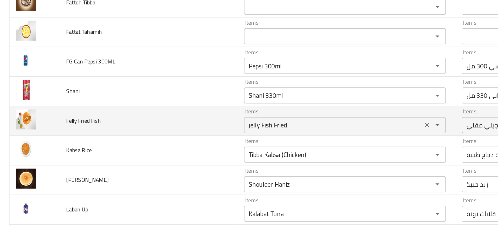
click at [165, 116] on Fish "jelly Fish Fried" at bounding box center [216, 117] width 113 height 7
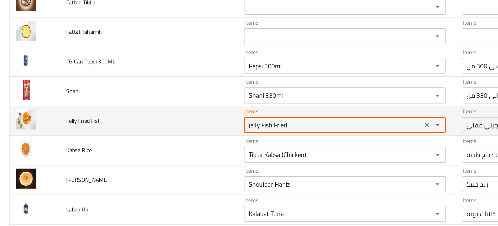
click at [165, 116] on Fish "jelly Fish Fried" at bounding box center [216, 117] width 113 height 7
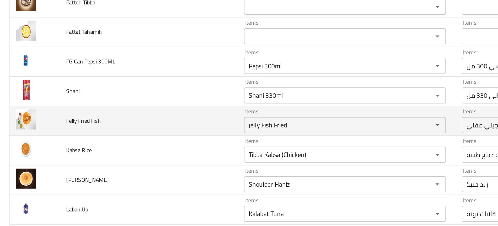
click at [123, 121] on td "Felly Fried Fish" at bounding box center [97, 114] width 116 height 19
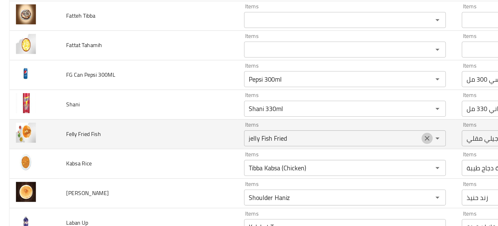
click at [276, 126] on icon "Clear" at bounding box center [277, 126] width 3 height 3
click at [47, 123] on span "Felly Fried Fish" at bounding box center [54, 123] width 23 height 7
copy span "Felly Fried Fish"
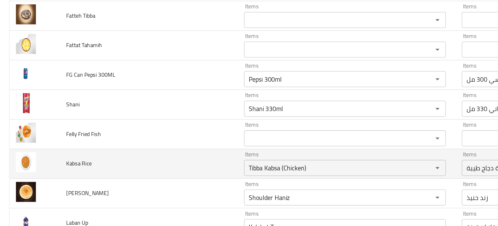
click at [115, 144] on td "Kabsa Rice" at bounding box center [97, 142] width 116 height 19
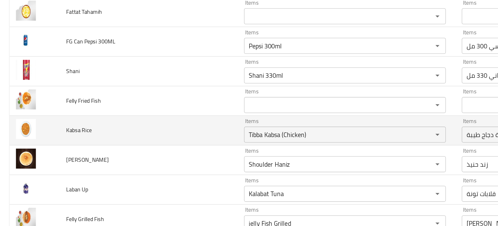
scroll to position [1319, 0]
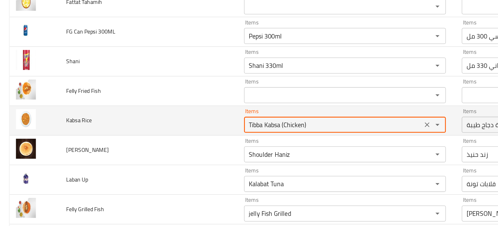
click at [199, 120] on Rice "Tibba Kabsa (Chicken)" at bounding box center [216, 117] width 113 height 7
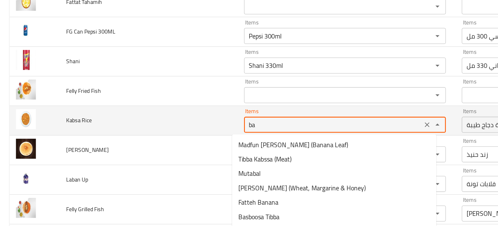
type Rice "b"
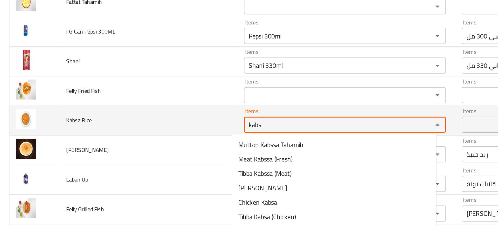
type Rice "kabsa"
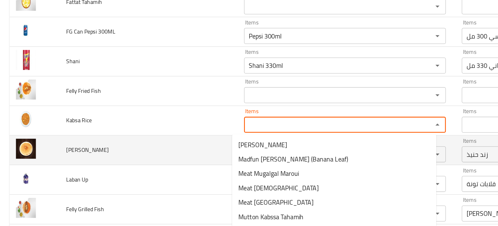
click at [111, 132] on td "Lahoud Tahamih" at bounding box center [97, 133] width 116 height 19
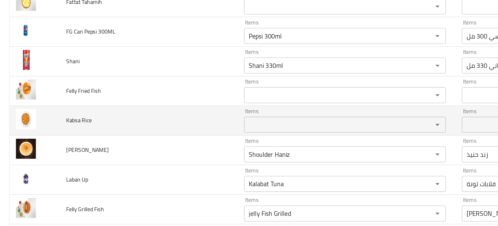
click at [130, 120] on td "Kabsa Rice" at bounding box center [97, 114] width 116 height 19
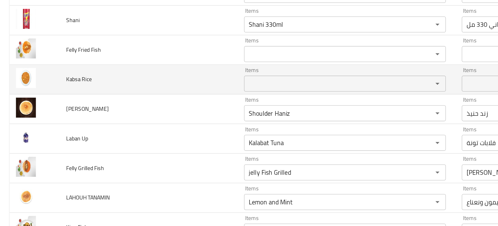
scroll to position [1346, 0]
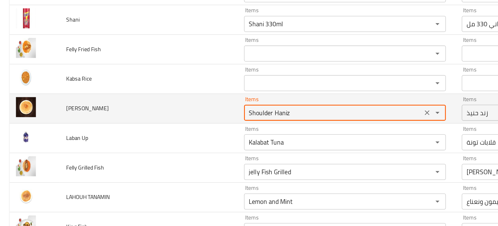
click at [165, 112] on Tahamih "Shoulder Haniz" at bounding box center [216, 109] width 113 height 7
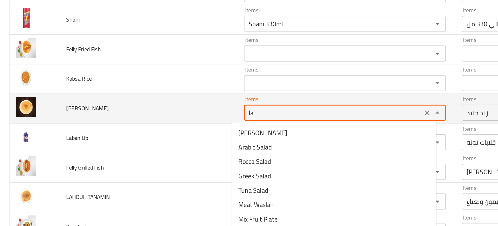
type Tahamih "lah"
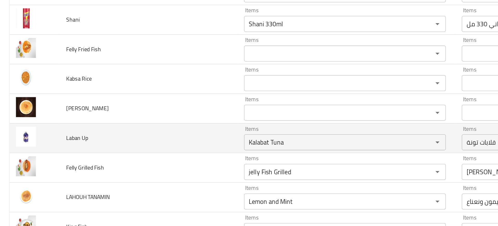
click at [109, 126] on td "Laban Up" at bounding box center [97, 126] width 116 height 19
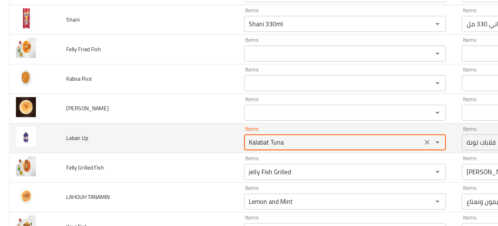
click at [166, 126] on Up "Kalabat Tuna" at bounding box center [216, 128] width 113 height 7
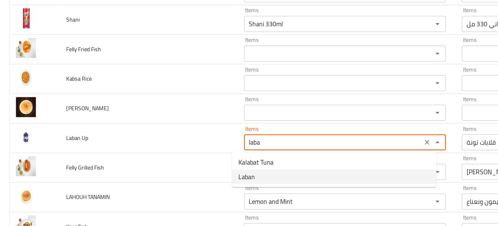
click at [167, 151] on Up-option-1 "Laban" at bounding box center [217, 150] width 133 height 9
type Up "Laban"
type Up-ar "لبن"
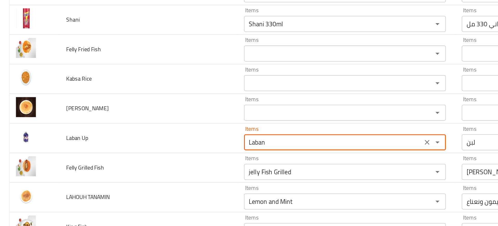
type Up "Laban"
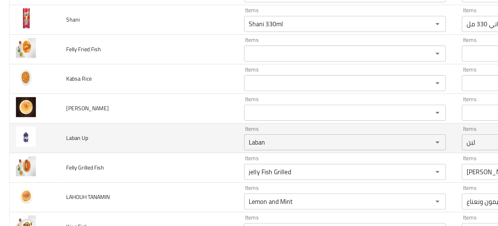
click at [112, 118] on td "Laban Up" at bounding box center [97, 126] width 116 height 19
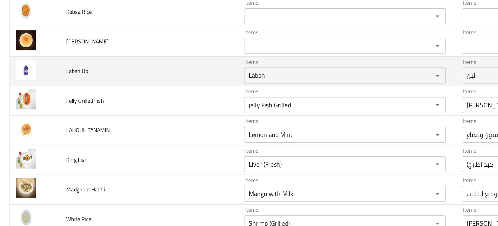
scroll to position [1390, 0]
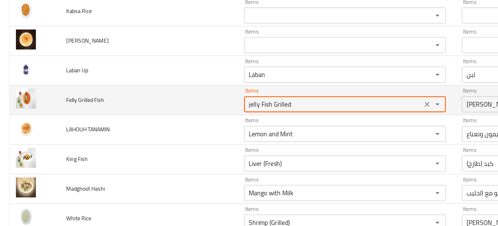
click at [167, 103] on Fish "jelly Fish Grilled" at bounding box center [216, 103] width 113 height 7
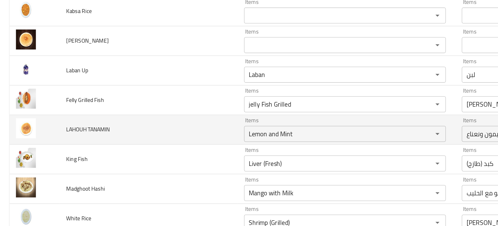
click at [132, 130] on td "King Fish" at bounding box center [97, 139] width 116 height 19
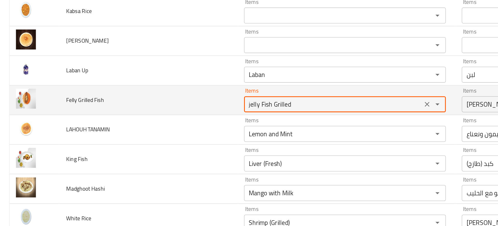
click at [168, 100] on Fish "jelly Fish Grilled" at bounding box center [216, 103] width 113 height 7
click at [56, 104] on span "Felly Grilled Fish" at bounding box center [55, 101] width 25 height 7
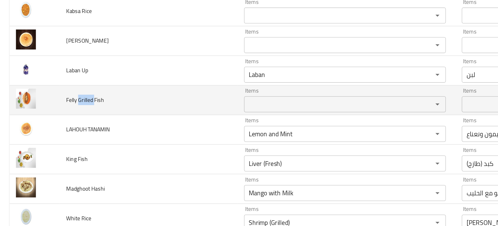
click at [56, 104] on span "Felly Grilled Fish" at bounding box center [55, 101] width 25 height 7
copy span "Felly Grilled Fish"
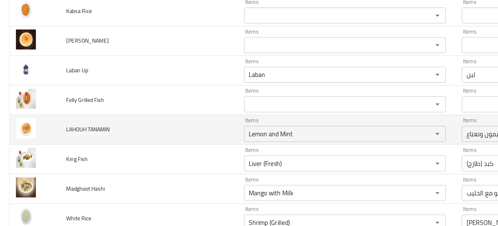
click at [123, 116] on td "LAHOUH TANAMIN" at bounding box center [97, 120] width 116 height 19
click at [171, 129] on td "Items Lemon and Mint Items" at bounding box center [226, 120] width 142 height 19
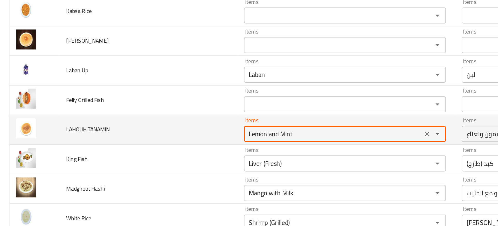
click at [160, 121] on TANAMIN "Lemon and Mint" at bounding box center [216, 123] width 113 height 7
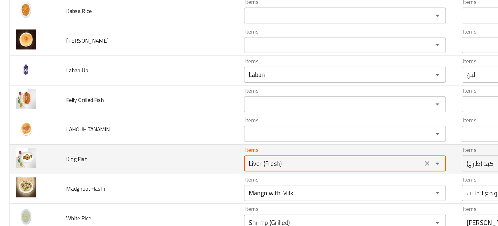
click at [174, 143] on Fish "Liver (Fresh)" at bounding box center [216, 142] width 113 height 7
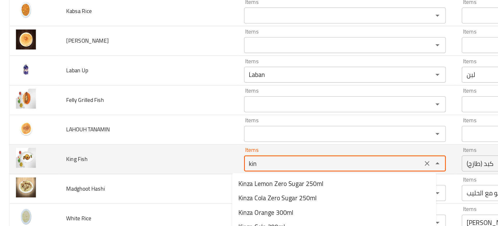
type Fish "king"
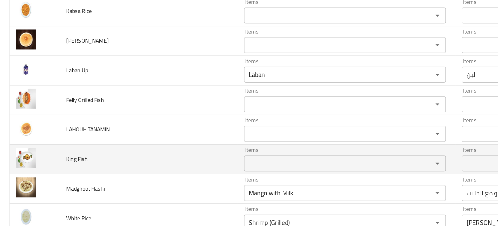
click at [126, 149] on td "King Fish" at bounding box center [97, 139] width 116 height 19
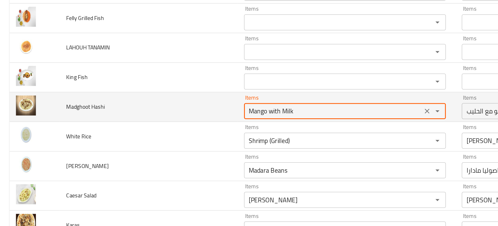
click at [179, 110] on Hashi "Mango with Milk" at bounding box center [216, 108] width 113 height 7
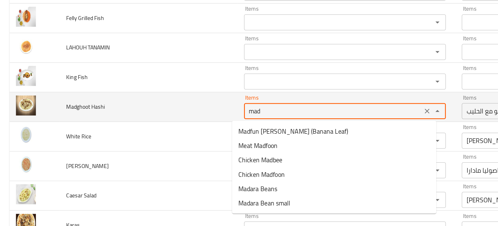
type Hashi "madg"
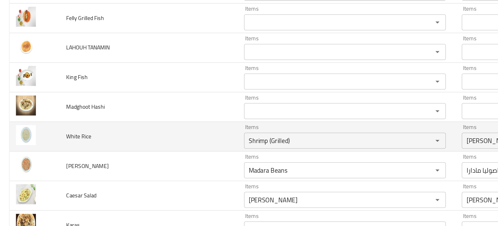
click at [104, 126] on td "White Rice" at bounding box center [97, 125] width 116 height 19
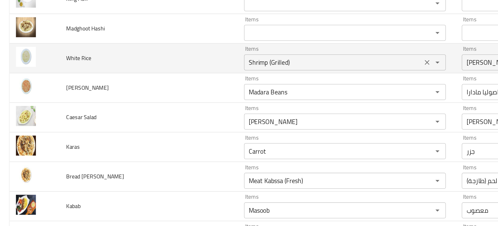
click at [175, 75] on Rice "Shrimp (Grilled)" at bounding box center [216, 76] width 113 height 7
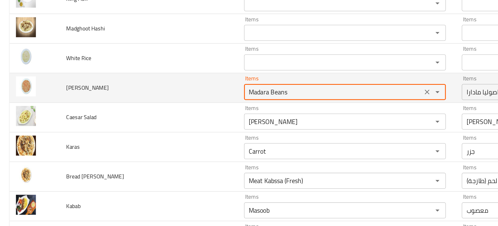
click at [184, 94] on Rice "Madara Beans" at bounding box center [216, 95] width 113 height 7
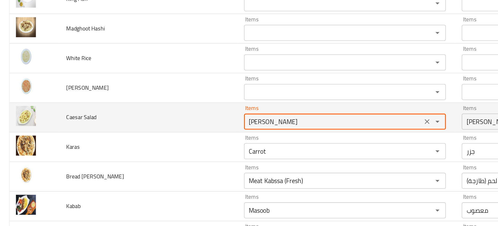
click at [169, 115] on Salad "[PERSON_NAME]" at bounding box center [216, 115] width 113 height 7
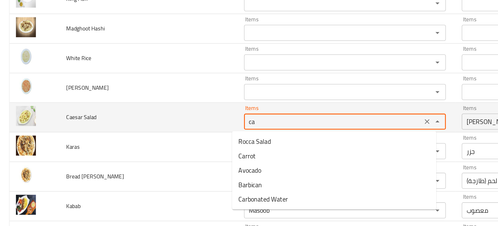
type Salad "c"
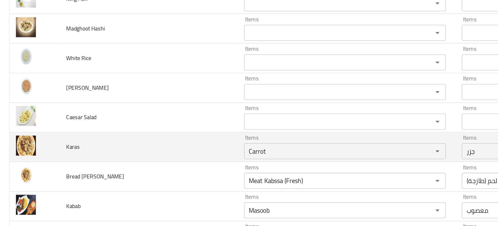
click at [118, 126] on td "Karas" at bounding box center [97, 131] width 116 height 19
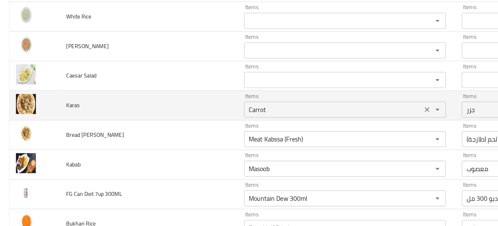
click at [159, 112] on div "Carrot Items" at bounding box center [224, 107] width 131 height 10
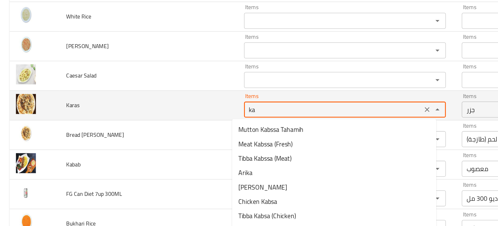
type input "k"
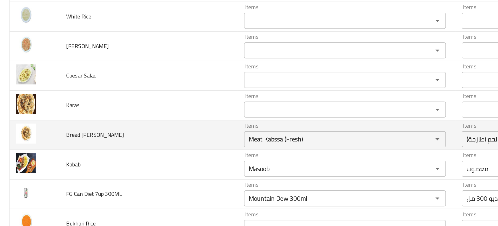
click at [115, 121] on td "Bread Karas" at bounding box center [97, 123] width 116 height 19
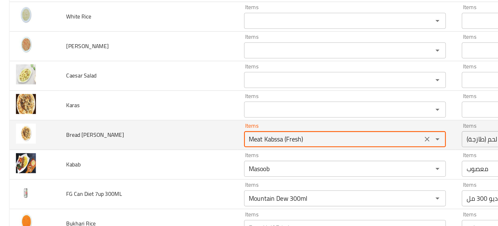
click at [171, 125] on Karas "Meat Kabssa (Fresh)" at bounding box center [216, 126] width 113 height 7
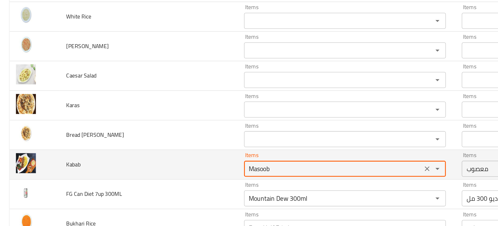
click at [167, 144] on input "Masoob" at bounding box center [216, 145] width 113 height 7
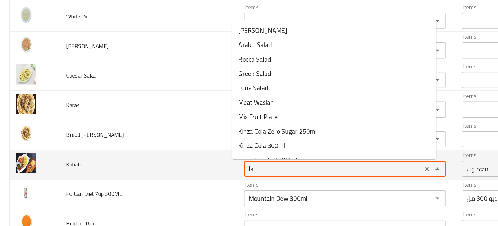
type input "l"
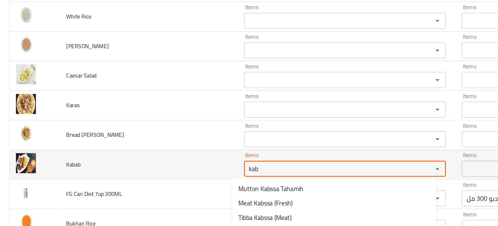
type input "kaba"
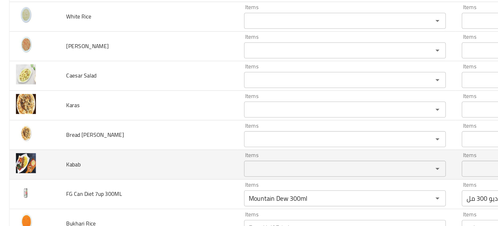
click at [115, 146] on td "Kabab" at bounding box center [97, 143] width 116 height 19
click at [159, 146] on div "Items" at bounding box center [224, 146] width 131 height 10
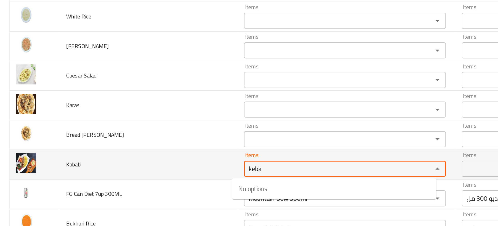
type input "kebab"
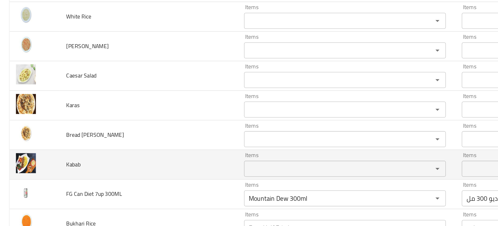
click at [134, 150] on td "Kabab" at bounding box center [97, 143] width 116 height 19
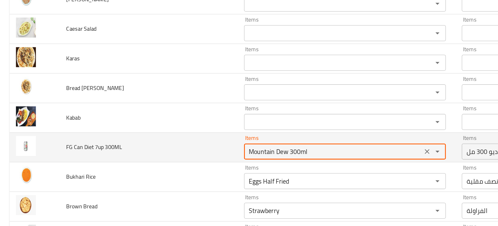
click at [170, 138] on 300ML "Mountain Dew 300ml" at bounding box center [216, 134] width 113 height 7
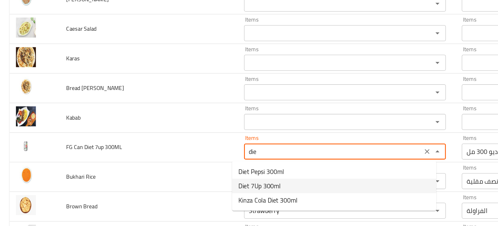
click at [175, 157] on span "Diet 7Up 300ml" at bounding box center [169, 157] width 28 height 6
type 300ML "Diet 7Up 300ml"
type 300ML-ar "دايت سفن أب 300 مل"
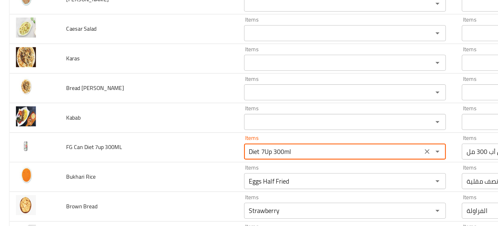
type 300ML "Diet 7Up 300ml"
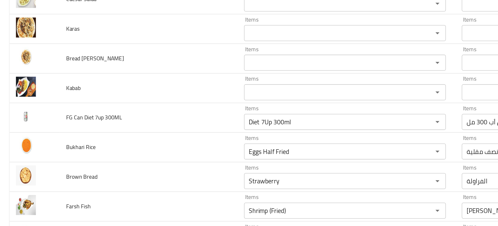
scroll to position [1208, 0]
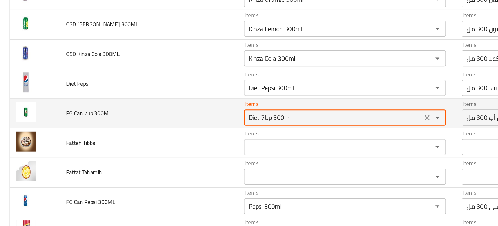
click at [163, 111] on 300ML "Diet 7Up 300ml" at bounding box center [216, 112] width 113 height 7
drag, startPoint x: 163, startPoint y: 111, endPoint x: 137, endPoint y: 112, distance: 26.2
click at [137, 112] on tr "FG Can 7up 300ML Items Diet 7Up 300ml Items Items دايت سفن أب 300 مل Items Near…" at bounding box center [249, 109] width 486 height 19
type 300ML "7Up 300ml"
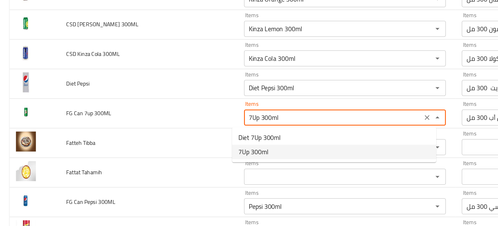
click at [166, 133] on span "7Up 300ml" at bounding box center [164, 135] width 19 height 6
type 300ML-ar "سفن أب 300 مل"
type 300ML "7Up 300ml"
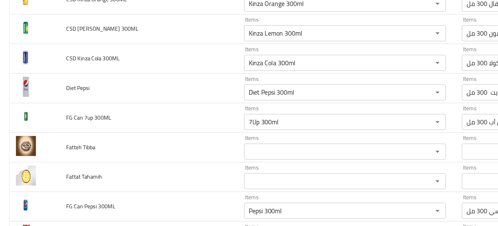
scroll to position [1570, 0]
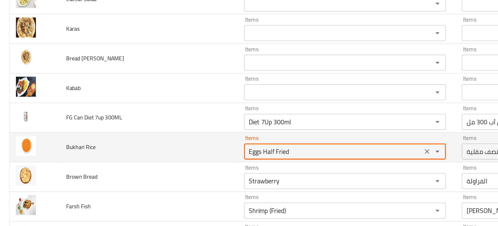
click at [171, 137] on Rice "Eggs Half Fried" at bounding box center [216, 134] width 113 height 7
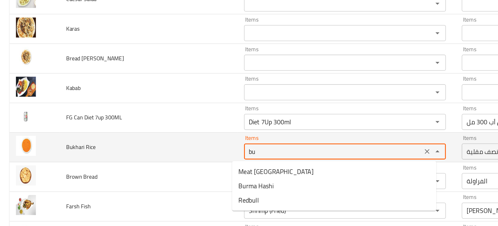
type Rice "b"
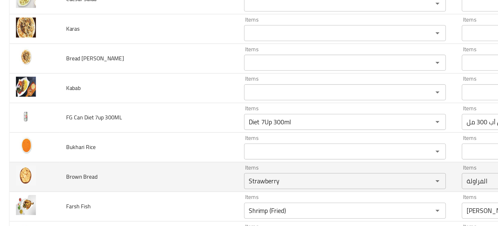
click at [114, 158] on td "Brown Bread" at bounding box center [97, 151] width 116 height 19
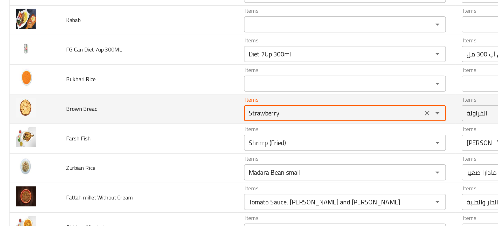
click at [162, 113] on Bread "Strawberry" at bounding box center [216, 109] width 113 height 7
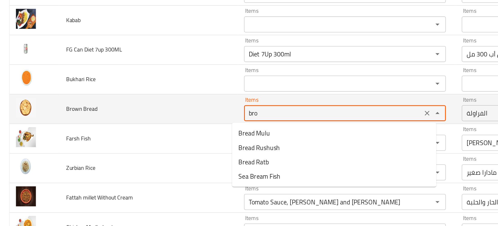
type Bread "brow"
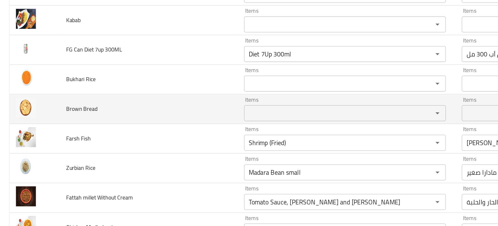
click at [142, 114] on td "Brown Bread" at bounding box center [97, 107] width 116 height 19
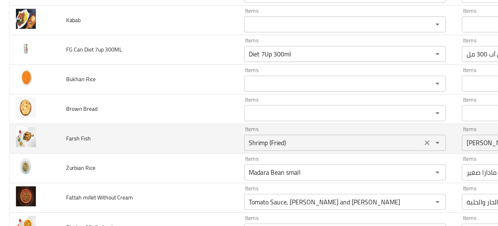
click at [174, 125] on div "Shrimp (Fried) Items" at bounding box center [224, 129] width 131 height 10
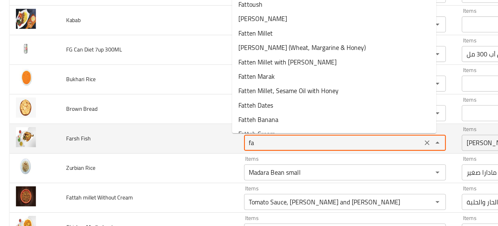
type Fish "far"
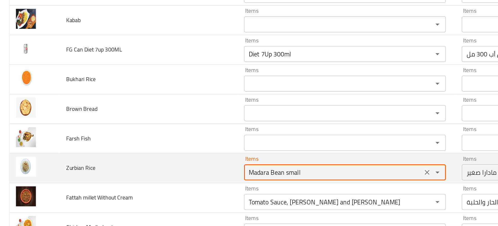
click at [184, 146] on Rice "Madara Bean small" at bounding box center [216, 148] width 113 height 7
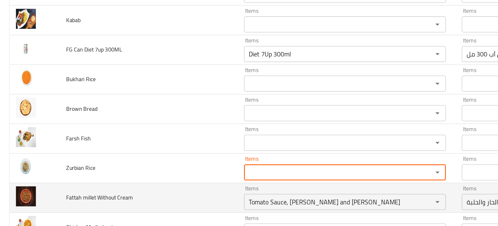
click at [104, 155] on td "Fattah millet Without Cream" at bounding box center [97, 164] width 116 height 19
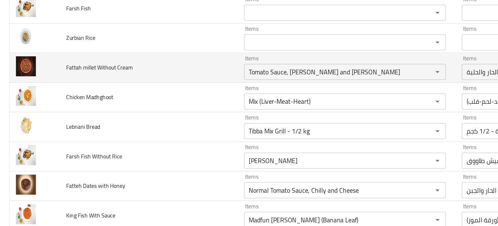
scroll to position [1704, 0]
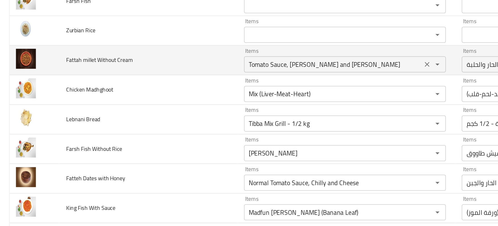
click at [180, 71] on div "Items Tomato Sauce, Chilli and Fenugreek Items" at bounding box center [224, 75] width 131 height 16
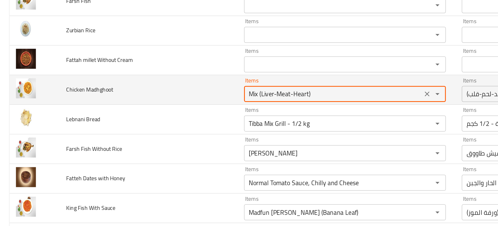
click at [174, 97] on Madhghoot "Mix (Liver-Meat-Heart)" at bounding box center [216, 97] width 113 height 7
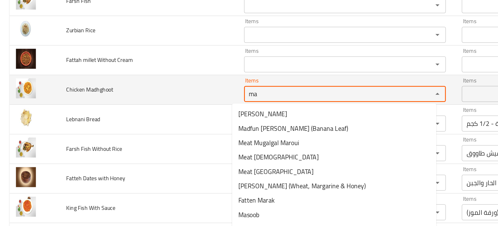
type Madhghoot "mad"
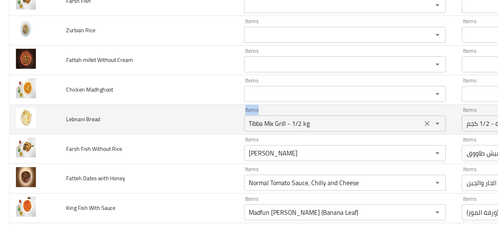
drag, startPoint x: 125, startPoint y: 110, endPoint x: 182, endPoint y: 117, distance: 57.0
click at [182, 117] on tr "Lebnani Bread Items Tibba Mix Grill - 1/2 kg Items Items مكس جريل طيبة - 1/2 كج…" at bounding box center [249, 113] width 486 height 19
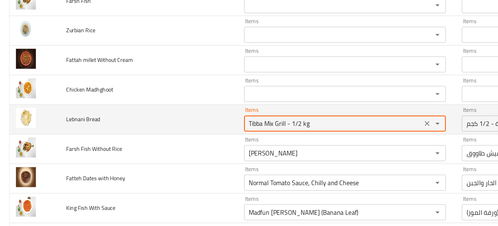
click at [182, 117] on Bread "Tibba Mix Grill - 1/2 kg" at bounding box center [216, 116] width 113 height 7
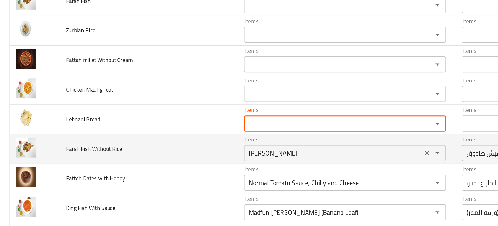
click at [184, 138] on Rice "Shish Taouk Sandwich" at bounding box center [216, 135] width 113 height 7
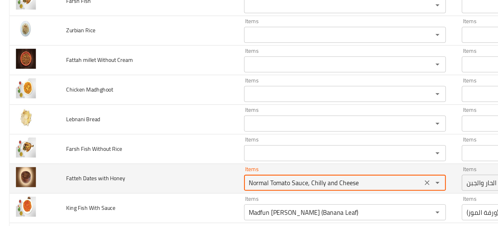
click at [190, 152] on Honey "Normal Tomato Sauce, Chilly and Cheese" at bounding box center [216, 154] width 113 height 7
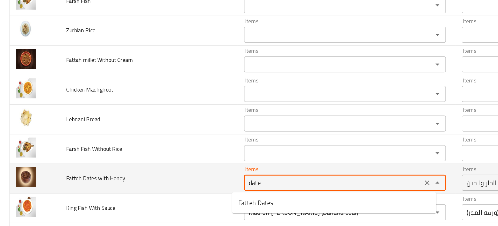
scroll to position [1732, 0]
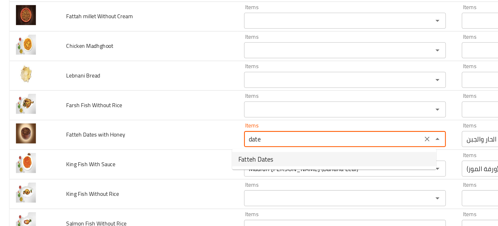
click at [179, 137] on Honey-option-0 "Fatteh Dates" at bounding box center [217, 139] width 133 height 9
type Honey "Fatteh Dates"
type Honey-ar "فتة تمر"
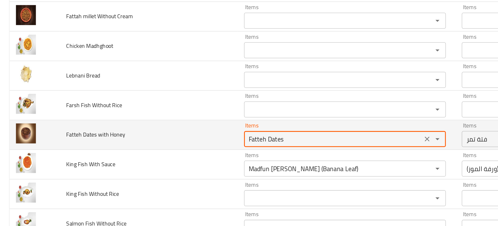
type Honey "Fatteh Dates"
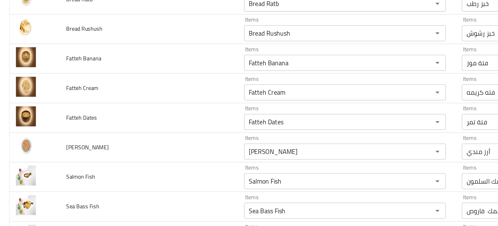
scroll to position [1743, 0]
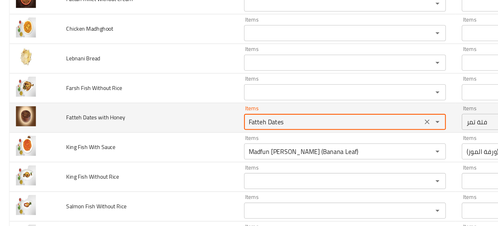
click at [170, 114] on Honey "Fatteh Dates" at bounding box center [216, 115] width 113 height 7
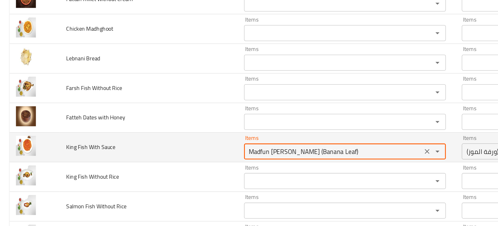
click at [183, 132] on Sauce "Madfun [PERSON_NAME] (Banana Leaf)" at bounding box center [216, 134] width 113 height 7
click at [119, 140] on td "King Fish With Sauce" at bounding box center [97, 132] width 116 height 19
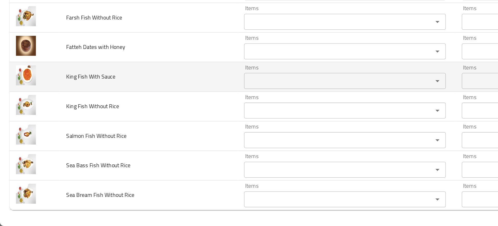
scroll to position [0, 0]
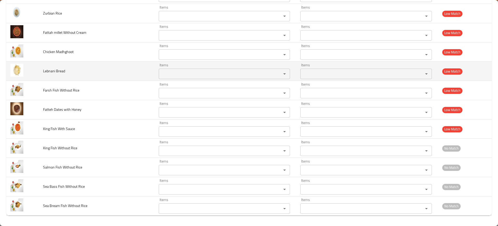
click at [70, 77] on td "Lebnani Bread" at bounding box center [97, 71] width 116 height 19
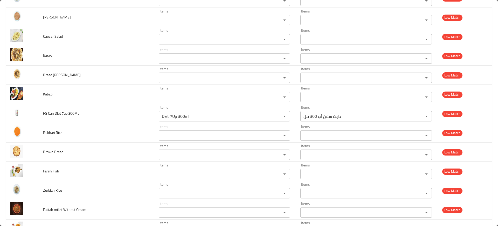
scroll to position [1747, 0]
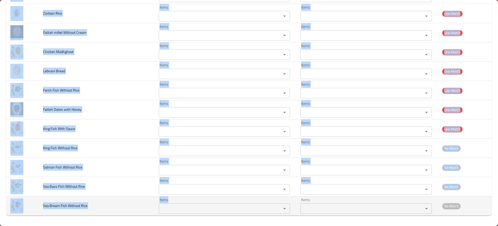
drag, startPoint x: 43, startPoint y: 35, endPoint x: 193, endPoint y: 210, distance: 230.5
copy tbody "FG Can 7up 300ML Items Items Items Items Near Match Fatteh Tibba Items Items It…"
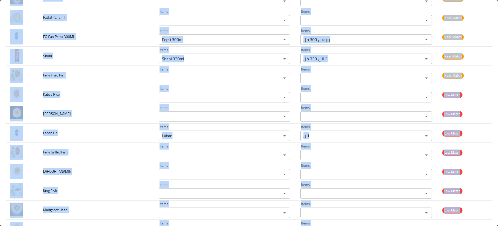
scroll to position [1339, 0]
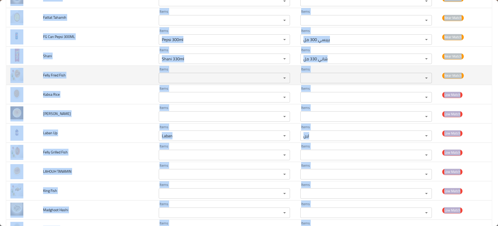
click at [90, 83] on td "Felly Fried Fish" at bounding box center [97, 75] width 116 height 19
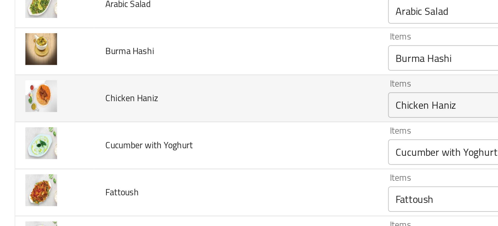
scroll to position [38, 0]
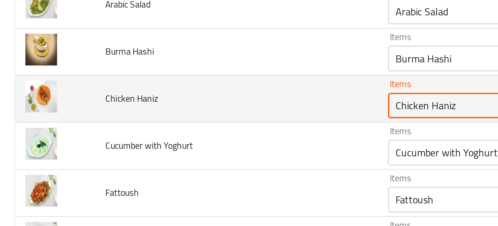
click at [169, 90] on Haniz "Chicken Haniz" at bounding box center [216, 91] width 113 height 7
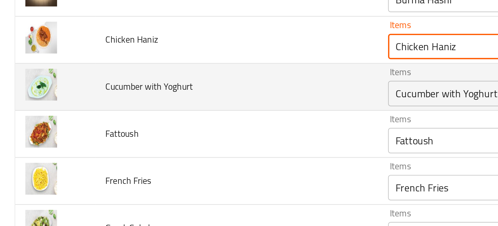
scroll to position [63, 0]
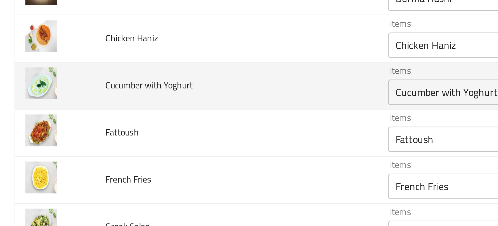
click at [113, 109] on td "Fattoush" at bounding box center [97, 102] width 116 height 19
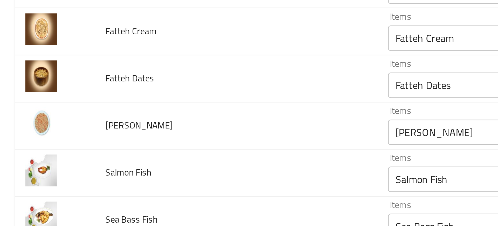
scroll to position [738, 0]
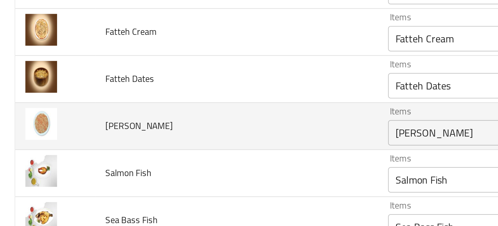
click at [98, 96] on td "Mandy Rice" at bounding box center [97, 100] width 116 height 19
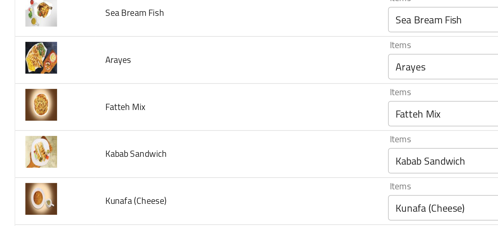
scroll to position [842, 0]
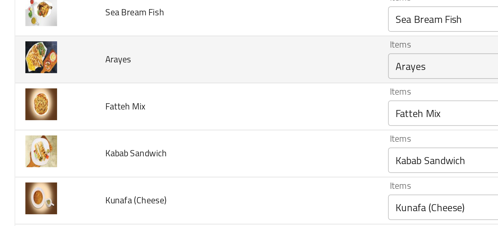
click at [160, 77] on input "Arayes" at bounding box center [216, 75] width 113 height 7
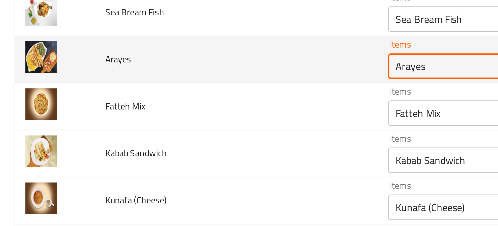
click at [160, 77] on input "Arayes" at bounding box center [216, 75] width 113 height 7
click at [52, 75] on span "Arayes" at bounding box center [48, 72] width 11 height 7
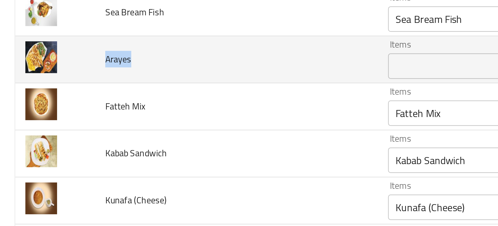
click at [52, 75] on span "Arayes" at bounding box center [48, 72] width 11 height 7
copy span "Arayes"
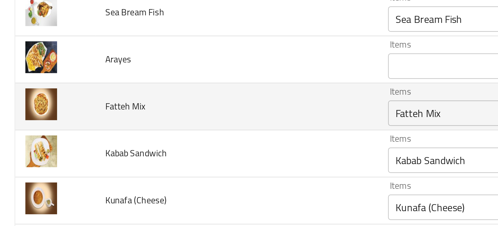
click at [97, 98] on td "Fatteh Mix" at bounding box center [97, 92] width 116 height 19
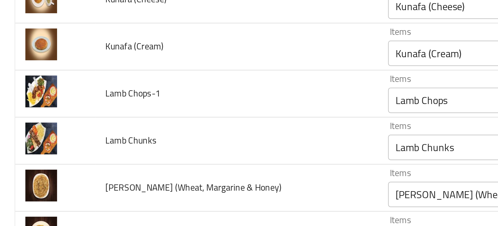
scroll to position [924, 0]
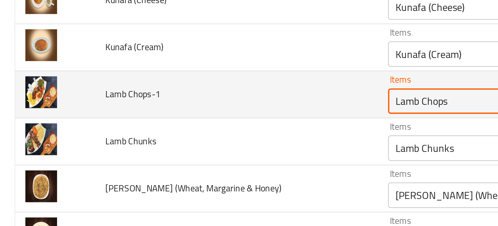
click at [161, 90] on Chops-1 "Lamb Chops" at bounding box center [216, 89] width 113 height 7
click at [160, 91] on Chops-1 "Lamb Chops" at bounding box center [216, 89] width 113 height 7
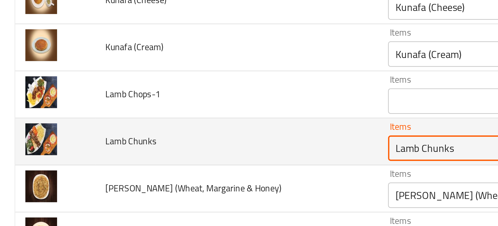
click at [164, 107] on Chunks "Lamb Chunks" at bounding box center [216, 108] width 113 height 7
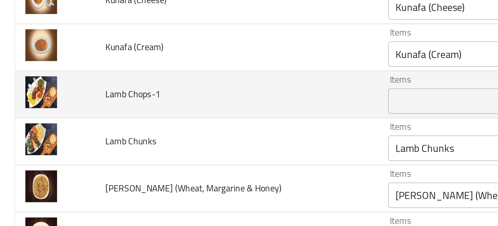
click at [120, 94] on td "Lamb Chops-1" at bounding box center [97, 87] width 116 height 19
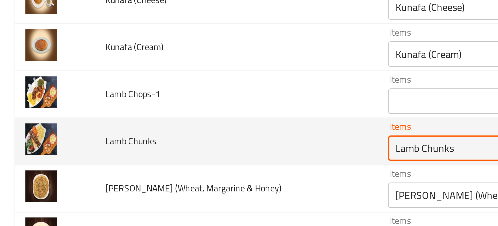
click at [164, 108] on Chunks "Lamb Chunks" at bounding box center [216, 108] width 113 height 7
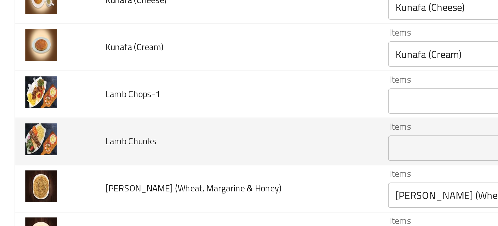
click at [49, 108] on span "Lamb Chunks" at bounding box center [53, 106] width 21 height 7
copy span "Lamb Chunks"
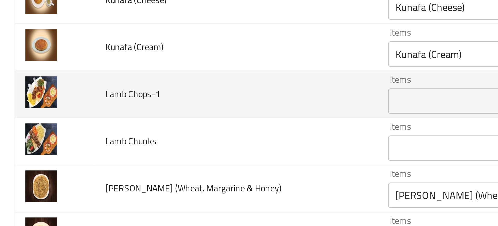
click at [59, 87] on span "Lamb Chops-1" at bounding box center [54, 87] width 23 height 7
copy span "Lamb Chops-1"
click at [101, 92] on td "Lamb Chops-1" at bounding box center [97, 87] width 116 height 19
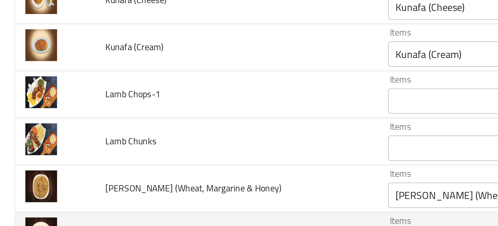
click at [90, 140] on td "Fatteh Millet with Mutton" at bounding box center [97, 144] width 116 height 19
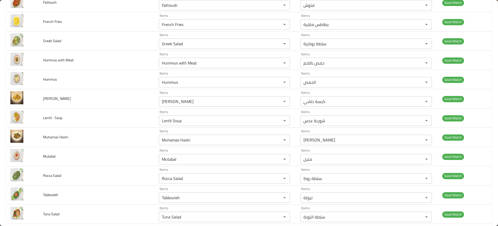
scroll to position [0, 0]
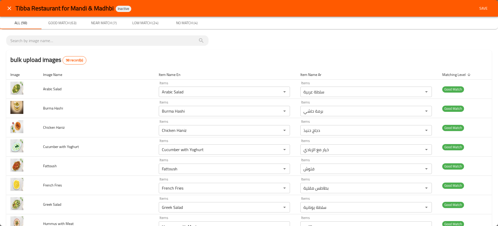
click at [301, 55] on div "bulk upload images 98 record(s)" at bounding box center [249, 60] width 486 height 20
click at [485, 6] on span "Save" at bounding box center [484, 8] width 12 height 6
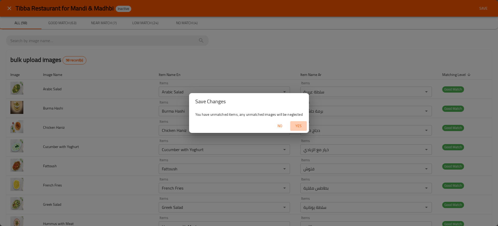
click at [296, 125] on span "Yes" at bounding box center [299, 126] width 12 height 6
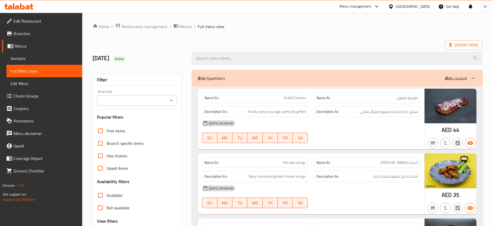
scroll to position [3975, 0]
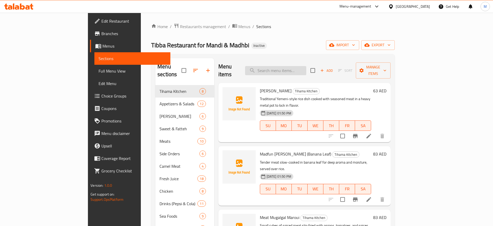
click at [301, 66] on input "search" at bounding box center [275, 70] width 61 height 9
paste input "[URL][DOMAIN_NAME]"
type input "[URL][DOMAIN_NAME]"
paste input "jelly Fish Fried"
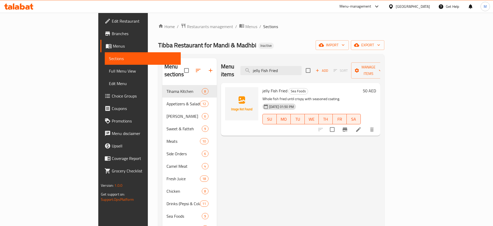
click at [277, 165] on div "Menu items jelly Fish Fried Add Sort Manage items jelly Fish Fried Sea Foods Wh…" at bounding box center [299, 172] width 164 height 228
click at [378, 123] on div at bounding box center [347, 129] width 64 height 12
click at [302, 66] on input "jelly Fish Fried" at bounding box center [271, 70] width 61 height 9
paste input "Laban"
paste input "jelly Fish Grilled"
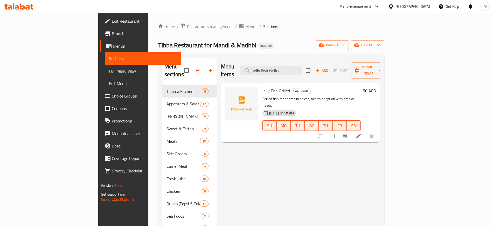
paste input "Chicken Haniz"
paste input "Arayes"
paste input "Lamb Chop"
paste input "unk"
type input "Lamb Chunks"
